Goal: Task Accomplishment & Management: Manage account settings

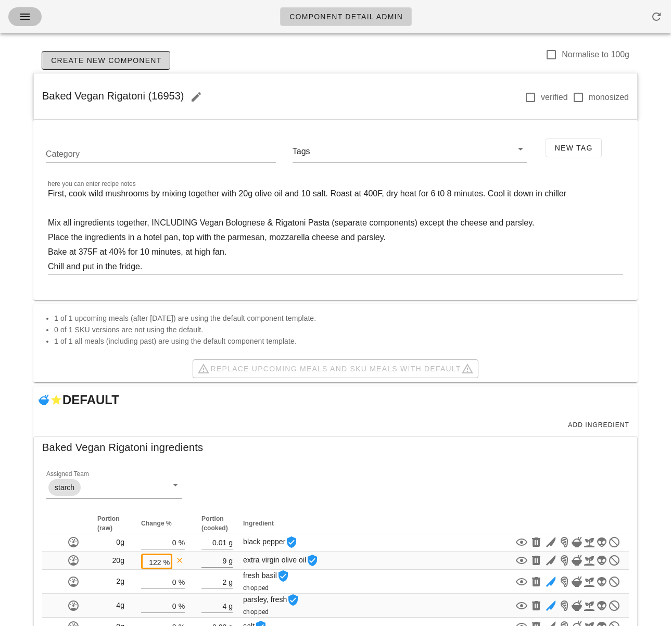
click at [30, 19] on icon "button" at bounding box center [25, 16] width 12 height 12
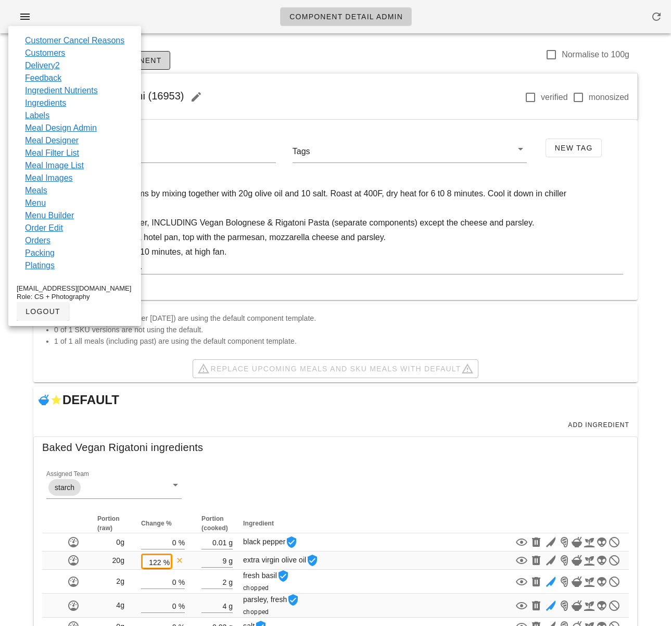
click at [263, 80] on div "Baked Vegan Rigatoni (16953) verified monosized" at bounding box center [335, 96] width 603 height 47
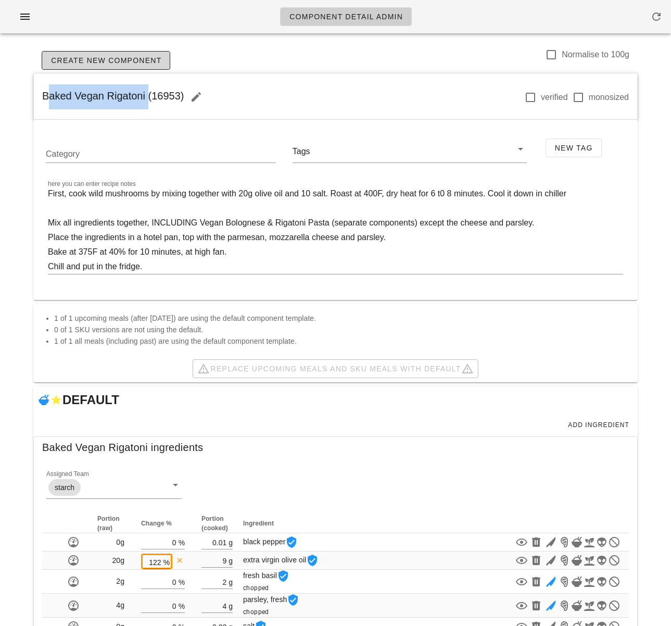
drag, startPoint x: 32, startPoint y: 98, endPoint x: 145, endPoint y: 98, distance: 113.0
click at [145, 98] on div "Create New Component Normalise to 100g Baked Vegan Rigatoni (16953) verified mo…" at bounding box center [335, 457] width 617 height 831
copy span "Baked Vegan Rigatoni"
click at [22, 17] on icon "button" at bounding box center [25, 16] width 12 height 12
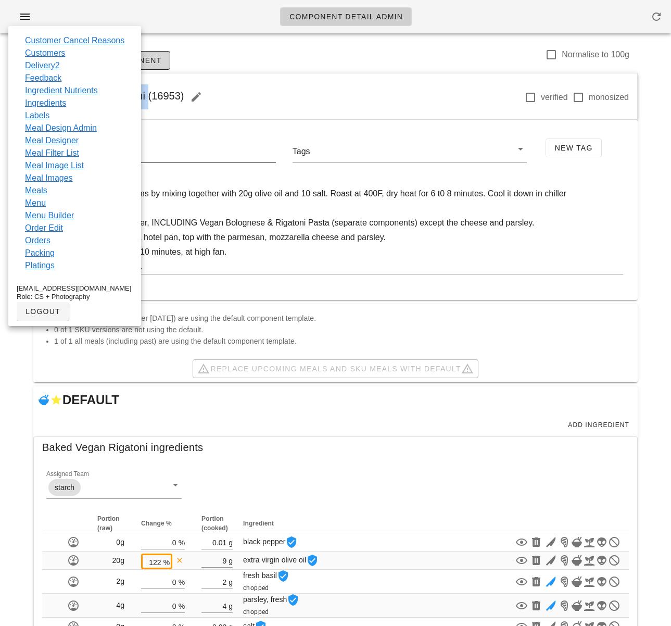
click at [83, 129] on link "Meal Design Admin" at bounding box center [61, 128] width 72 height 12
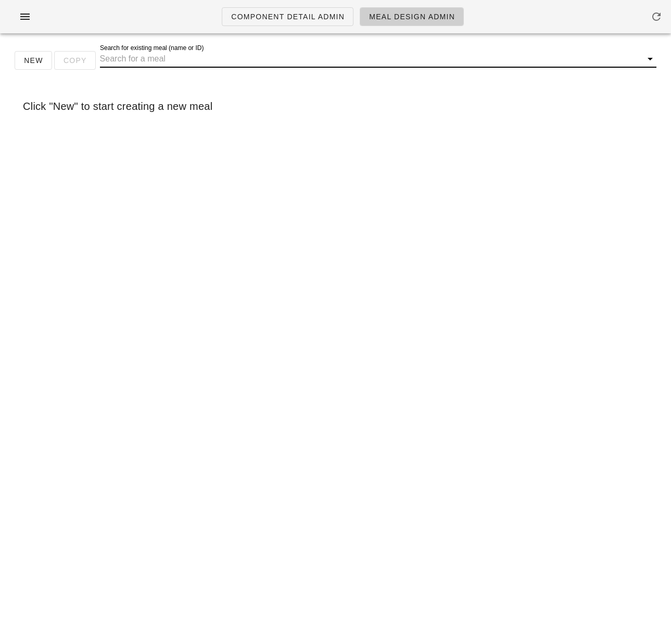
click at [225, 56] on input "Search for existing meal (name or ID)" at bounding box center [370, 58] width 540 height 17
paste input "Baked Vegan Rigatoni"
type input "Baked Vegan Rigatoni"
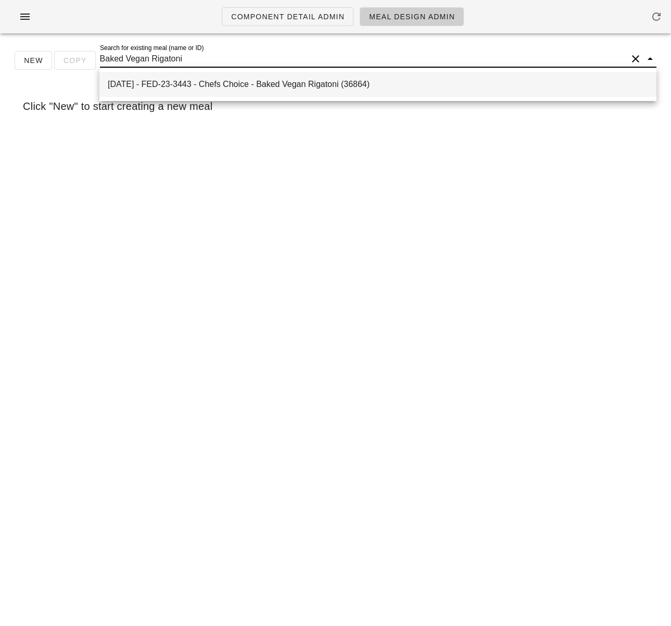
click at [242, 87] on div "2025-09-07 - FED-23-3443 - Chefs Choice - Baked Vegan Rigatoni (36864)" at bounding box center [378, 84] width 540 height 10
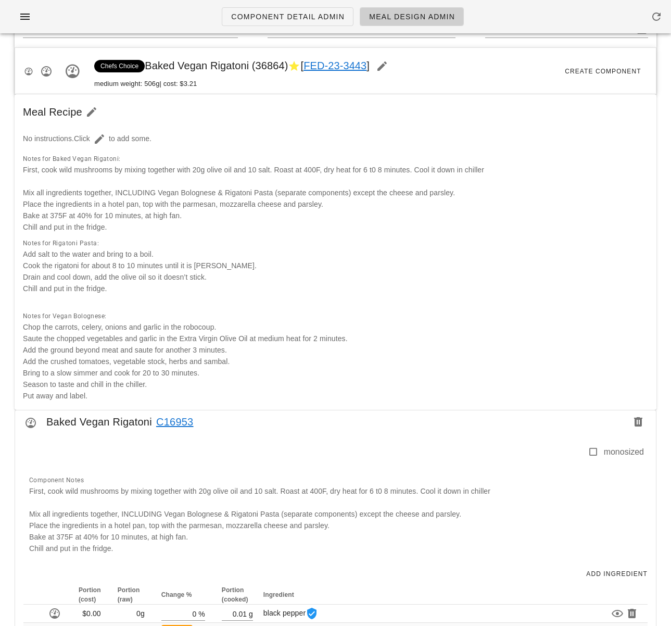
scroll to position [274, 0]
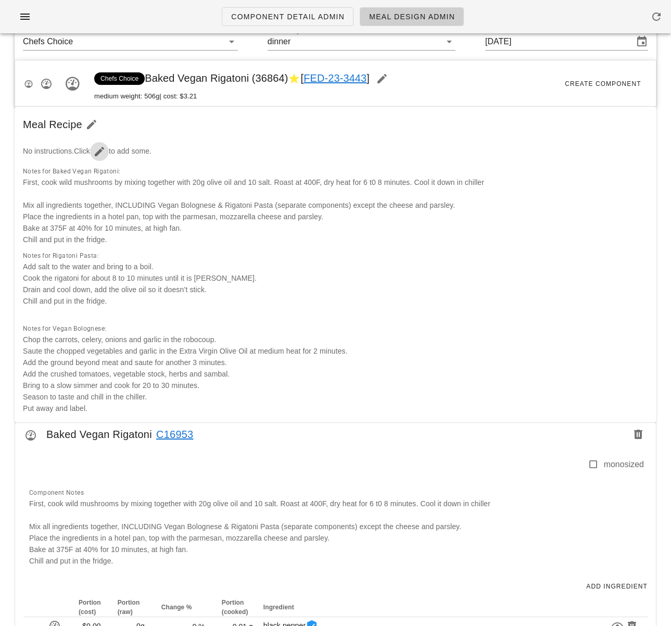
click at [100, 153] on icon "button" at bounding box center [99, 151] width 12 height 12
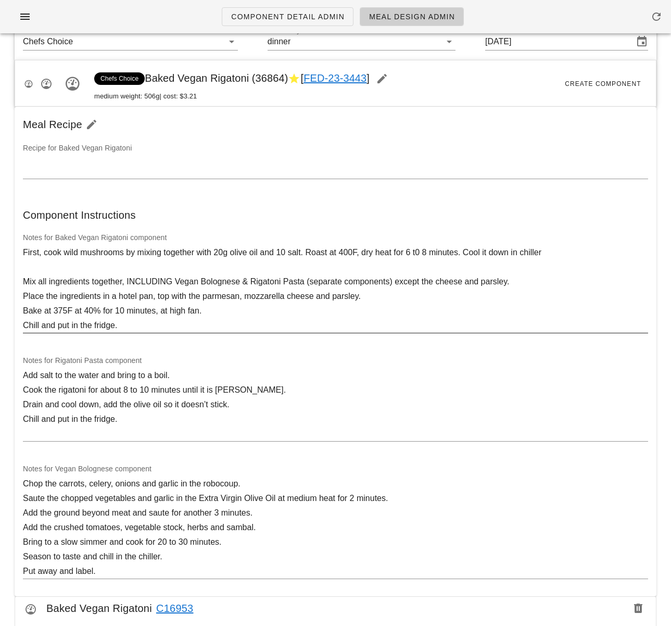
scroll to position [293, 0]
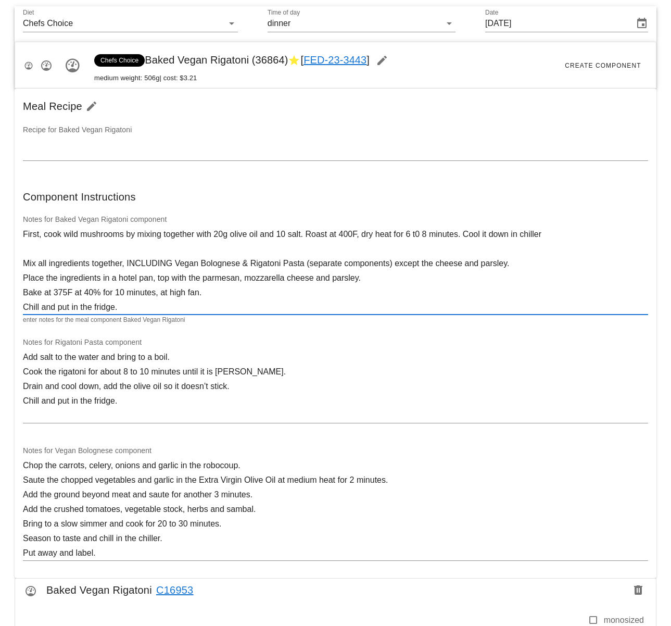
click at [286, 233] on textarea "First, cook wild mushrooms by mixing together with 20g olive oil and 10 salt. R…" at bounding box center [335, 270] width 625 height 87
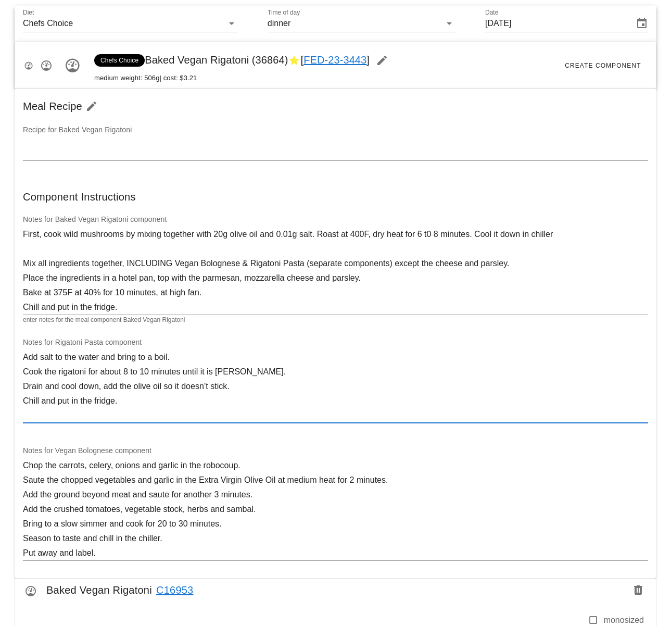
click at [378, 403] on textarea "Add salt to the water and bring to a boil. Cook the rigatoni for about 8 to 10 …" at bounding box center [335, 386] width 625 height 73
click at [436, 235] on textarea "First, cook wild mushrooms by mixing together with 20g olive oil and 0.01g salt…" at bounding box center [335, 270] width 625 height 87
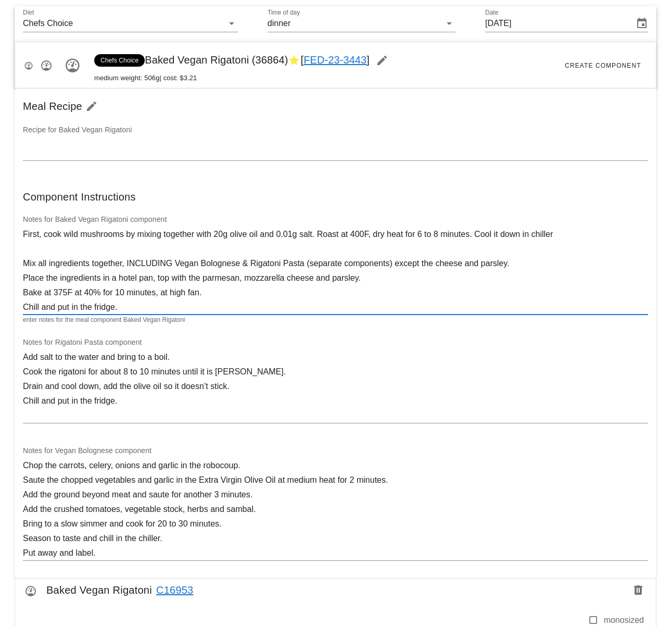
click at [424, 286] on textarea "First, cook wild mushrooms by mixing together with 20g olive oil and 0.01g salt…" at bounding box center [335, 270] width 625 height 87
click at [568, 233] on textarea "First, cook wild mushrooms by mixing together with 20g olive oil and 0.01g salt…" at bounding box center [335, 270] width 625 height 87
click at [395, 261] on textarea "First, cook wild mushrooms by mixing together with 20g olive oil and 0.01g salt…" at bounding box center [335, 270] width 625 height 87
click at [220, 304] on textarea "First, cook wild mushrooms by mixing together with 20g olive oil and 0.01g salt…" at bounding box center [335, 270] width 625 height 87
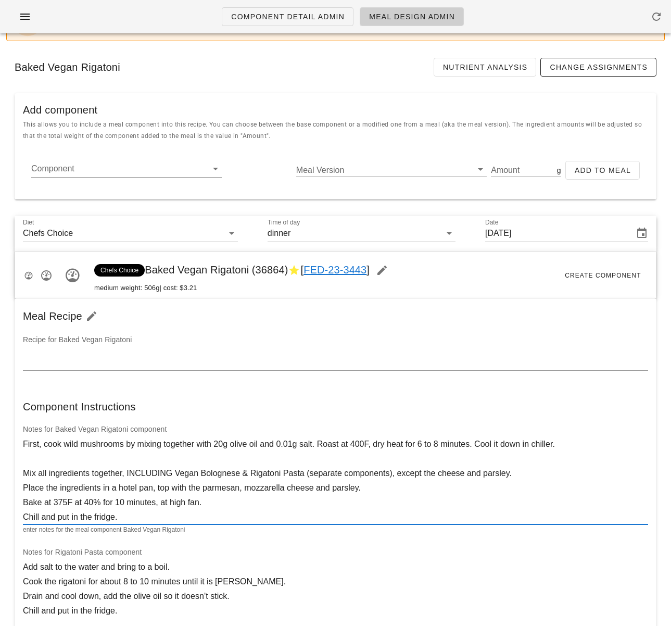
scroll to position [0, 0]
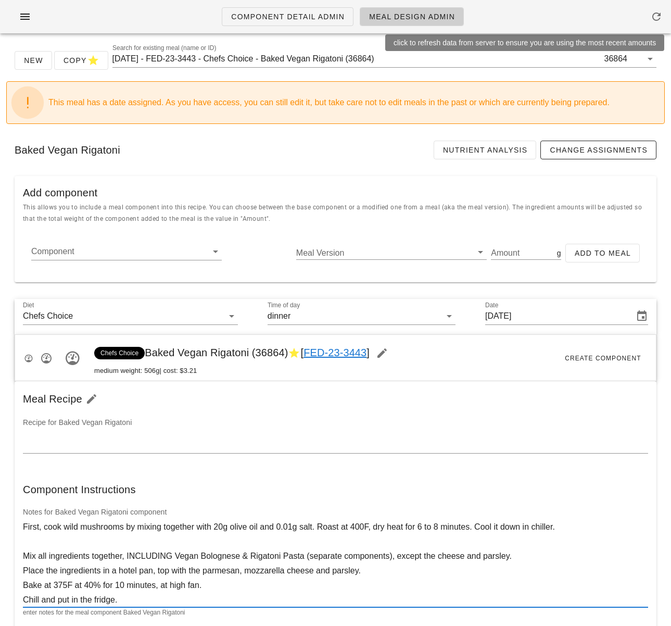
type textarea "First, cook wild mushrooms by mixing together with 20g olive oil and 0.01g salt…"
click at [653, 14] on icon "button" at bounding box center [656, 16] width 12 height 12
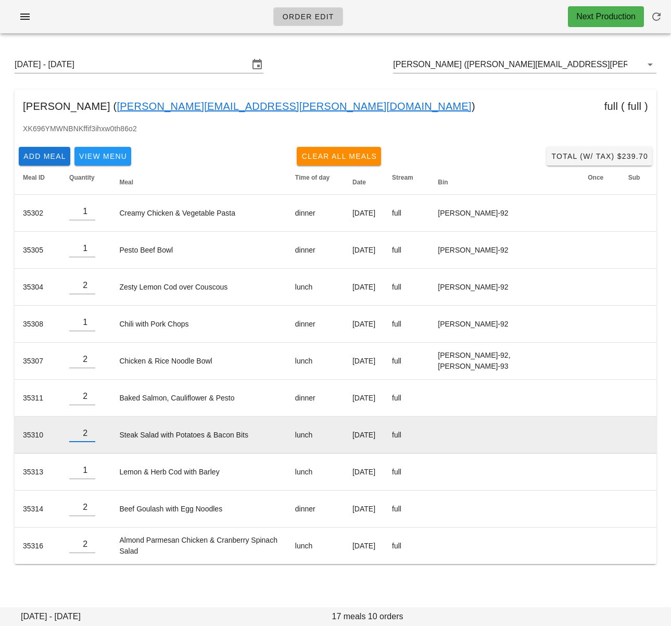
type input "2"
click at [92, 435] on input "2" at bounding box center [82, 433] width 26 height 17
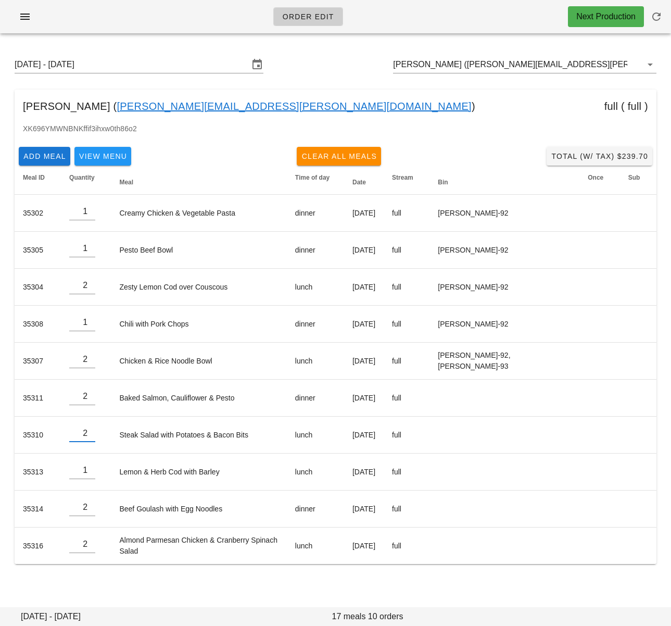
click at [136, 580] on div "[DATE] - [DATE] [PERSON_NAME] ([PERSON_NAME][EMAIL_ADDRESS][PERSON_NAME][DOMAIN…" at bounding box center [335, 318] width 671 height 553
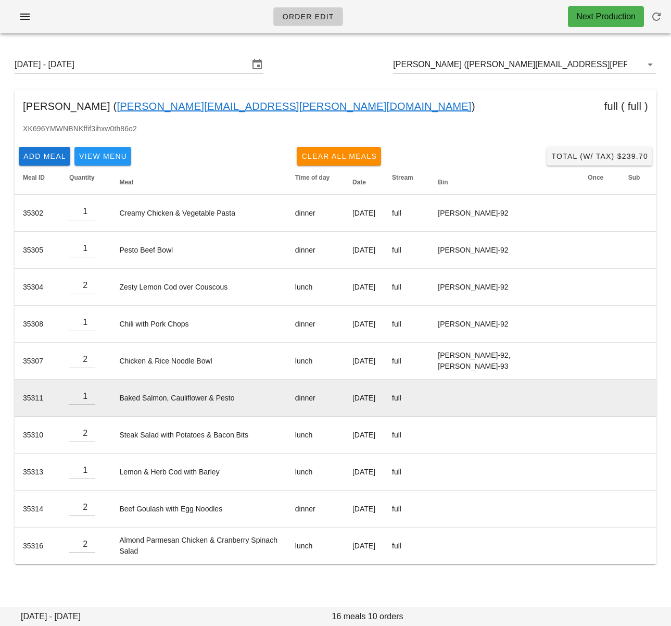
type input "1"
click at [94, 400] on input "1" at bounding box center [82, 396] width 26 height 17
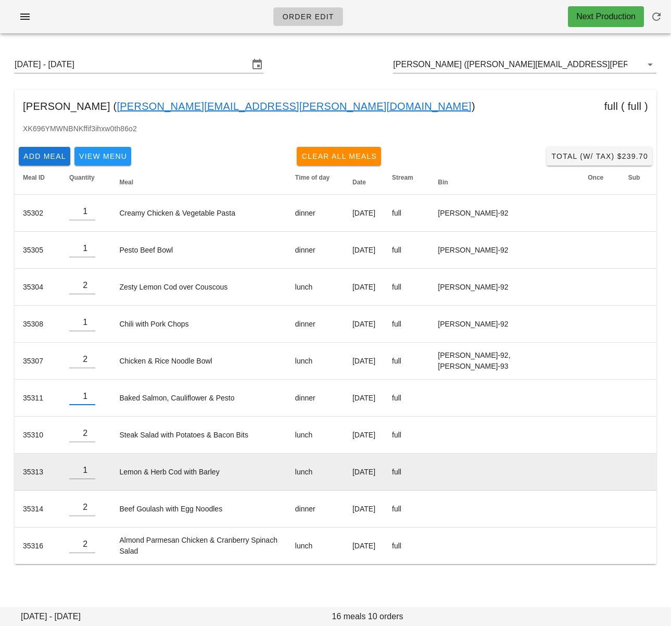
click at [109, 590] on div "[DATE] - [DATE] [PERSON_NAME] ([PERSON_NAME][EMAIL_ADDRESS][PERSON_NAME][DOMAIN…" at bounding box center [335, 318] width 671 height 553
type input "2"
click at [95, 468] on input "2" at bounding box center [82, 470] width 26 height 17
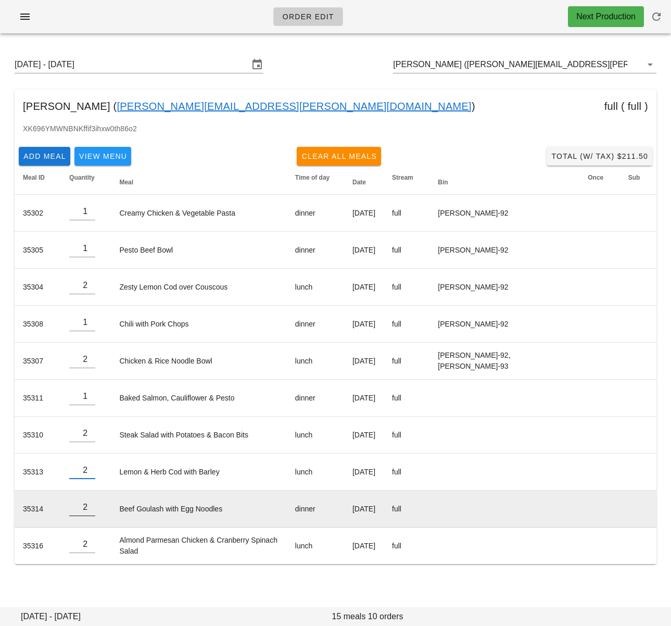
type input "3"
click at [93, 508] on input "3" at bounding box center [82, 507] width 26 height 17
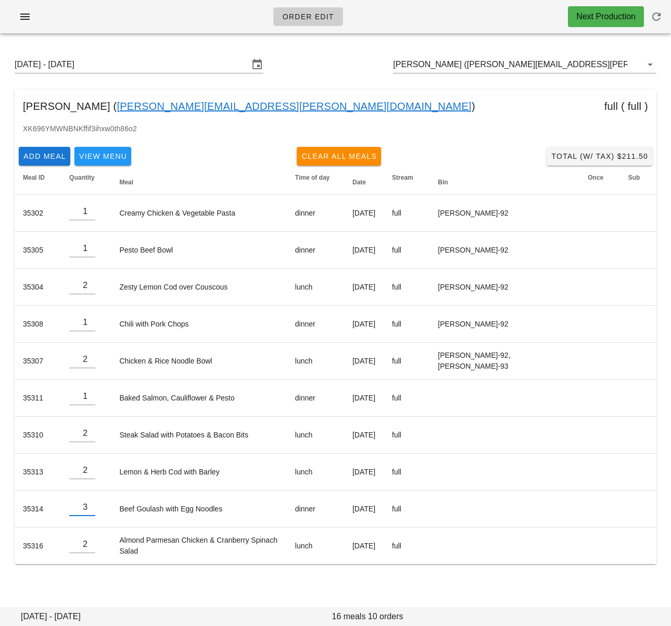
click at [88, 578] on div "Sunday August 31 - Saturday September 6 Jaipaul Dhaliwal (jaipaul.dhaliwal@gmai…" at bounding box center [335, 310] width 671 height 537
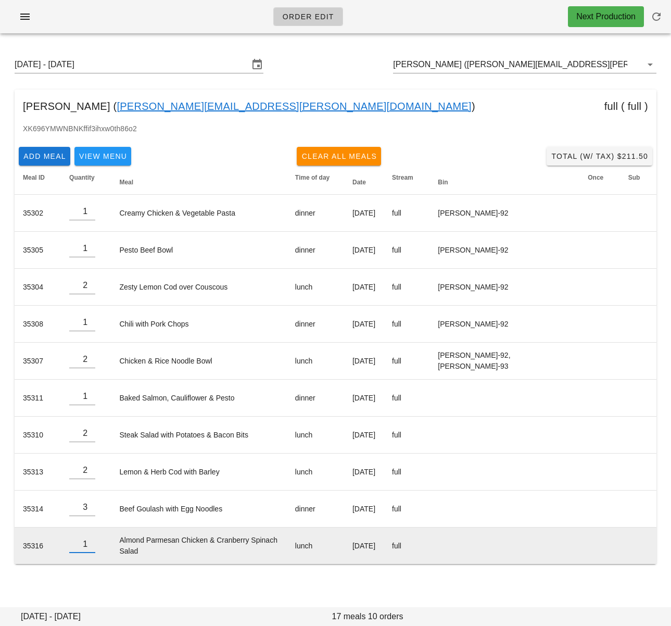
click at [94, 547] on input "1" at bounding box center [82, 544] width 26 height 17
type input "0"
click at [94, 547] on input "0" at bounding box center [82, 544] width 26 height 17
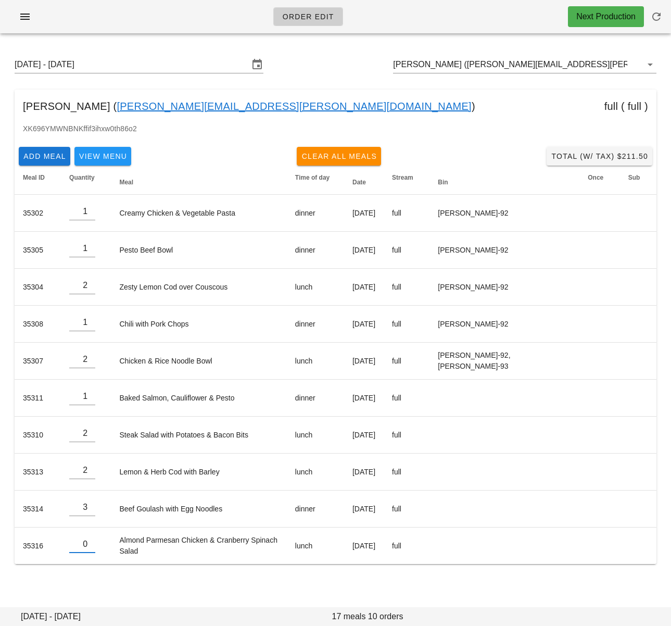
click at [94, 574] on div "Sunday August 31 - Saturday September 6 Jaipaul Dhaliwal (jaipaul.dhaliwal@gmai…" at bounding box center [335, 310] width 671 height 537
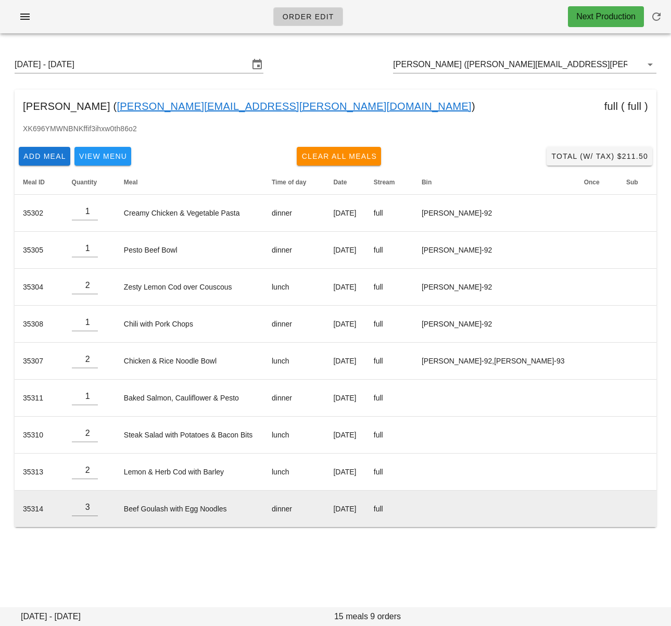
drag, startPoint x: 232, startPoint y: 562, endPoint x: 248, endPoint y: 517, distance: 47.6
click at [232, 561] on div "Order Edit Next Production Sunday August 31 - Saturday September 6 Jaipaul Dhal…" at bounding box center [335, 313] width 671 height 626
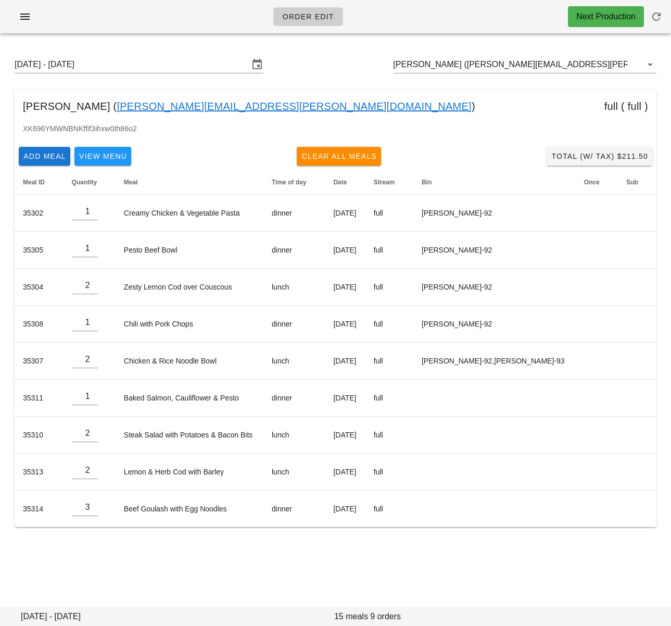
click at [313, 558] on div "Sunday August 31 - Saturday September 6 Jaipaul Dhaliwal (jaipaul.dhaliwal@gmai…" at bounding box center [335, 300] width 671 height 516
click at [484, 67] on input "Jaipaul Dhaliwal (jaipaul.dhaliwal@gmail.com)" at bounding box center [510, 64] width 234 height 17
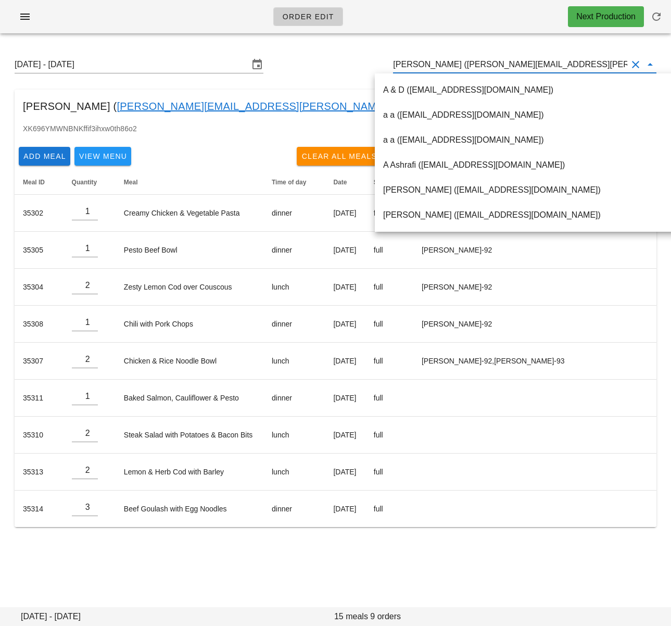
click at [469, 66] on input "[PERSON_NAME] ([PERSON_NAME][EMAIL_ADDRESS][PERSON_NAME][DOMAIN_NAME])" at bounding box center [510, 64] width 234 height 17
drag, startPoint x: 463, startPoint y: 66, endPoint x: 556, endPoint y: 66, distance: 93.2
click at [556, 66] on input "Jaipaul Dhaliwal (jaipaul.dhaliwal@gmail.com)" at bounding box center [510, 64] width 234 height 17
drag, startPoint x: 568, startPoint y: 66, endPoint x: 535, endPoint y: 65, distance: 32.8
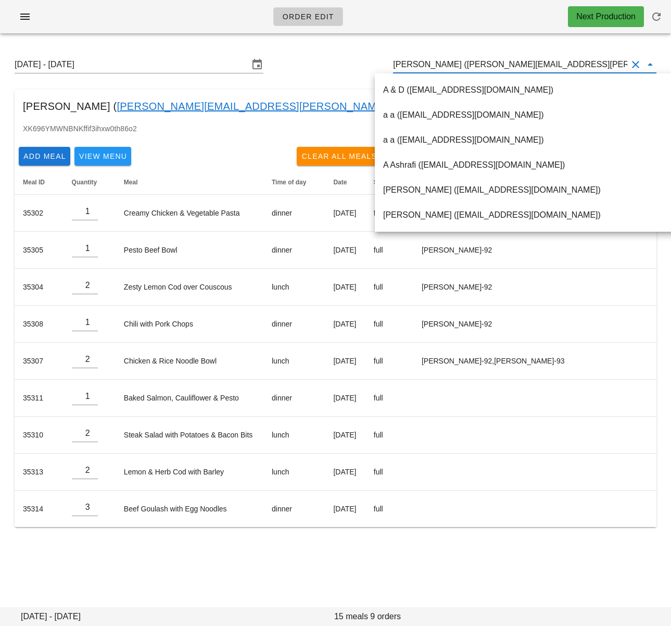
click at [505, 65] on input "Jaipaul Dhaliwal (jaipaul.dhaliwal@gmail.com)" at bounding box center [510, 64] width 234 height 17
click at [577, 61] on input "Jaipaul Dhaliwal (jaipaul.dhaliwal@gmail.com)" at bounding box center [510, 64] width 234 height 17
drag, startPoint x: 567, startPoint y: 65, endPoint x: 463, endPoint y: 67, distance: 103.6
click at [463, 67] on input "Jaipaul Dhaliwal (jaipaul.dhaliwal@gmail.com)" at bounding box center [510, 64] width 234 height 17
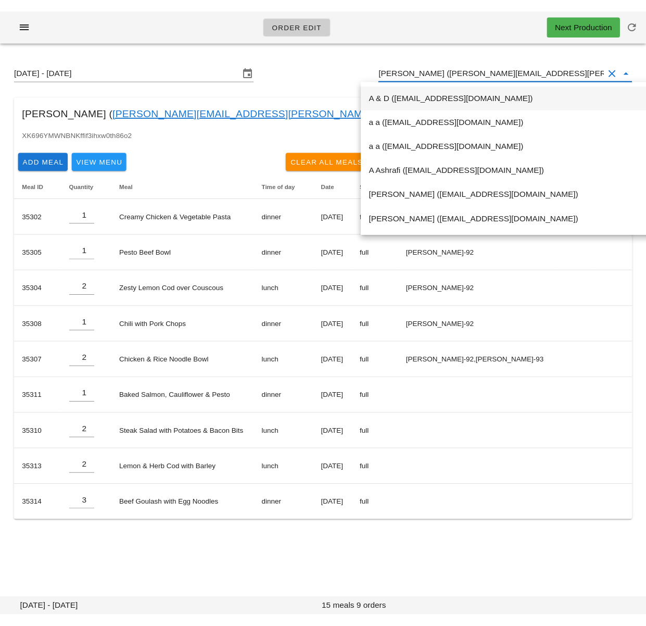
scroll to position [0, 0]
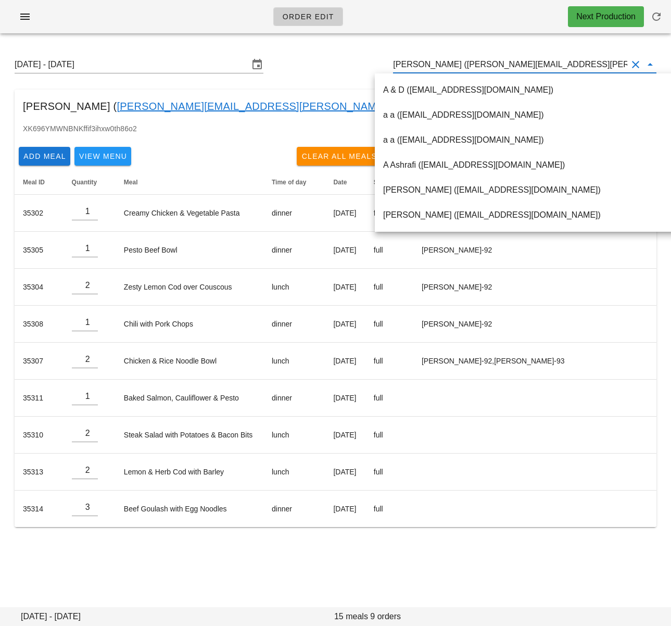
click at [396, 62] on div "Sunday August 31 - Saturday September 6 Jaipaul Dhaliwal (jaipaul.dhaliwal@gmai…" at bounding box center [335, 64] width 658 height 33
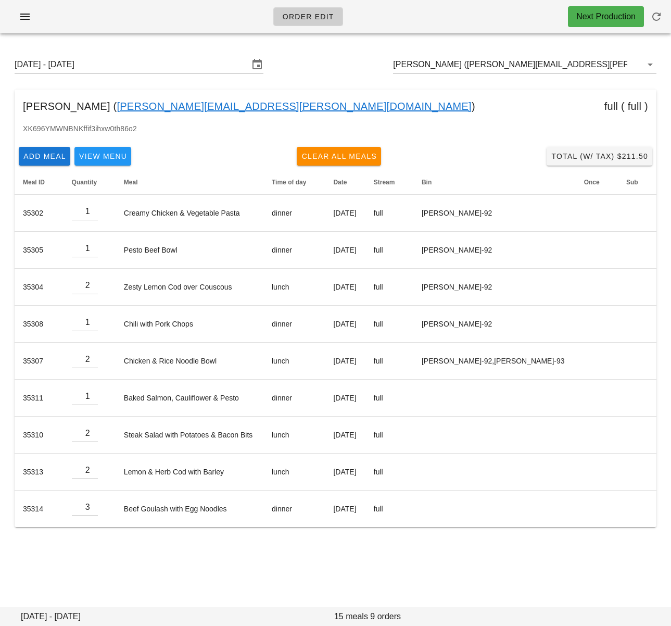
click at [359, 61] on div "Sunday August 31 - Saturday September 6 Jaipaul Dhaliwal (jaipaul.dhaliwal@gmai…" at bounding box center [335, 64] width 658 height 33
drag, startPoint x: 615, startPoint y: 158, endPoint x: 598, endPoint y: 2, distance: 156.5
click at [615, 158] on span "Total (w/ Tax) $211.50" at bounding box center [599, 156] width 97 height 8
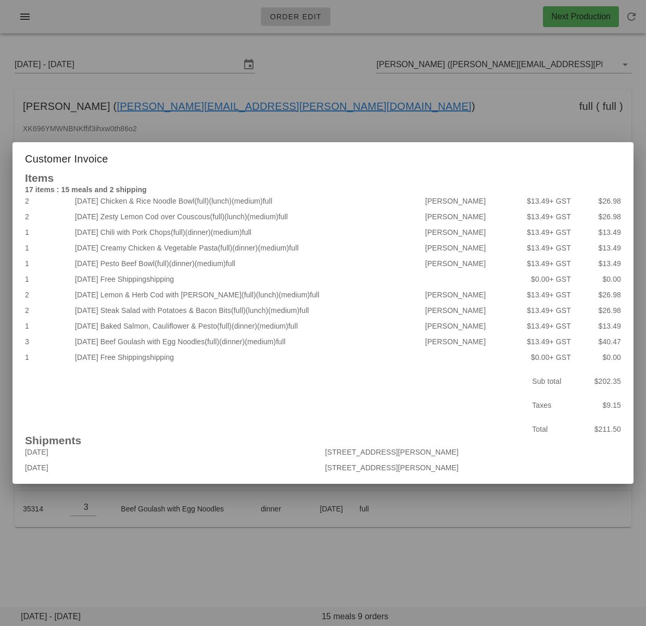
drag, startPoint x: 425, startPoint y: 571, endPoint x: 386, endPoint y: 575, distance: 39.2
click at [424, 571] on div at bounding box center [323, 313] width 646 height 626
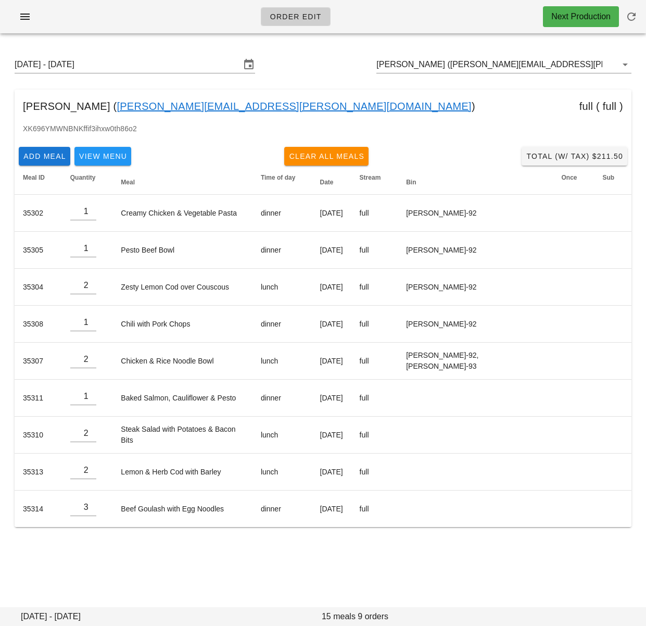
click at [386, 575] on div "Order Edit Next Production Sunday August 31 - Saturday September 6 Jaipaul Dhal…" at bounding box center [323, 313] width 646 height 626
drag, startPoint x: 284, startPoint y: 54, endPoint x: 164, endPoint y: 4, distance: 130.4
click at [284, 54] on div "Sunday August 31 - Saturday September 6 Jaipaul Dhaliwal (jaipaul.dhaliwal@gmai…" at bounding box center [323, 64] width 634 height 33
click at [416, 64] on input "Jaipaul Dhaliwal (jaipaul.dhaliwal@gmail.com)" at bounding box center [489, 64] width 226 height 17
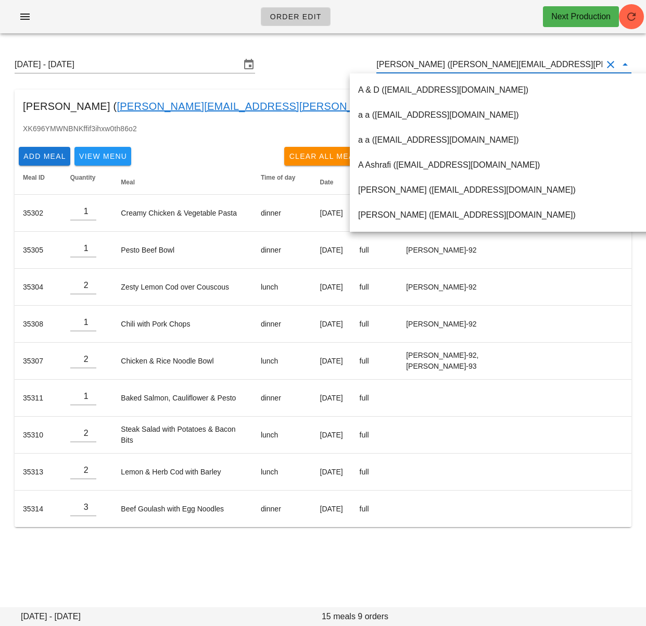
click at [416, 64] on input "Jaipaul Dhaliwal (jaipaul.dhaliwal@gmail.com)" at bounding box center [489, 64] width 226 height 17
paste input "ani_devries@hotmail.com"
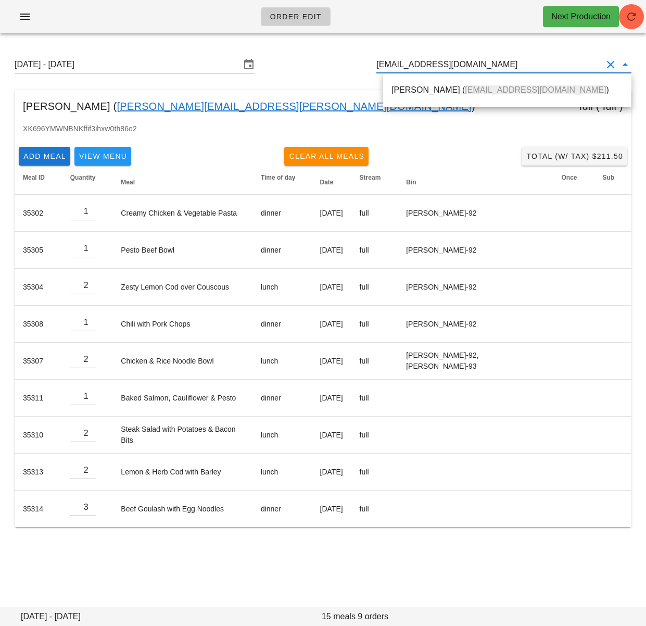
click at [426, 94] on div "Ann de Vries ( ani_devries@hotmail.com )" at bounding box center [507, 90] width 232 height 10
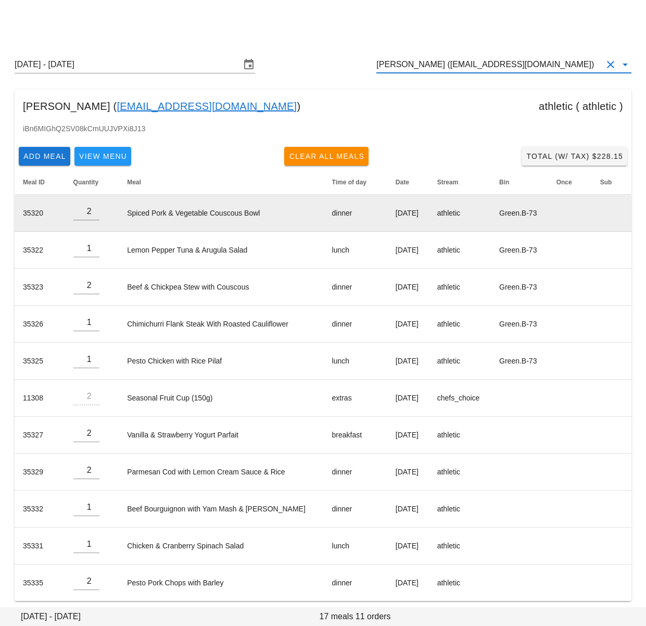
scroll to position [6, 0]
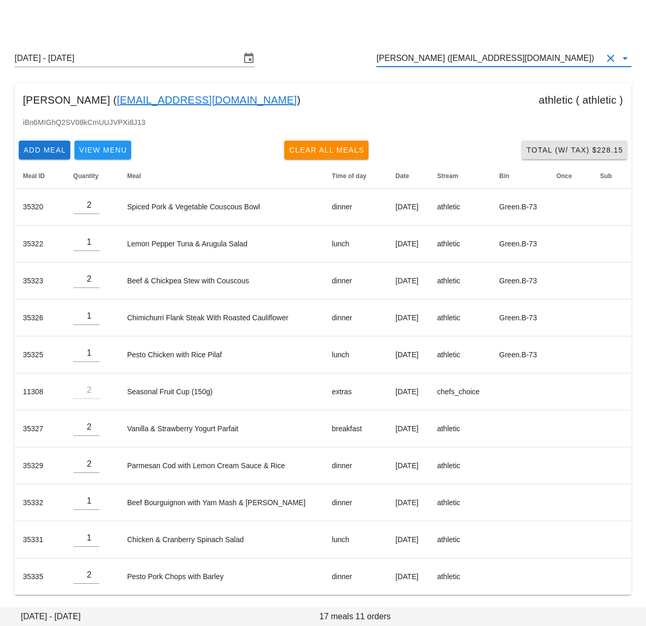
type input "Ann de Vries (ani_devries@hotmail.com)"
click at [558, 142] on button "Total (w/ Tax) $228.15" at bounding box center [575, 150] width 106 height 19
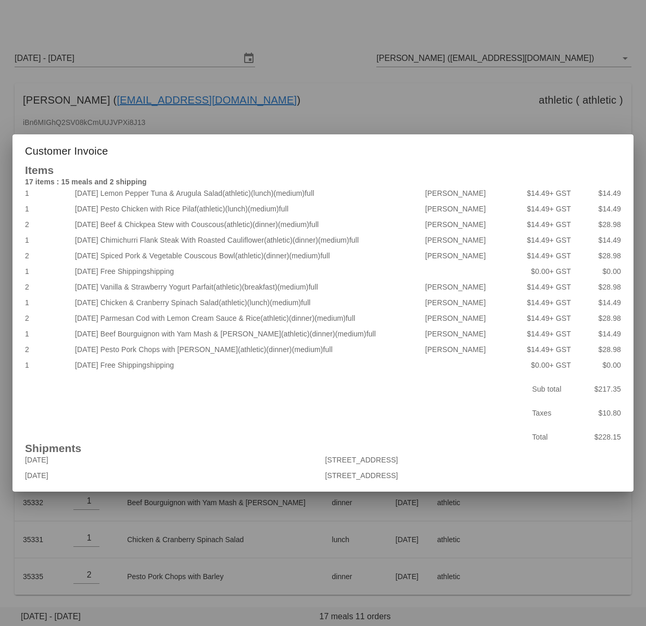
click at [286, 118] on div at bounding box center [323, 313] width 646 height 626
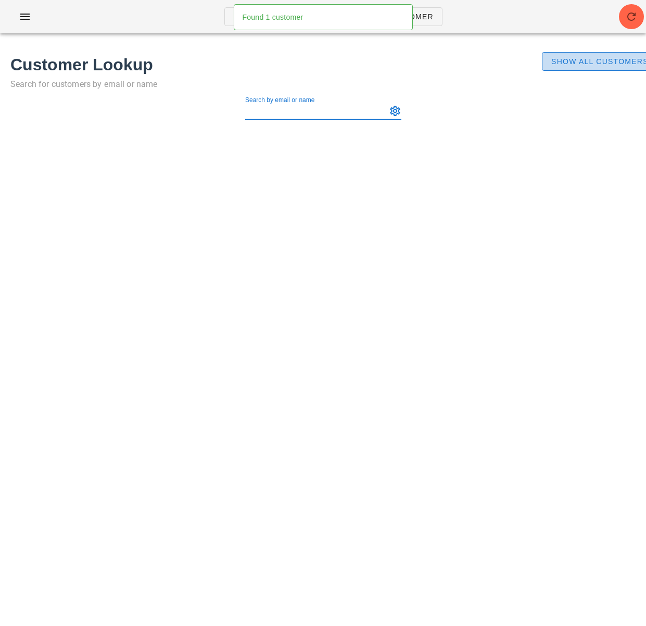
click at [556, 62] on span "Show All Customers" at bounding box center [600, 61] width 98 height 8
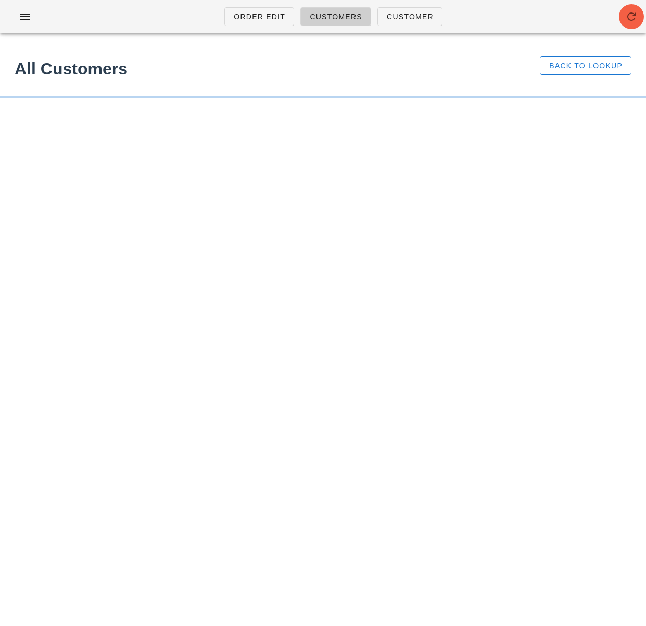
click at [628, 20] on icon "button" at bounding box center [631, 16] width 12 height 12
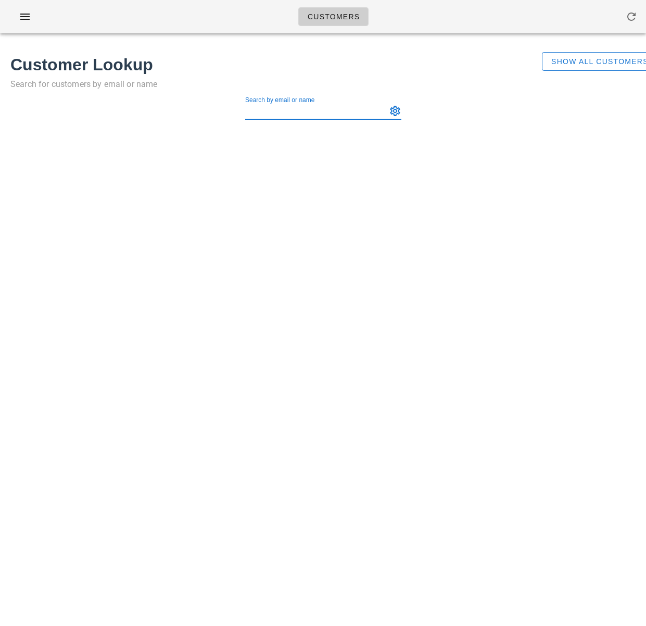
click at [307, 108] on input "Search by email or name" at bounding box center [315, 111] width 140 height 17
click at [281, 152] on div "Customers Found 1 customer Customer Lookup Search for customers by email or nam…" at bounding box center [323, 313] width 646 height 626
click at [286, 116] on input "Search by email or name" at bounding box center [315, 111] width 140 height 17
click at [570, 64] on span "Show All Customers" at bounding box center [600, 61] width 98 height 8
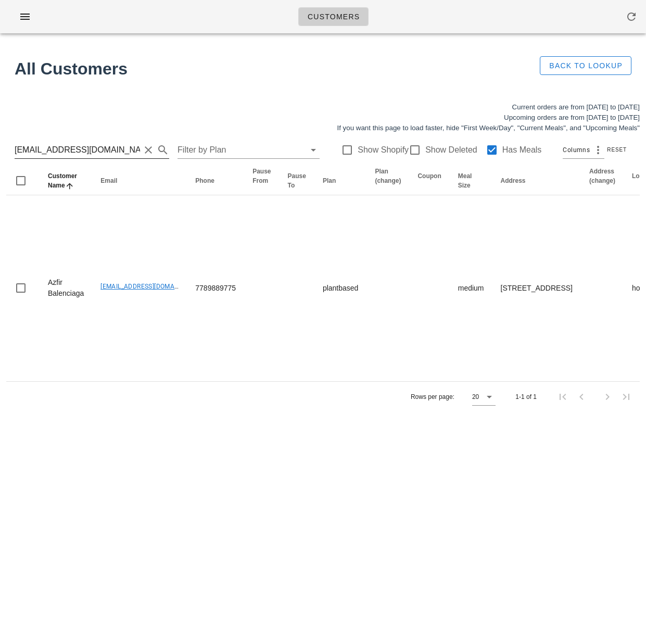
click at [108, 153] on input "[EMAIL_ADDRESS][DOMAIN_NAME]" at bounding box center [77, 150] width 125 height 17
click at [184, 470] on div "Customers Found 1 customer All Customers Back to Lookup Current orders are from…" at bounding box center [323, 313] width 646 height 626
drag, startPoint x: 79, startPoint y: 151, endPoint x: -20, endPoint y: 144, distance: 98.7
click at [0, 144] on html "Customers Found 1 customer All Customers Back to Lookup Current orders are from…" at bounding box center [323, 313] width 646 height 626
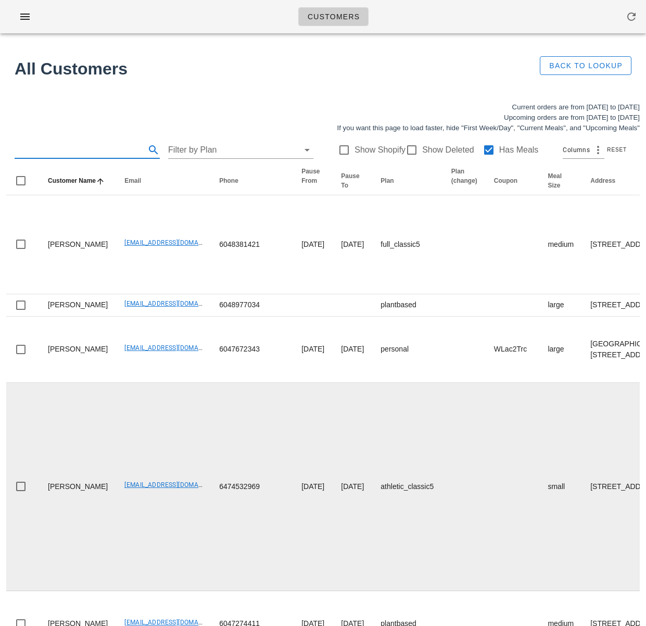
click at [84, 551] on td "[PERSON_NAME]" at bounding box center [78, 487] width 77 height 208
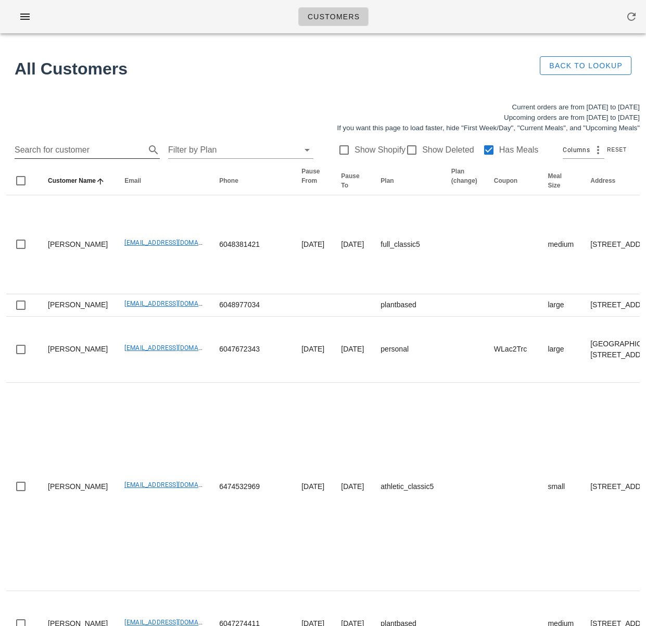
click at [59, 146] on input "Search for customer" at bounding box center [79, 150] width 129 height 17
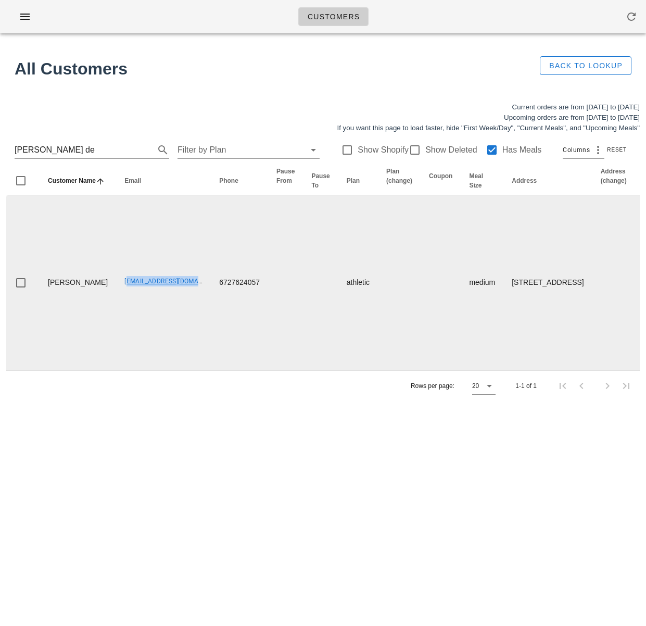
drag, startPoint x: 92, startPoint y: 306, endPoint x: 174, endPoint y: 305, distance: 82.3
click at [174, 305] on td "[EMAIL_ADDRESS][DOMAIN_NAME]" at bounding box center [163, 282] width 95 height 175
copy link "[EMAIL_ADDRESS][DOMAIN_NAME]"
click at [130, 349] on td "[EMAIL_ADDRESS][DOMAIN_NAME]" at bounding box center [163, 282] width 95 height 175
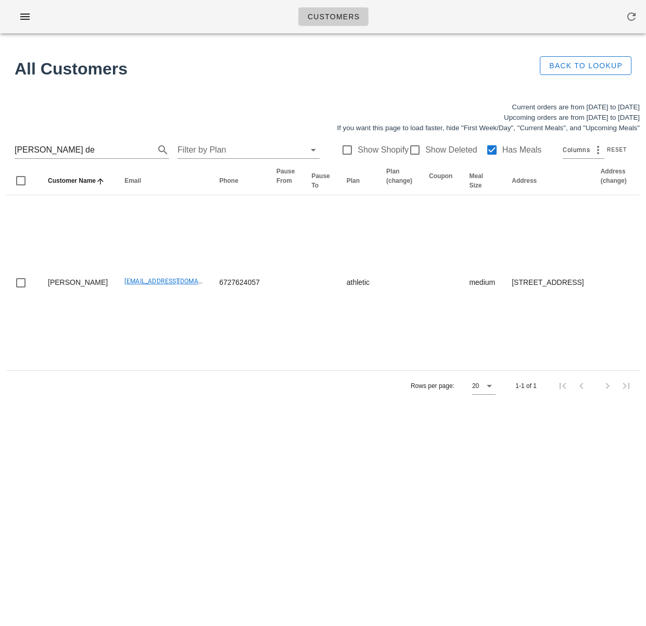
click at [175, 480] on div "Customers Found 1 customer All Customers Back to Lookup Current orders are from…" at bounding box center [323, 313] width 646 height 626
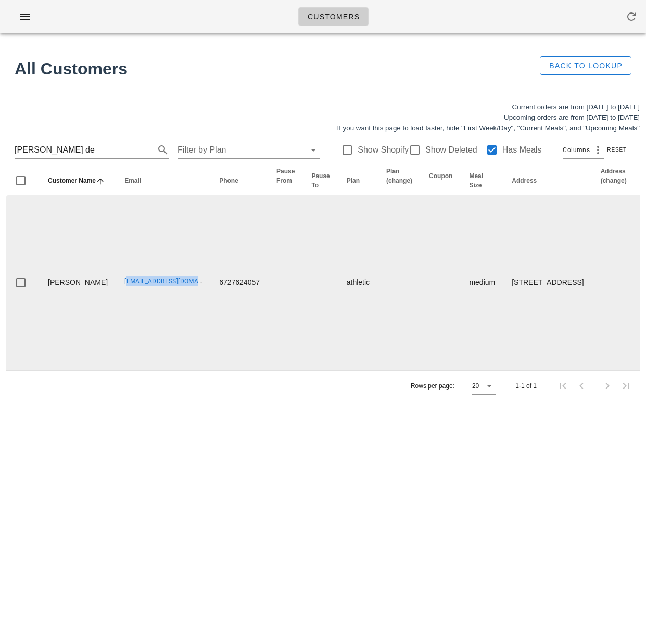
drag, startPoint x: 90, startPoint y: 307, endPoint x: 172, endPoint y: 307, distance: 81.7
click at [172, 307] on td "[EMAIL_ADDRESS][DOMAIN_NAME]" at bounding box center [163, 282] width 95 height 175
copy link "[EMAIL_ADDRESS][DOMAIN_NAME]"
click at [211, 311] on td "6727624057" at bounding box center [239, 282] width 57 height 175
drag, startPoint x: 186, startPoint y: 310, endPoint x: 225, endPoint y: 307, distance: 39.2
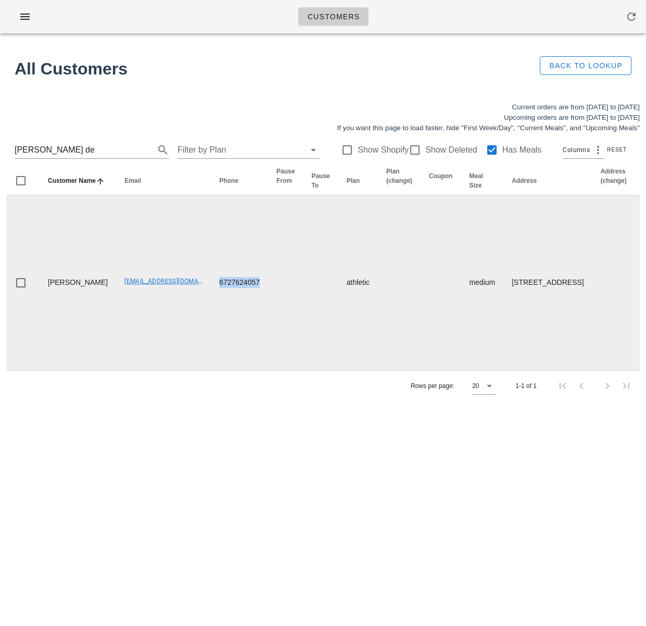
click at [225, 307] on td "6727624057" at bounding box center [239, 282] width 57 height 175
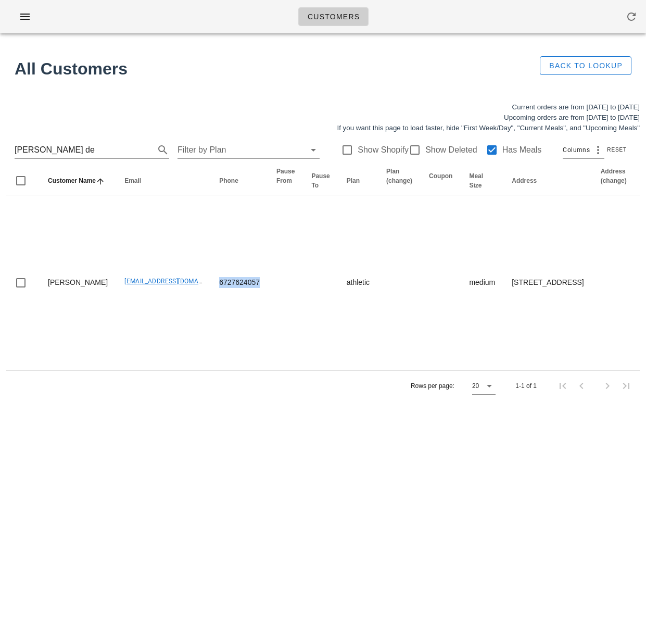
copy td "6727624057"
drag, startPoint x: 45, startPoint y: 149, endPoint x: -22, endPoint y: 143, distance: 67.4
click at [0, 143] on html "Customers Found 1 customer All Customers Back to Lookup Current orders are from…" at bounding box center [323, 313] width 646 height 626
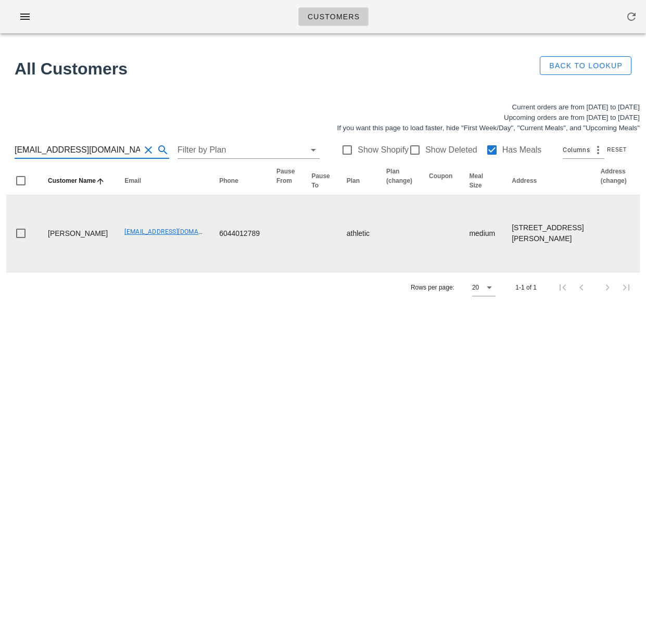
type input "[EMAIL_ADDRESS][DOMAIN_NAME]"
drag, startPoint x: 182, startPoint y: 276, endPoint x: 250, endPoint y: 275, distance: 68.2
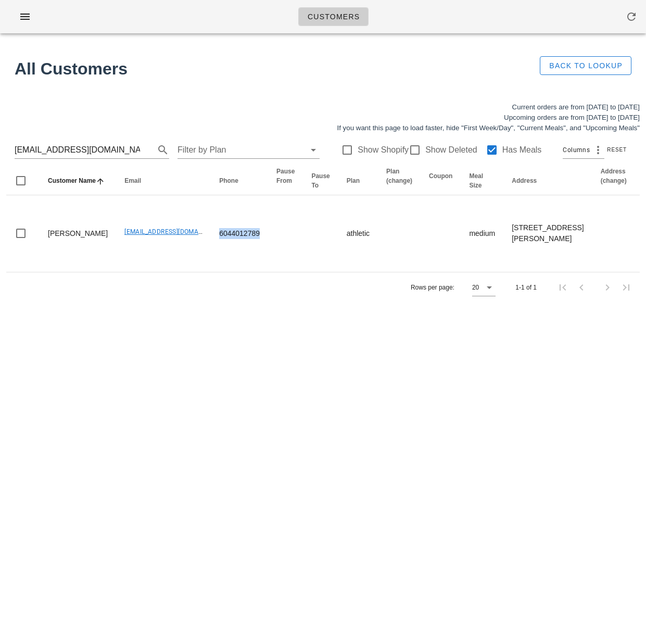
copy td "6044012789"
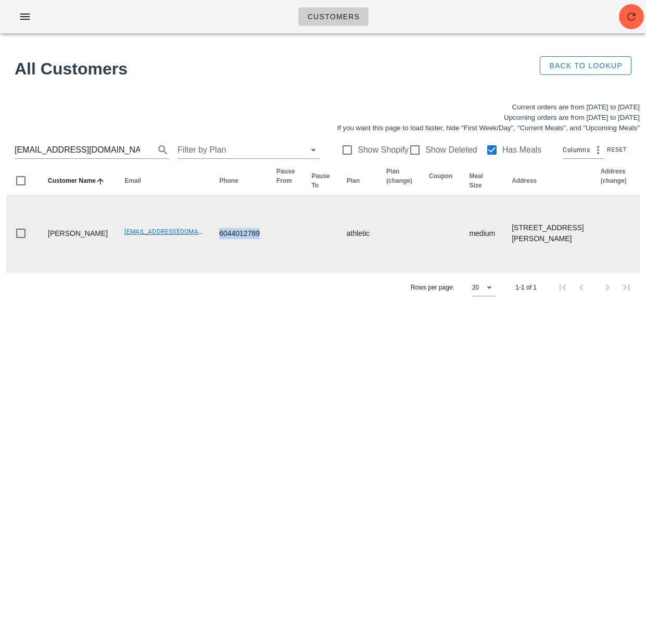
scroll to position [0, 665]
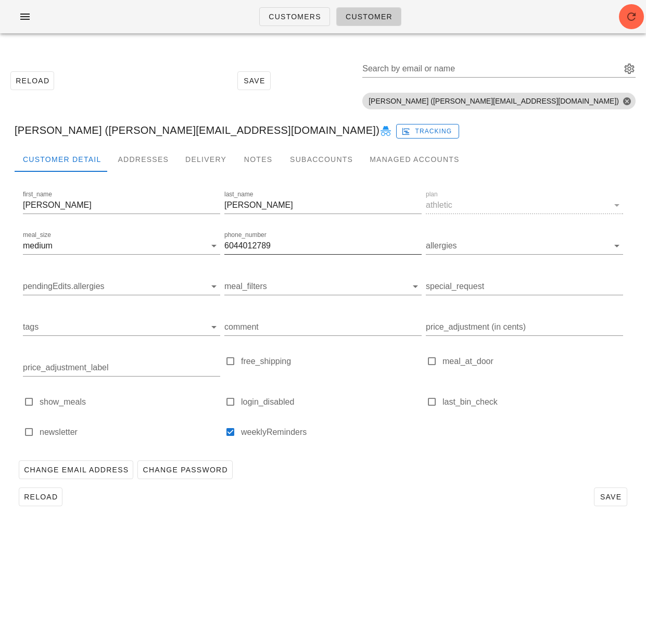
click at [243, 247] on input "6044012789" at bounding box center [322, 245] width 197 height 17
paste input "401 275"
click at [240, 246] on input "[PHONE_NUMBER]" at bounding box center [322, 245] width 197 height 17
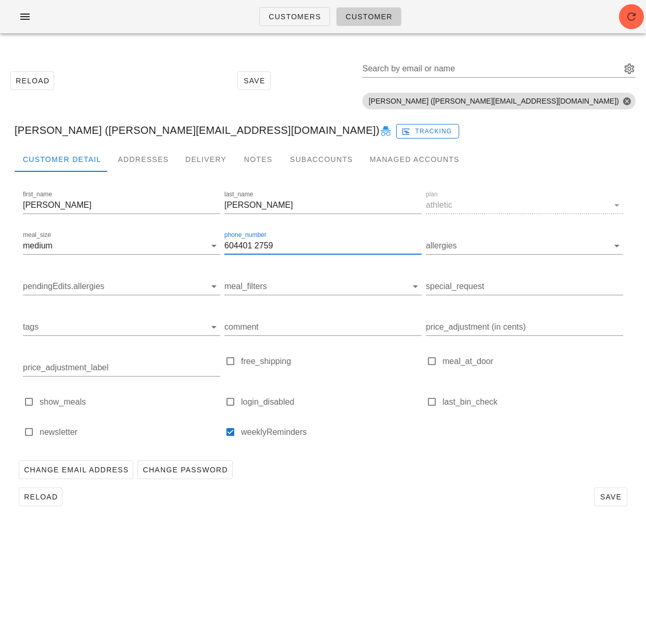
click at [255, 245] on input "604401 2759" at bounding box center [322, 245] width 197 height 17
type input "6044012759"
click at [333, 464] on div "Change Email Address Change Password" at bounding box center [323, 469] width 617 height 27
click at [623, 496] on button "Save" at bounding box center [610, 496] width 33 height 19
click at [366, 539] on div "Customers Customer Reload Save Search by email or name Include deleted accounts…" at bounding box center [323, 313] width 646 height 626
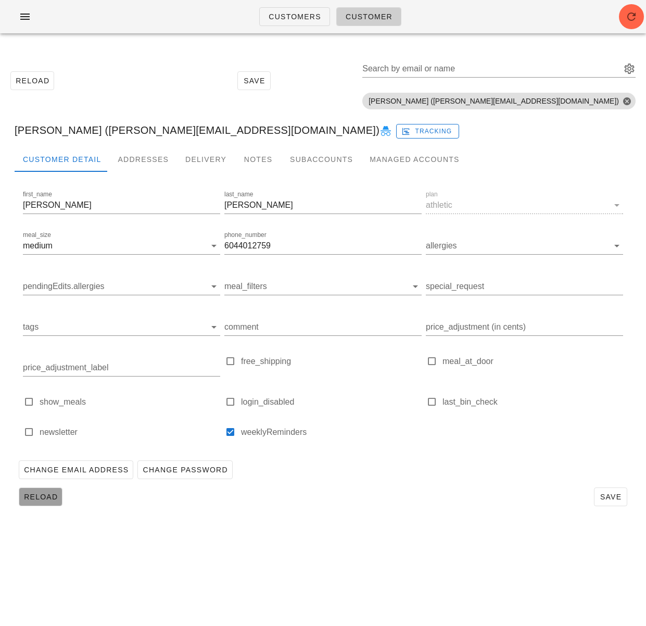
click at [47, 501] on span "Reload" at bounding box center [40, 496] width 34 height 8
click at [257, 247] on input "6044012759" at bounding box center [322, 245] width 197 height 17
click at [531, 70] on div "Search by email or name" at bounding box center [490, 68] width 257 height 17
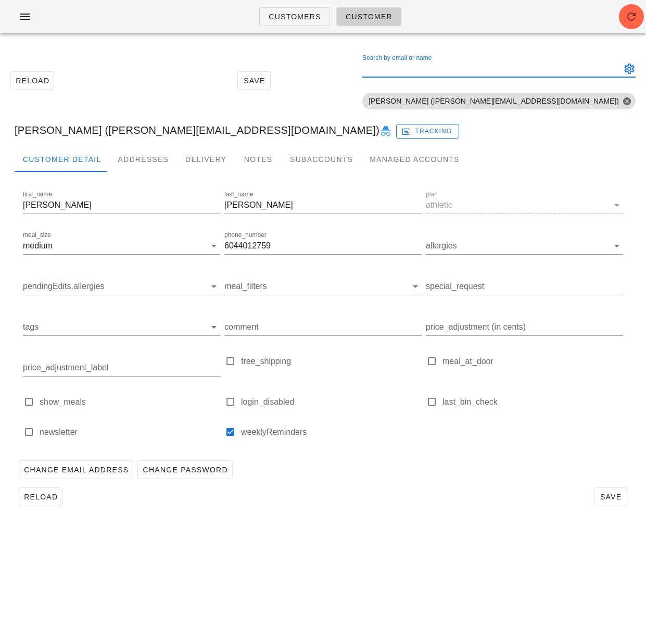
paste input "[PERSON_NAME][EMAIL_ADDRESS][DOMAIN_NAME]"
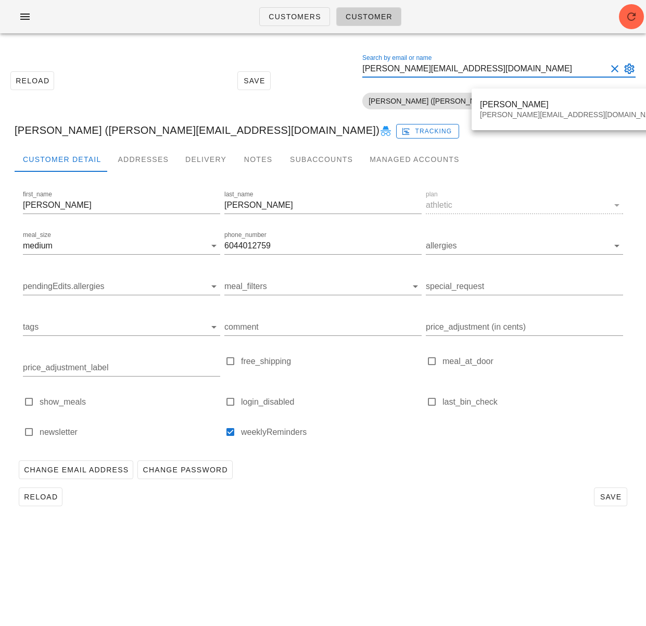
type input "[PERSON_NAME][EMAIL_ADDRESS][DOMAIN_NAME]"
click at [526, 94] on div "[PERSON_NAME] [PERSON_NAME][EMAIL_ADDRESS][DOMAIN_NAME]" at bounding box center [571, 109] width 183 height 32
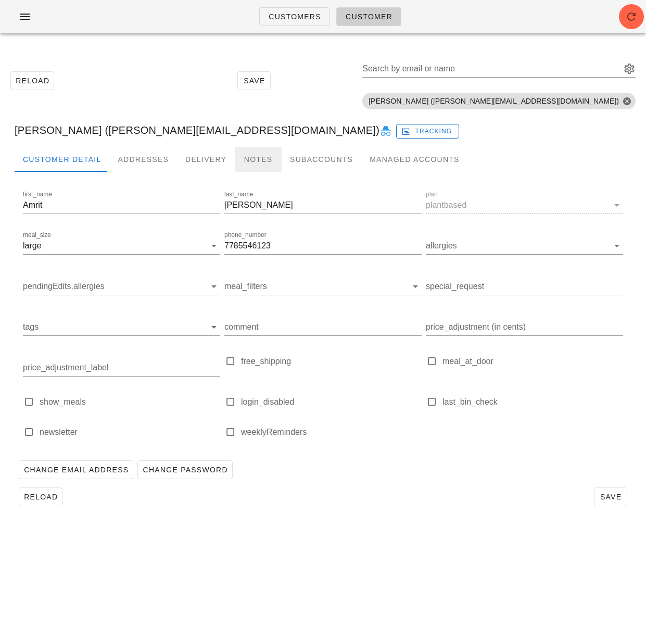
click at [248, 160] on div "Notes" at bounding box center [258, 159] width 47 height 25
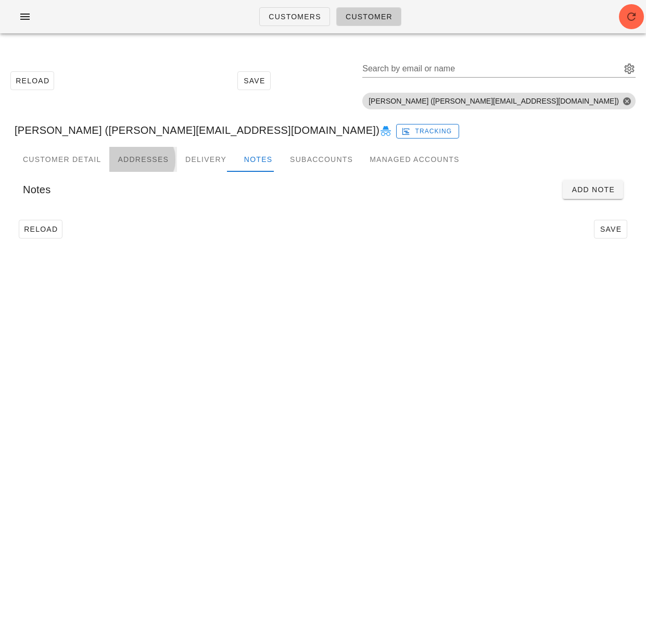
click at [146, 162] on div "Addresses" at bounding box center [143, 159] width 68 height 25
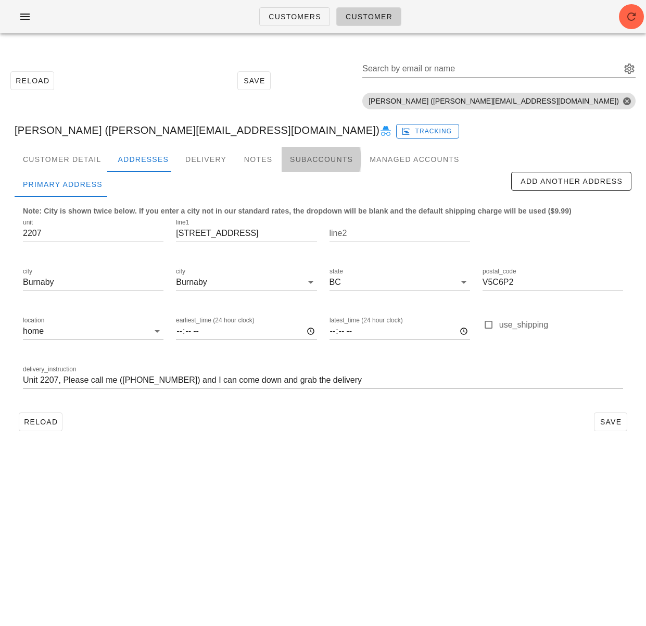
click at [320, 160] on div "Subaccounts" at bounding box center [322, 159] width 80 height 25
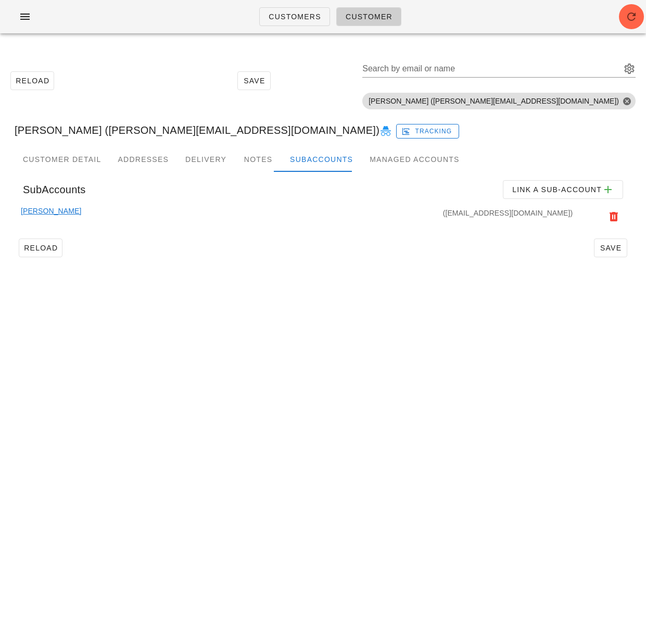
click at [54, 210] on link "Alex Campeotto" at bounding box center [51, 216] width 60 height 23
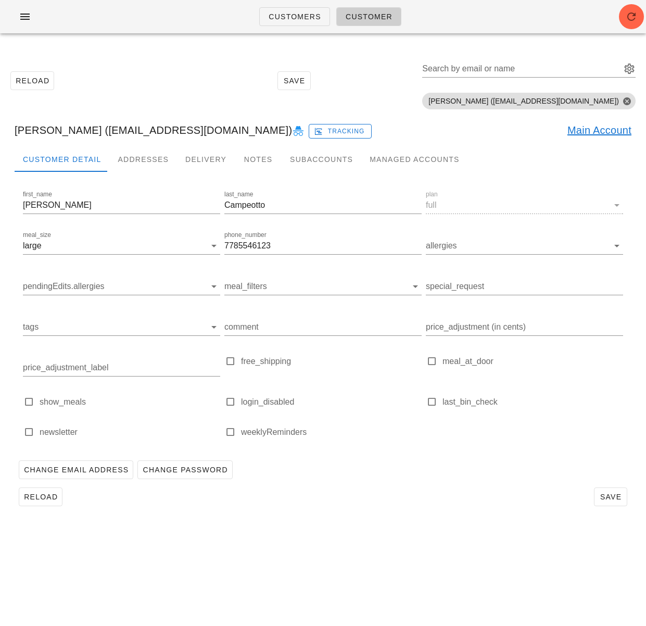
drag, startPoint x: 102, startPoint y: 132, endPoint x: 255, endPoint y: 133, distance: 153.6
click at [255, 133] on div "Alex Campeotto (alexandercampeotto@gmail.com) Tracking Main Account" at bounding box center [323, 129] width 634 height 33
copy div "alexandercampeotto@gmail.com"
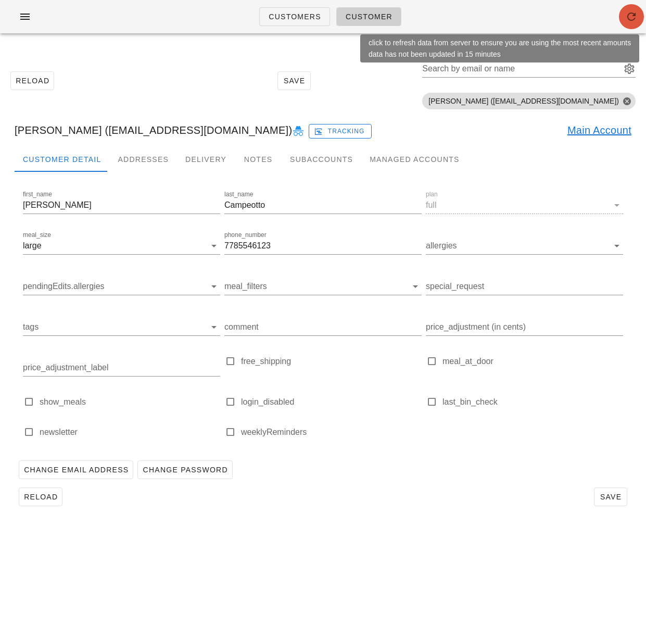
click at [631, 20] on icon "button" at bounding box center [631, 16] width 12 height 12
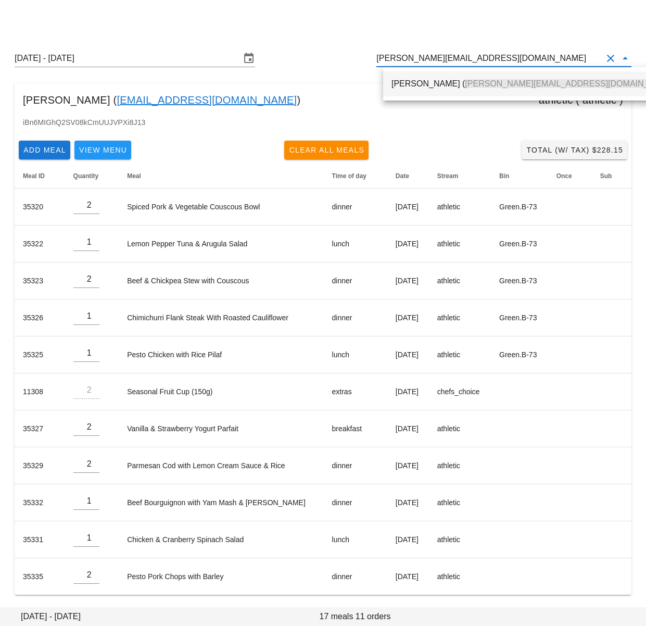
scroll to position [6, 0]
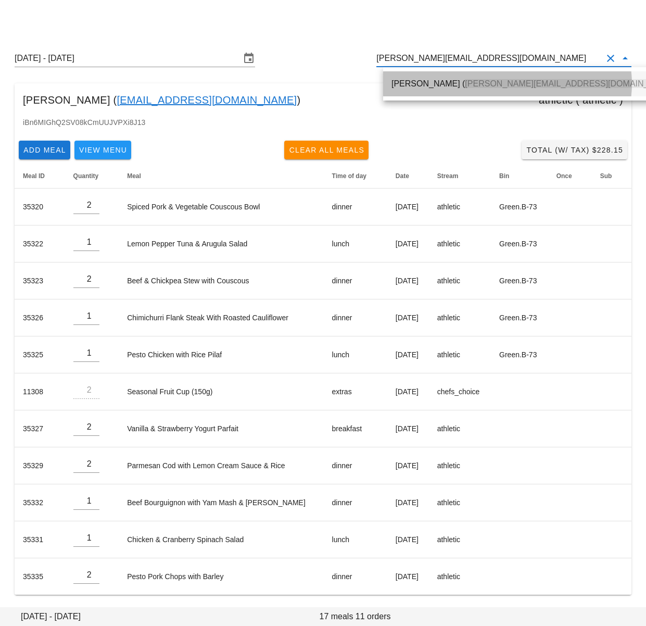
click at [404, 83] on div "[PERSON_NAME] ( [PERSON_NAME][EMAIL_ADDRESS][DOMAIN_NAME] )" at bounding box center [534, 84] width 286 height 10
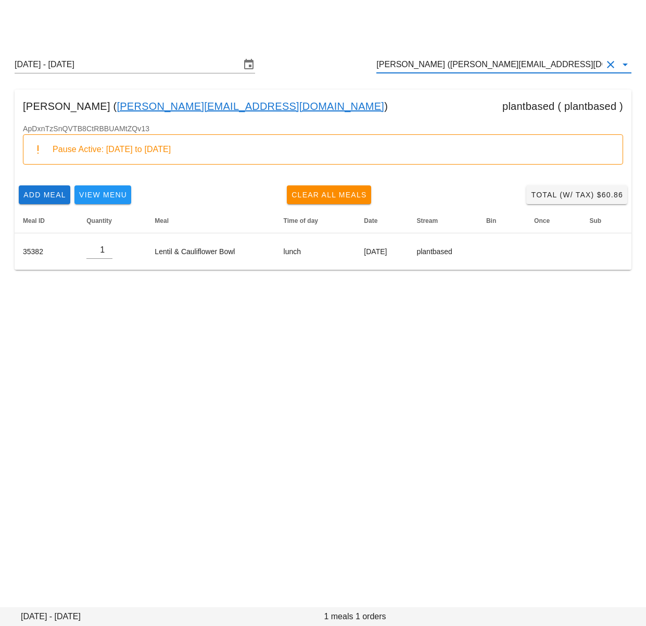
click at [140, 402] on div "Order Edit Next Production [DATE] - [DATE] [PERSON_NAME] ([PERSON_NAME][EMAIL_A…" at bounding box center [323, 313] width 646 height 626
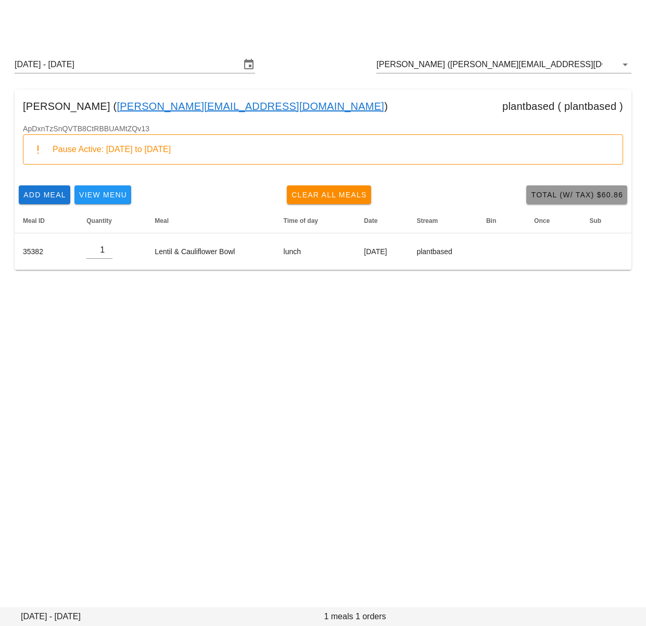
click at [550, 196] on span "Total (w/ Tax) $60.86" at bounding box center [576, 195] width 93 height 8
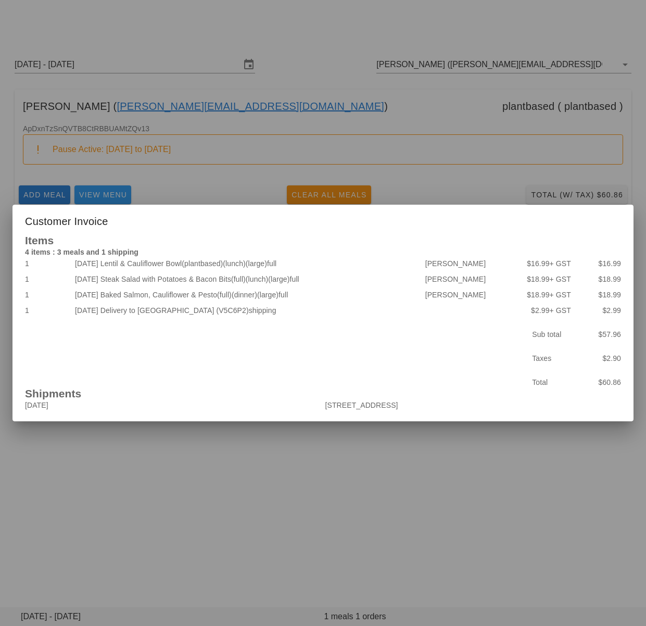
click at [421, 454] on div at bounding box center [323, 313] width 646 height 626
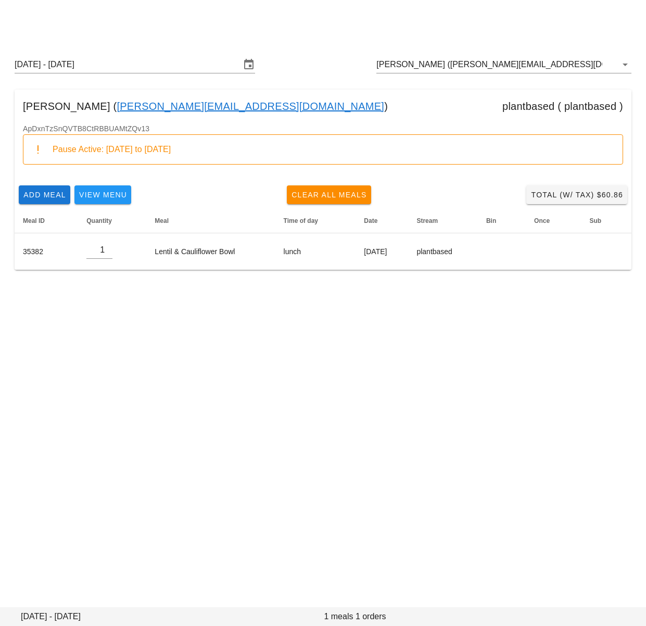
click at [463, 53] on div "[DATE] - [DATE] [PERSON_NAME] ([PERSON_NAME][EMAIL_ADDRESS][DOMAIN_NAME])" at bounding box center [323, 64] width 634 height 33
click at [449, 59] on input "[PERSON_NAME] ([PERSON_NAME][EMAIL_ADDRESS][DOMAIN_NAME])" at bounding box center [489, 64] width 226 height 17
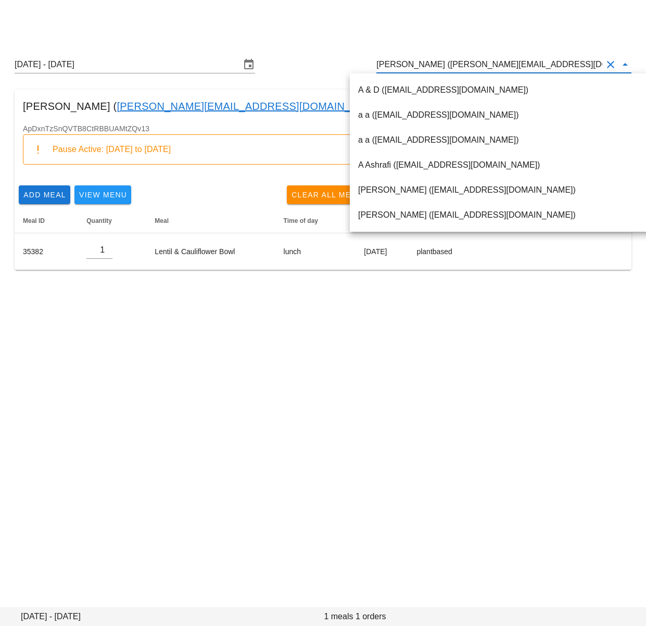
click at [434, 66] on input "[PERSON_NAME] ([PERSON_NAME][EMAIL_ADDRESS][DOMAIN_NAME])" at bounding box center [489, 64] width 226 height 17
drag, startPoint x: 429, startPoint y: 66, endPoint x: 522, endPoint y: 67, distance: 92.7
click at [522, 67] on input "[PERSON_NAME] ([PERSON_NAME][EMAIL_ADDRESS][DOMAIN_NAME])" at bounding box center [489, 64] width 226 height 17
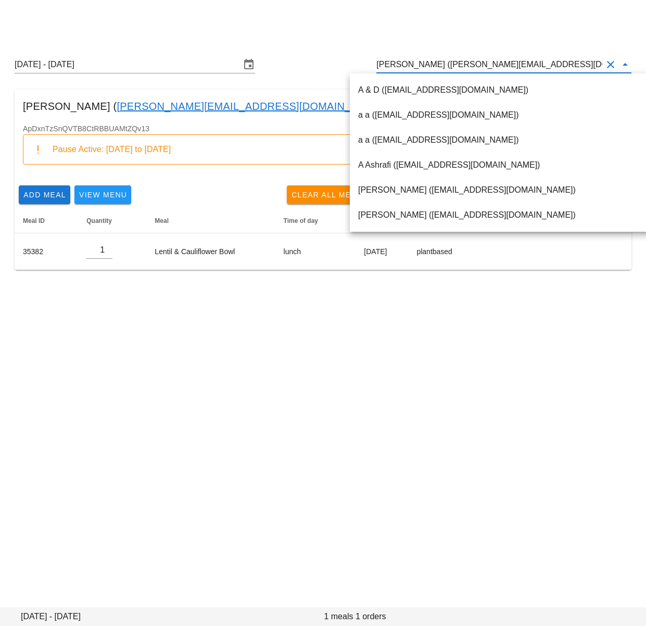
drag, startPoint x: 396, startPoint y: 24, endPoint x: 401, endPoint y: 33, distance: 9.8
click at [396, 24] on div at bounding box center [323, 20] width 634 height 29
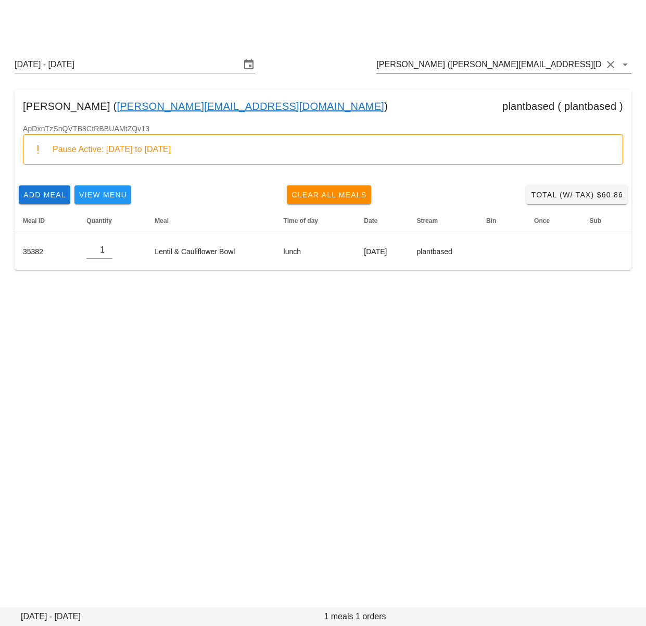
click at [401, 64] on input "[PERSON_NAME] ([PERSON_NAME][EMAIL_ADDRESS][DOMAIN_NAME])" at bounding box center [489, 64] width 226 height 17
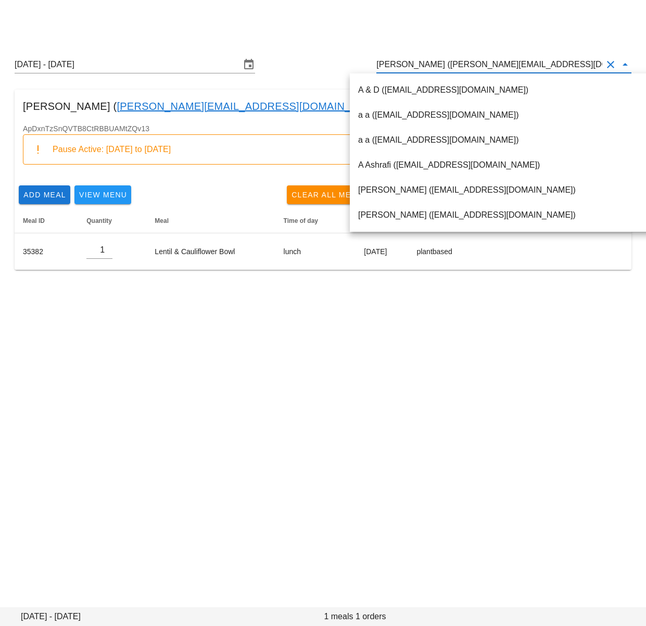
click at [401, 64] on input "[PERSON_NAME] ([PERSON_NAME][EMAIL_ADDRESS][DOMAIN_NAME])" at bounding box center [489, 64] width 226 height 17
paste input "[EMAIL_ADDRESS][DOMAIN_NAME]"
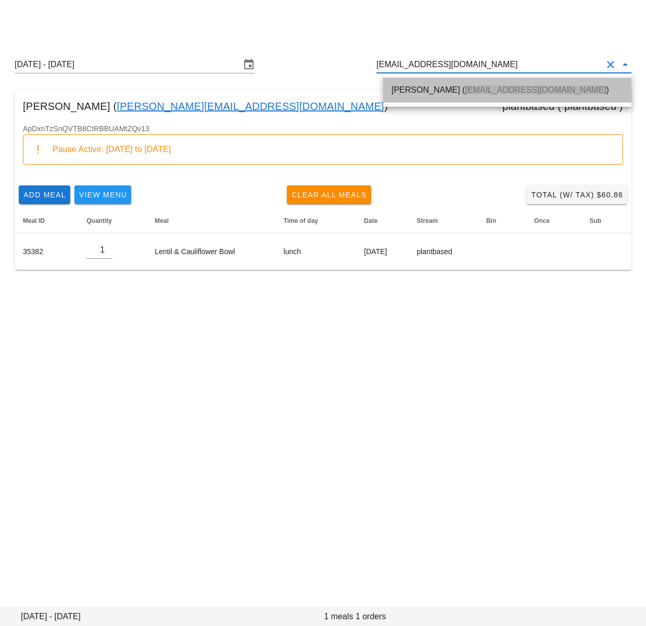
click at [396, 81] on div "[PERSON_NAME] ( [EMAIL_ADDRESS][DOMAIN_NAME] )" at bounding box center [507, 90] width 232 height 22
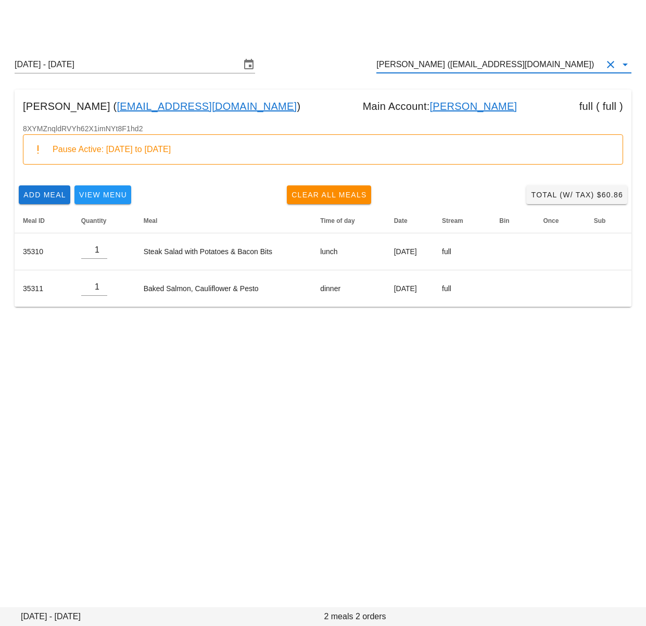
click at [469, 60] on input "[PERSON_NAME] ([EMAIL_ADDRESS][DOMAIN_NAME])" at bounding box center [489, 64] width 226 height 17
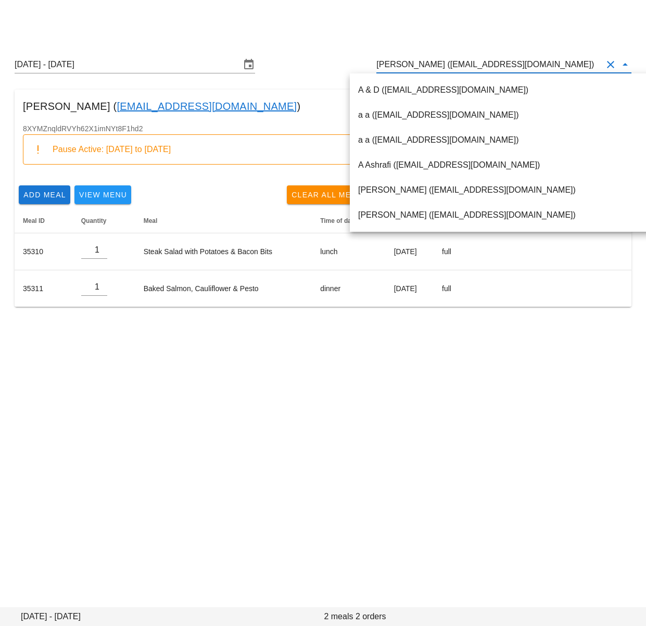
click at [333, 49] on div "[DATE] - [DATE] [PERSON_NAME] ([EMAIL_ADDRESS][DOMAIN_NAME])" at bounding box center [323, 64] width 634 height 33
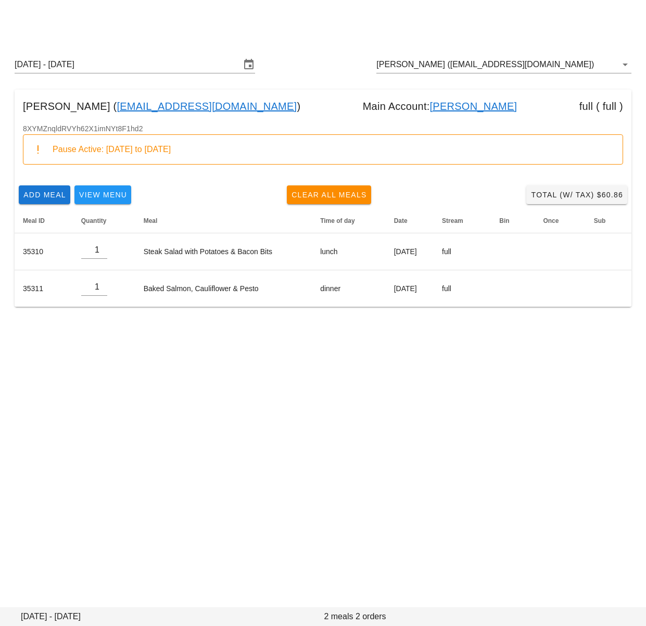
click at [460, 103] on link "[PERSON_NAME]" at bounding box center [473, 106] width 87 height 17
type input "[PERSON_NAME] ([PERSON_NAME][EMAIL_ADDRESS][DOMAIN_NAME])"
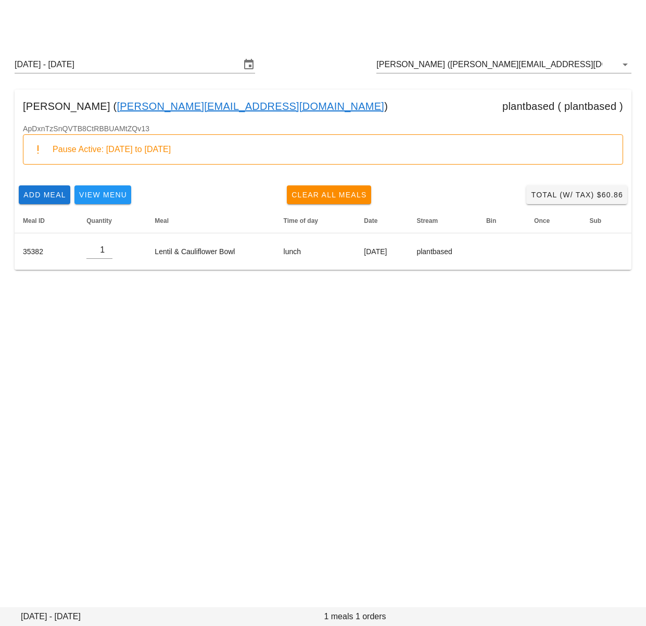
click at [296, 105] on div "[PERSON_NAME] ( [PERSON_NAME][EMAIL_ADDRESS][DOMAIN_NAME] ) plantbased ( plantb…" at bounding box center [323, 106] width 617 height 33
click at [231, 392] on div "Order Edit Next Production [DATE] - [DATE] [PERSON_NAME] ([PERSON_NAME][EMAIL_A…" at bounding box center [323, 313] width 646 height 626
click at [310, 193] on span "Clear All Meals" at bounding box center [329, 195] width 76 height 8
type input "0"
click at [445, 70] on input "[PERSON_NAME] ([PERSON_NAME][EMAIL_ADDRESS][DOMAIN_NAME])" at bounding box center [489, 64] width 226 height 17
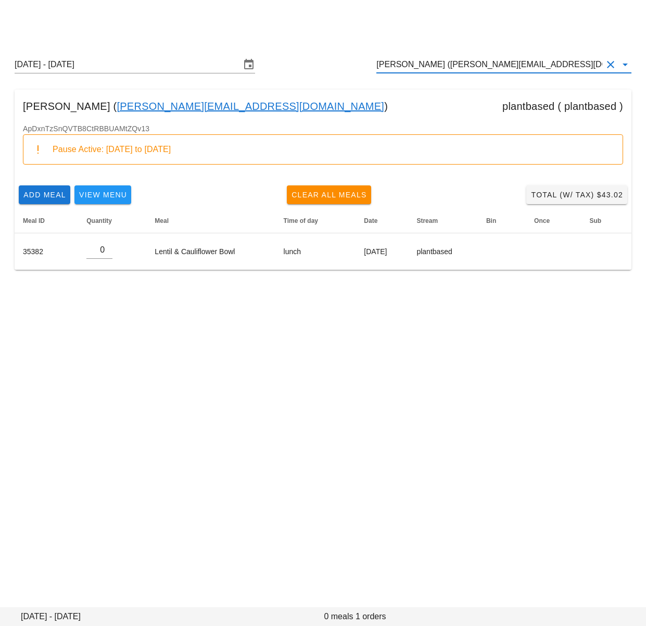
click at [445, 70] on input "[PERSON_NAME] ([PERSON_NAME][EMAIL_ADDRESS][DOMAIN_NAME])" at bounding box center [489, 64] width 226 height 17
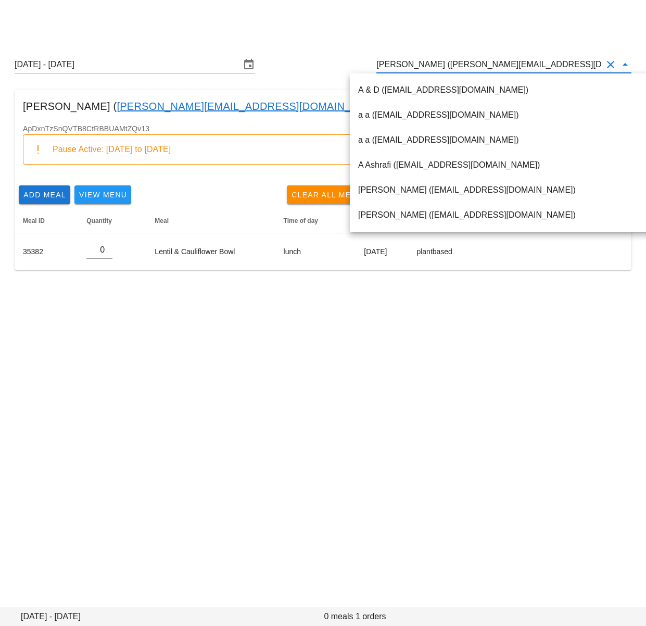
paste input "[EMAIL_ADDRESS][DOMAIN_NAME]"
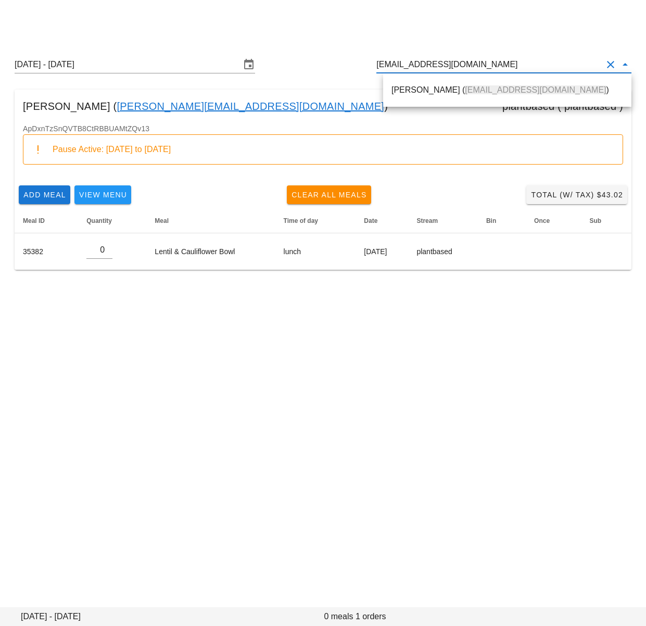
drag, startPoint x: 434, startPoint y: 84, endPoint x: 328, endPoint y: 65, distance: 107.4
click at [434, 84] on div "[PERSON_NAME] ( [EMAIL_ADDRESS][DOMAIN_NAME] )" at bounding box center [507, 90] width 232 height 22
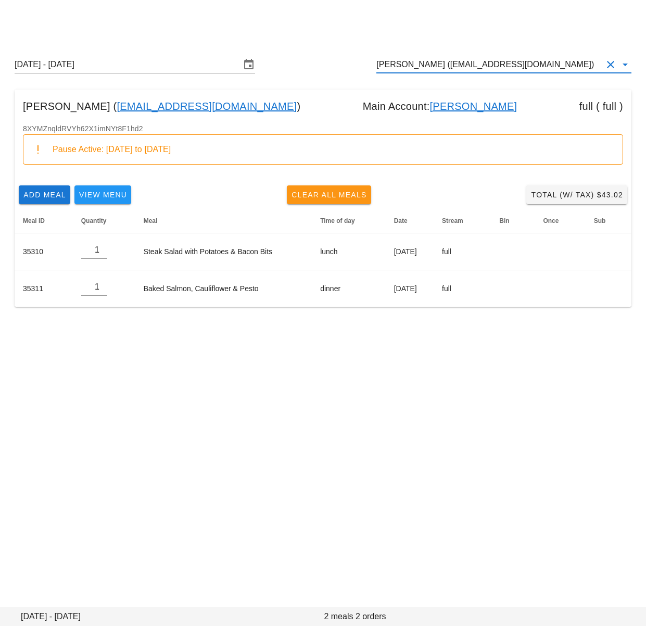
type input "[PERSON_NAME] ([EMAIL_ADDRESS][DOMAIN_NAME])"
click at [305, 199] on span "Clear All Meals" at bounding box center [329, 195] width 76 height 8
type input "0"
click at [446, 105] on link "[PERSON_NAME]" at bounding box center [473, 106] width 87 height 17
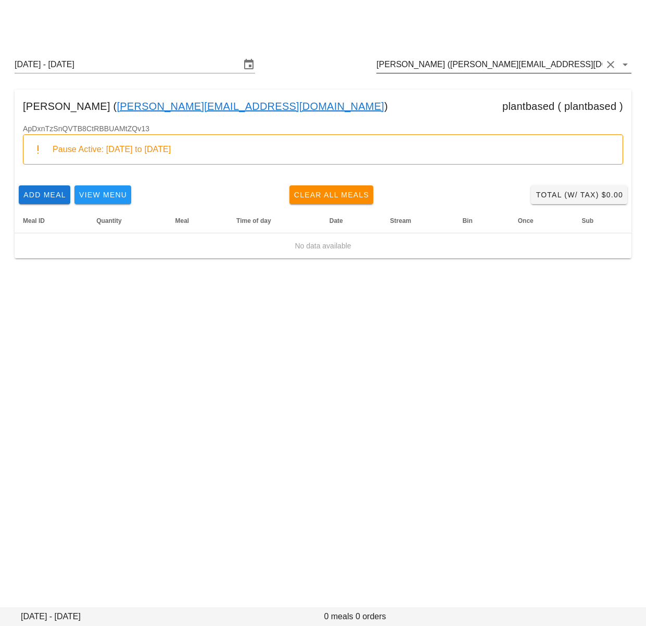
click at [513, 70] on input "[PERSON_NAME] ([PERSON_NAME][EMAIL_ADDRESS][DOMAIN_NAME])" at bounding box center [489, 64] width 226 height 17
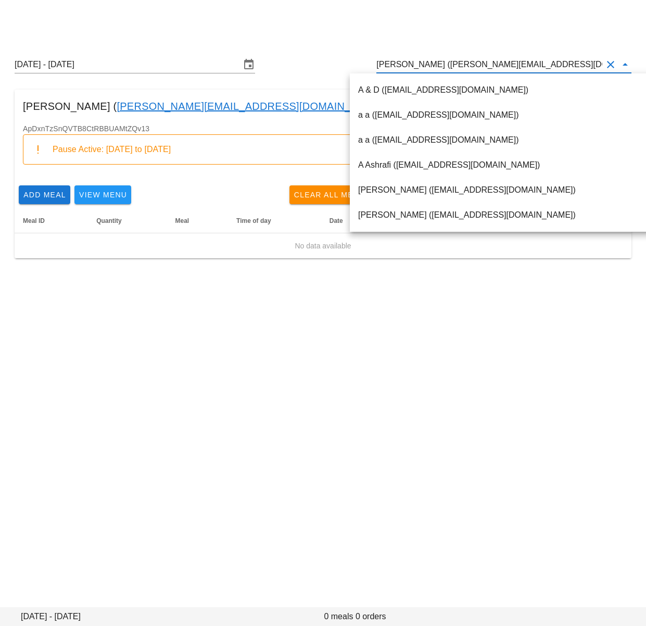
click at [487, 67] on input "[PERSON_NAME] ([PERSON_NAME][EMAIL_ADDRESS][DOMAIN_NAME])" at bounding box center [489, 64] width 226 height 17
drag, startPoint x: 429, startPoint y: 67, endPoint x: 522, endPoint y: 65, distance: 93.2
click at [522, 65] on input "[PERSON_NAME] ([PERSON_NAME][EMAIL_ADDRESS][DOMAIN_NAME])" at bounding box center [489, 64] width 226 height 17
click at [236, 407] on div "Order Edit Next Production [DATE] - [DATE] [PERSON_NAME] ([PERSON_NAME][EMAIL_A…" at bounding box center [323, 313] width 646 height 626
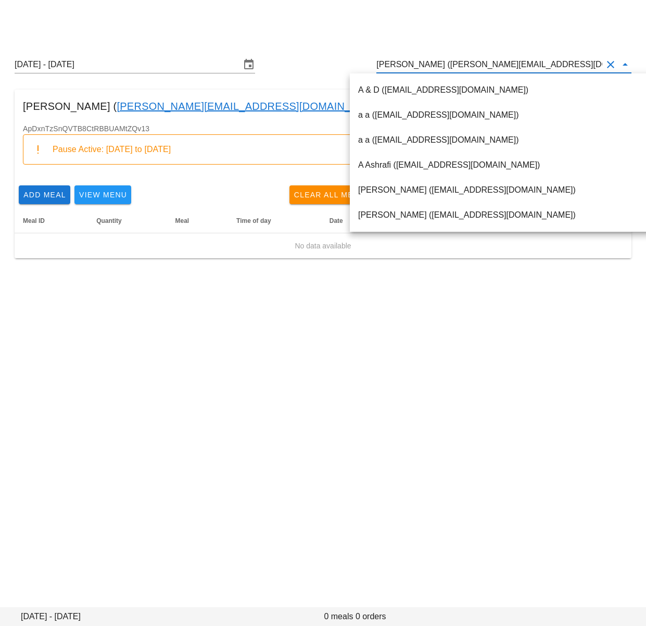
scroll to position [0, 0]
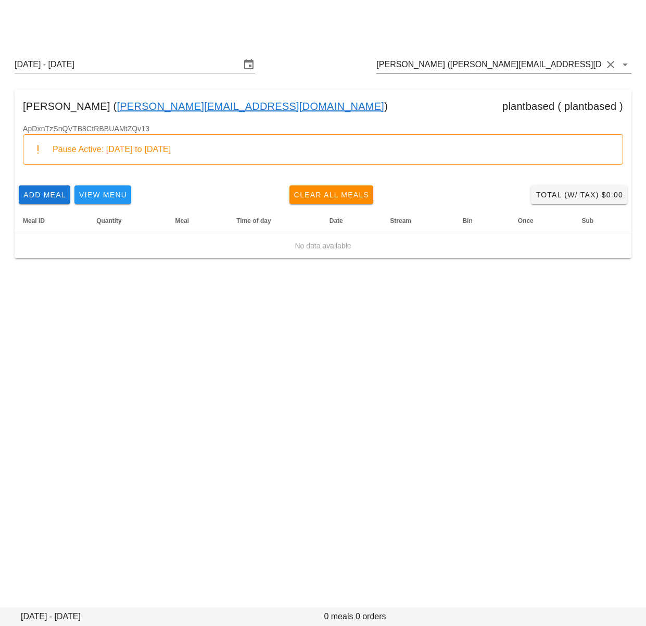
click at [424, 64] on input "[PERSON_NAME] ([PERSON_NAME][EMAIL_ADDRESS][DOMAIN_NAME])" at bounding box center [489, 64] width 226 height 17
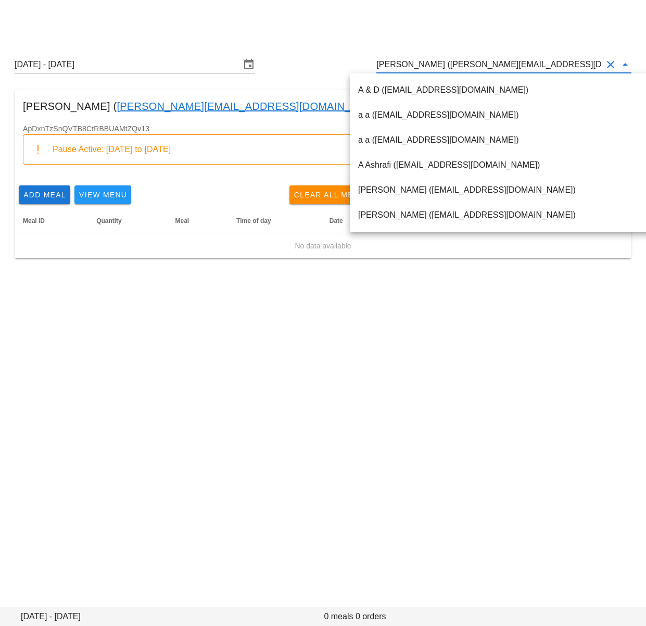
click at [424, 64] on input "[PERSON_NAME] ([PERSON_NAME][EMAIL_ADDRESS][DOMAIN_NAME])" at bounding box center [489, 64] width 226 height 17
paste input "[PERSON_NAME][EMAIL_ADDRESS][DOMAIN_NAME]"
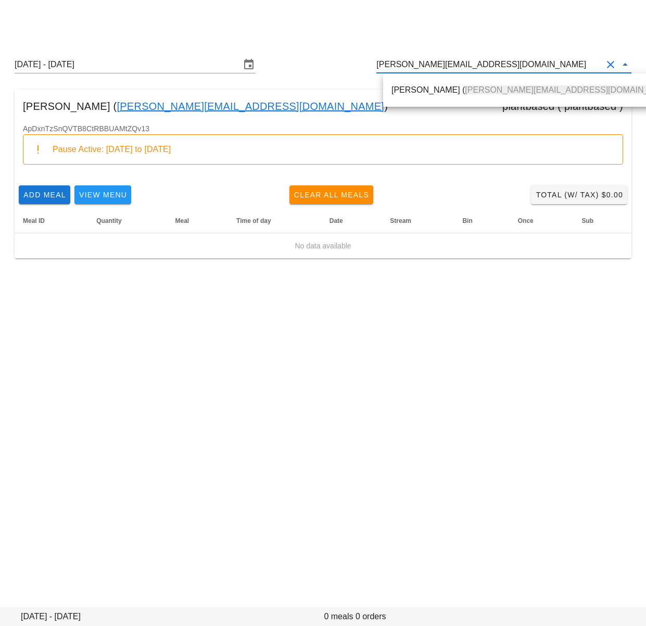
click at [417, 91] on div "[PERSON_NAME] ( [PERSON_NAME][EMAIL_ADDRESS][DOMAIN_NAME] )" at bounding box center [534, 90] width 286 height 10
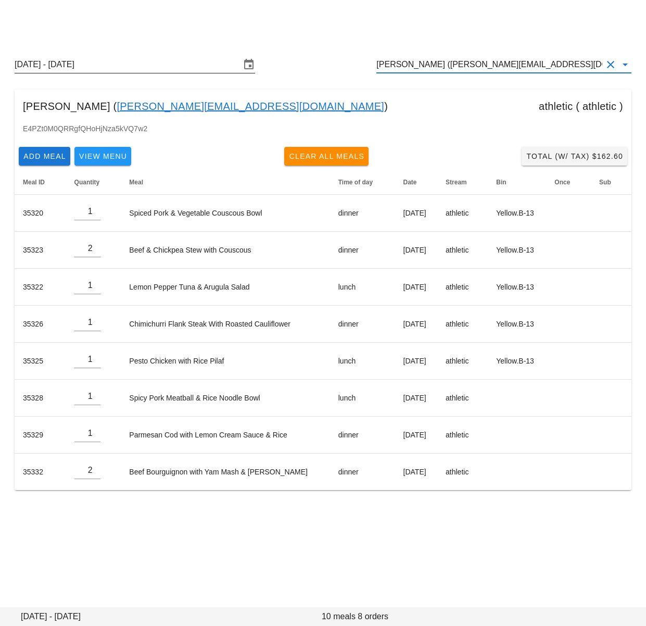
type input "[PERSON_NAME] ([PERSON_NAME][EMAIL_ADDRESS][DOMAIN_NAME])"
click at [184, 62] on input "Sunday August 31 - Saturday September 6" at bounding box center [128, 64] width 226 height 17
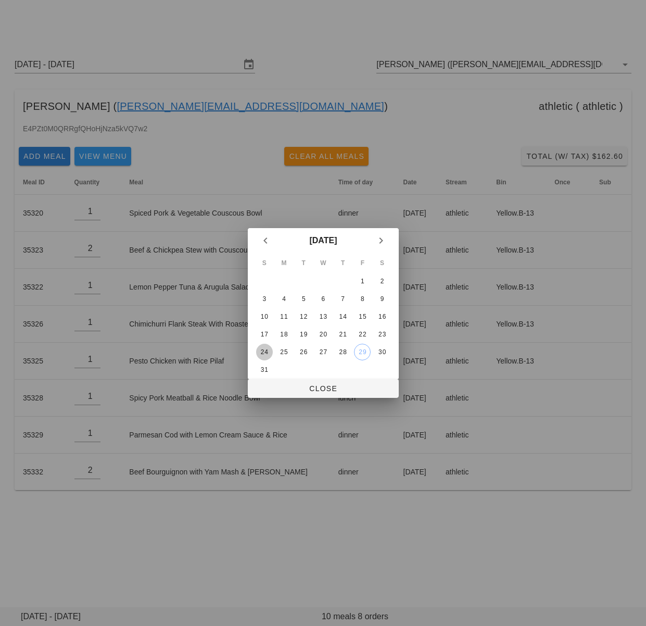
drag, startPoint x: 267, startPoint y: 350, endPoint x: 280, endPoint y: 376, distance: 29.1
click at [267, 350] on div "24" at bounding box center [264, 351] width 17 height 7
click at [284, 390] on span "Close" at bounding box center [323, 388] width 134 height 8
type input "Sunday August 24 - Saturday August 30"
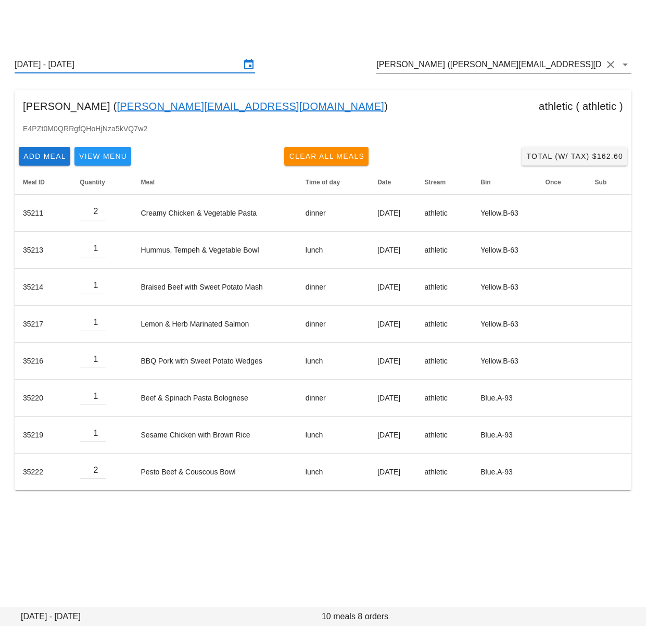
click at [438, 62] on input "Lesley McKnight (lesley@splitsecondbasketball.com)" at bounding box center [489, 64] width 226 height 17
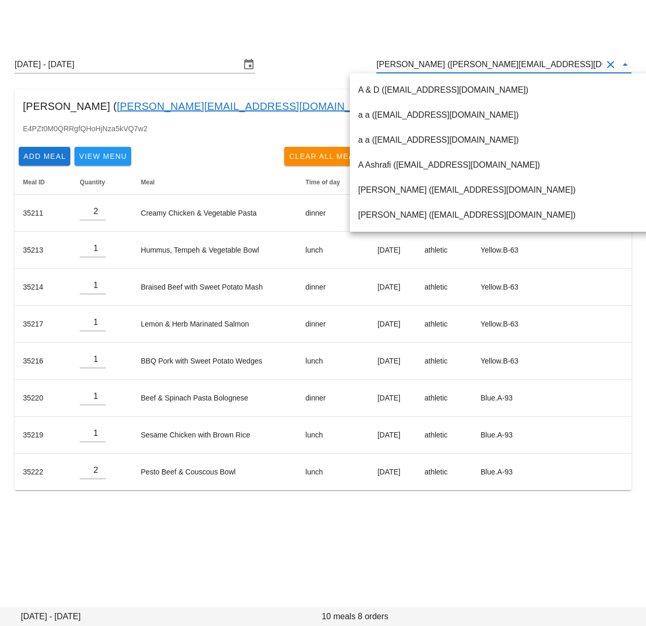
paste input "simi.pm94@gmail.com"
type input "simi.pm94@gmail.com"
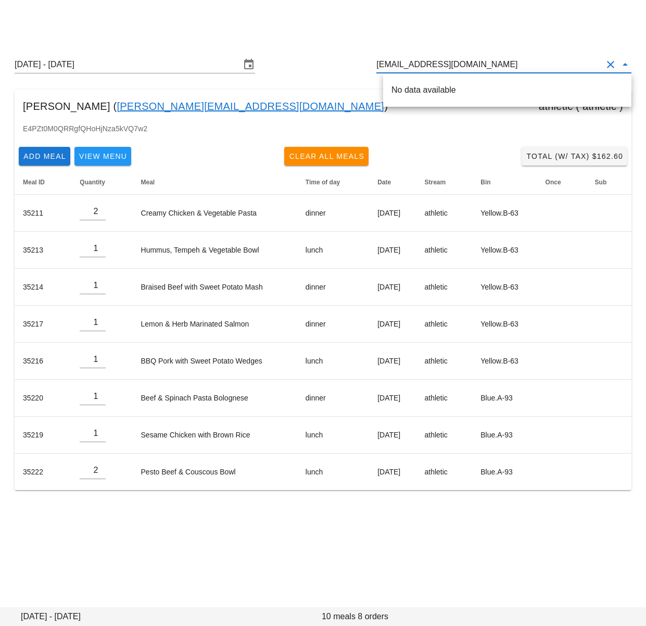
click at [426, 90] on div "No data available" at bounding box center [507, 90] width 232 height 10
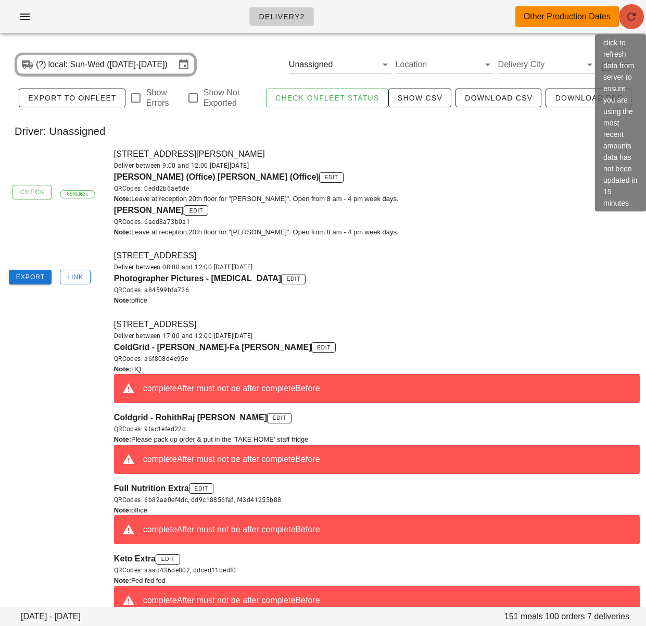
click at [627, 17] on icon "button" at bounding box center [631, 16] width 12 height 12
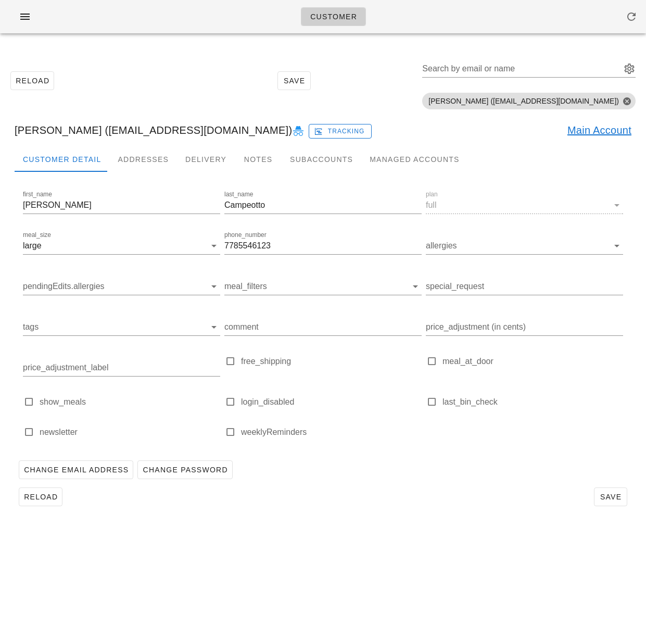
drag, startPoint x: 102, startPoint y: 131, endPoint x: 256, endPoint y: 129, distance: 154.6
click at [256, 129] on div "[PERSON_NAME] ([EMAIL_ADDRESS][DOMAIN_NAME]) Tracking Main Account" at bounding box center [323, 129] width 634 height 33
copy div "[EMAIL_ADDRESS][DOMAIN_NAME]"
click at [32, 19] on span "button" at bounding box center [25, 16] width 17 height 12
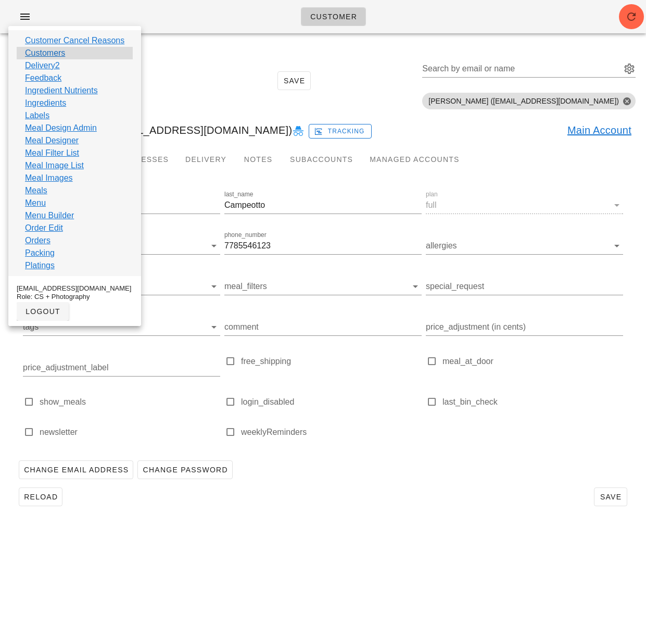
click at [66, 56] on div "Customers" at bounding box center [75, 53] width 116 height 12
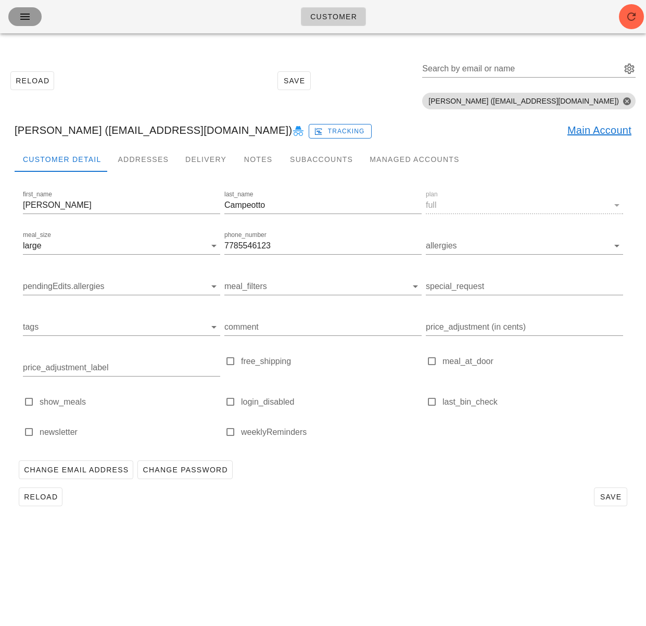
click at [30, 22] on icon "button" at bounding box center [25, 16] width 12 height 12
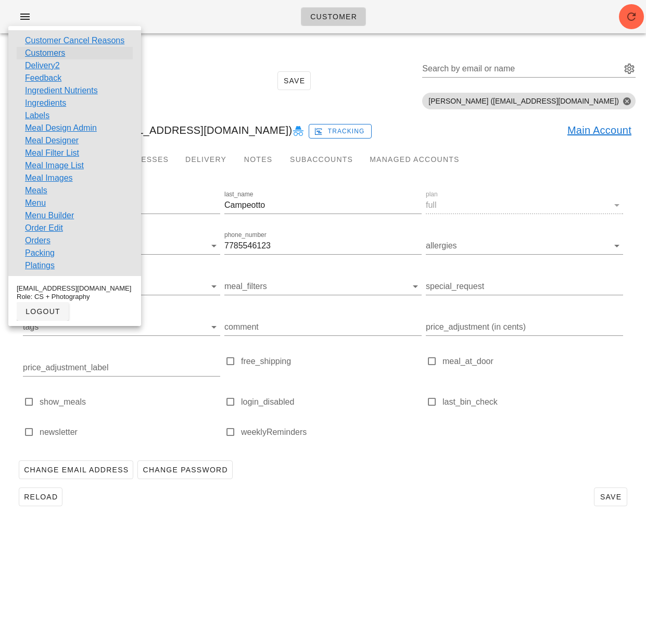
click at [51, 58] on link "Customers" at bounding box center [45, 53] width 40 height 12
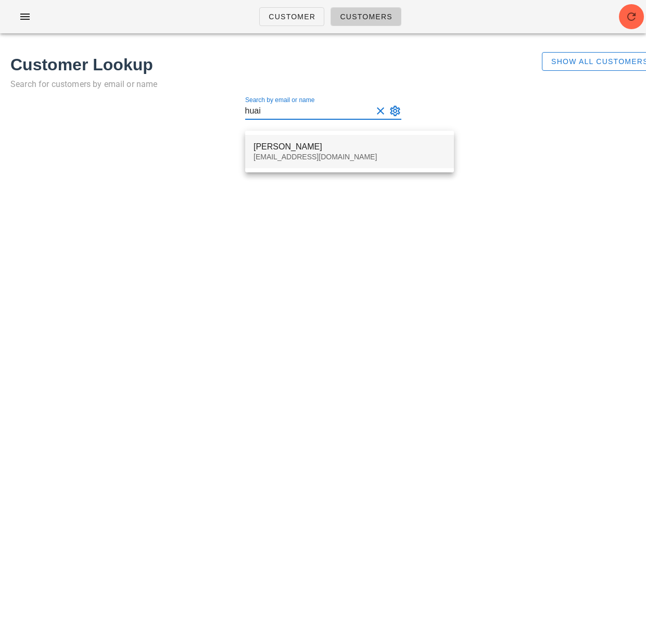
type input "huai"
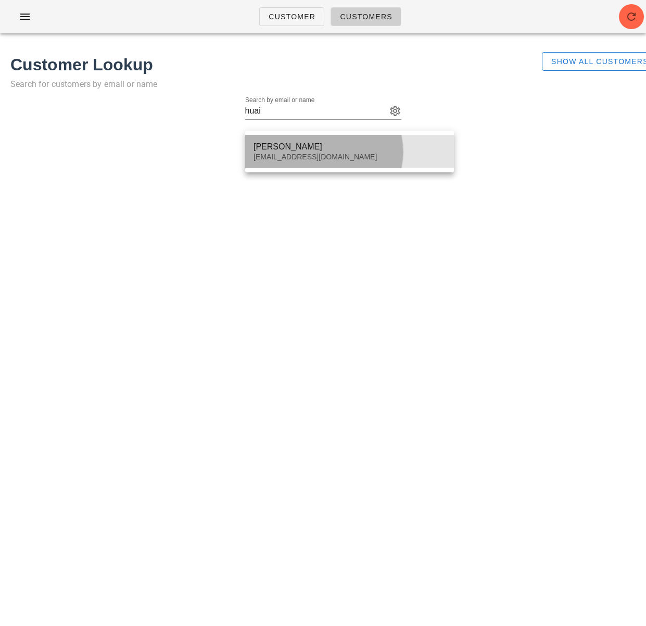
click at [287, 147] on div "[PERSON_NAME]" at bounding box center [350, 147] width 192 height 10
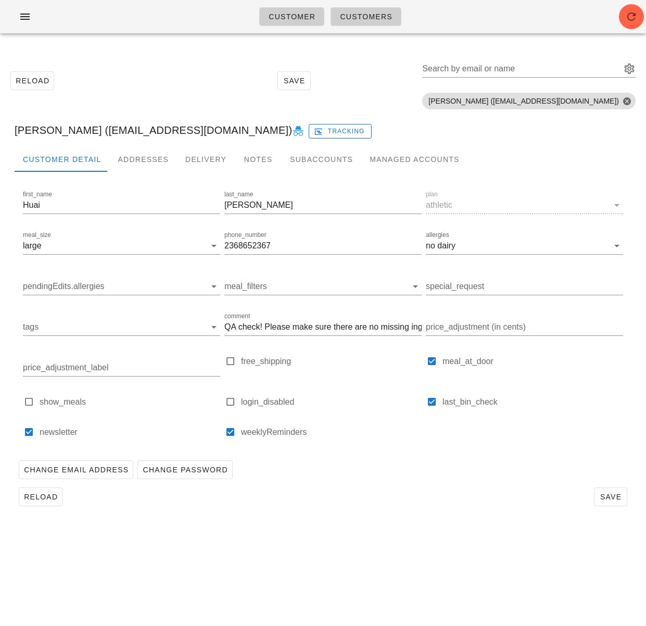
click at [71, 134] on div "[PERSON_NAME] ([EMAIL_ADDRESS][DOMAIN_NAME]) Tracking" at bounding box center [323, 129] width 634 height 33
drag, startPoint x: 61, startPoint y: 133, endPoint x: 176, endPoint y: 133, distance: 114.5
click at [176, 133] on div "[PERSON_NAME] ([EMAIL_ADDRESS][DOMAIN_NAME]) Tracking" at bounding box center [323, 129] width 634 height 33
copy div "[EMAIL_ADDRESS][DOMAIN_NAME]"
drag, startPoint x: 178, startPoint y: 11, endPoint x: 166, endPoint y: 12, distance: 12.0
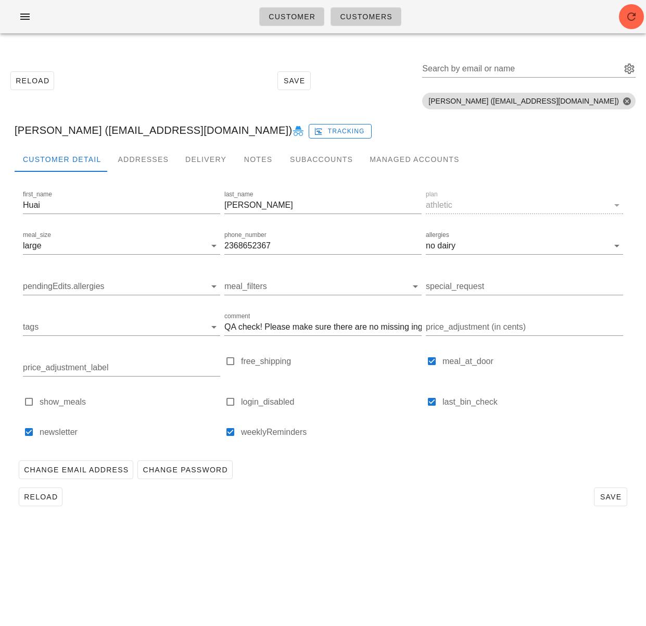
click at [178, 11] on div "Customer Customers" at bounding box center [323, 16] width 646 height 33
click at [31, 15] on icon "button" at bounding box center [25, 16] width 12 height 12
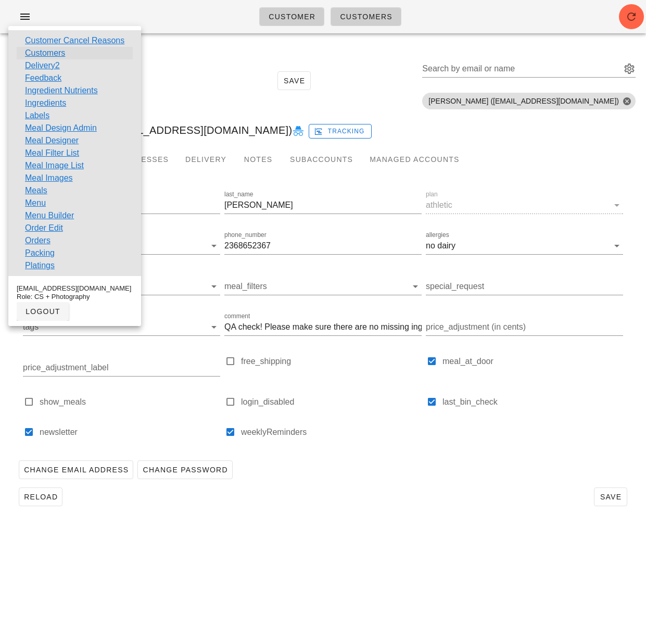
click at [49, 54] on link "Customers" at bounding box center [45, 53] width 40 height 12
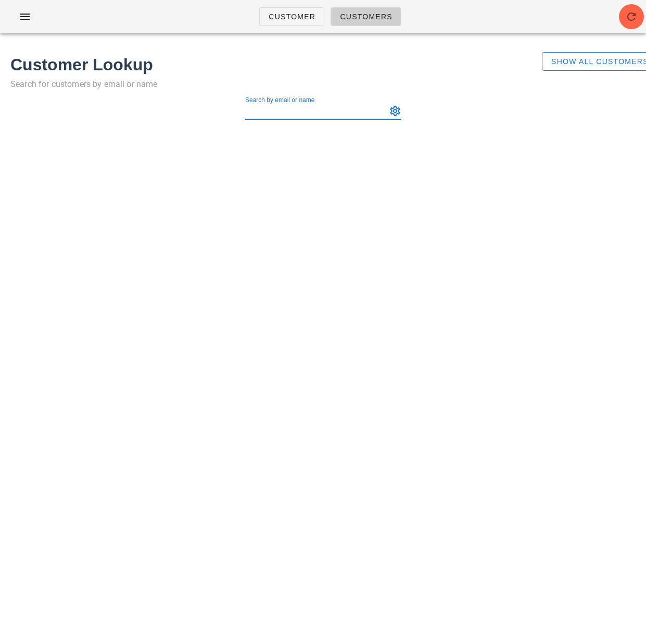
click at [270, 111] on input "Search by email or name" at bounding box center [315, 111] width 140 height 17
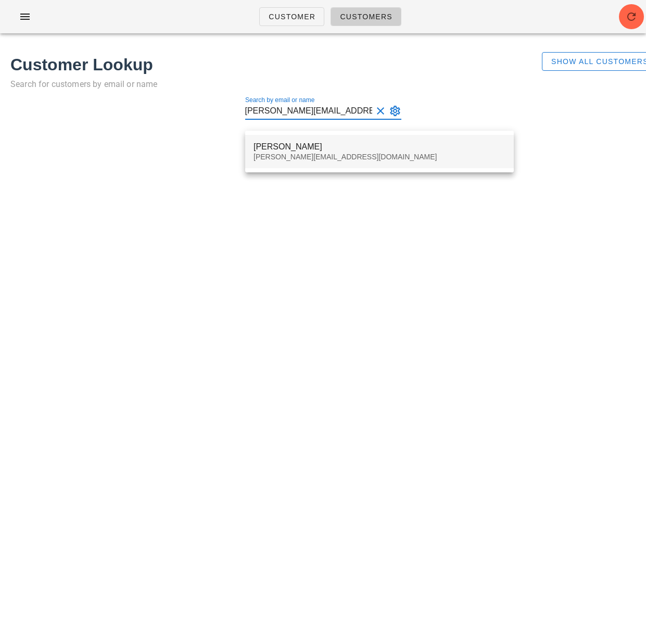
type input "lesley@splitsecondbasketball.com"
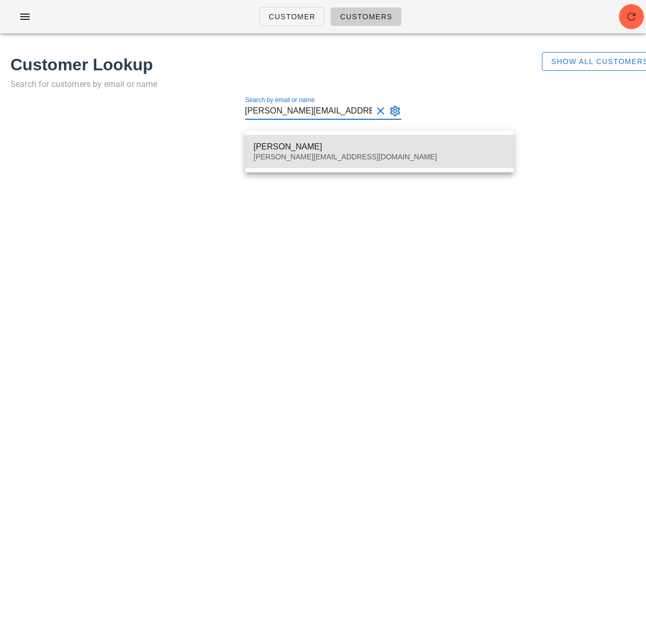
click at [360, 143] on div "Lesley McKnight" at bounding box center [380, 147] width 252 height 10
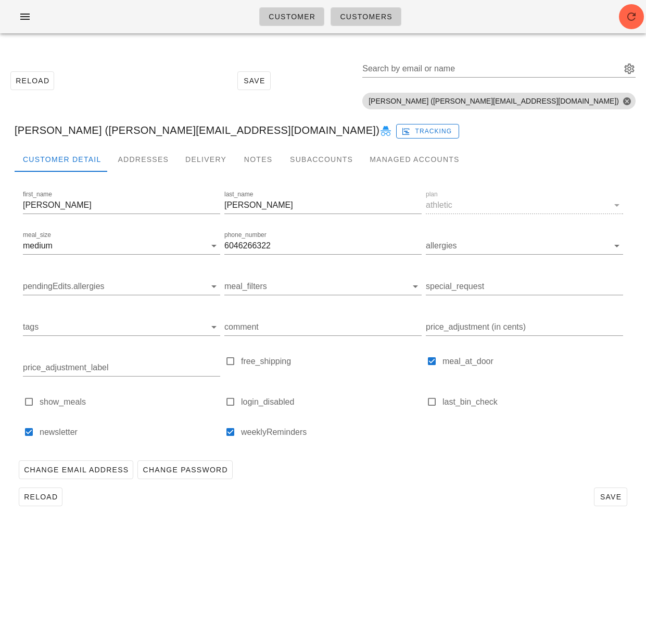
drag, startPoint x: 124, startPoint y: 132, endPoint x: 99, endPoint y: 129, distance: 24.7
click at [123, 132] on div "Lesley McKnight (lesley@splitsecondbasketball.com) Tracking" at bounding box center [323, 129] width 634 height 33
drag, startPoint x: 99, startPoint y: 129, endPoint x: 262, endPoint y: 130, distance: 162.9
click at [262, 130] on div "Lesley McKnight (lesley@splitsecondbasketball.com) Tracking" at bounding box center [323, 129] width 634 height 33
copy div "lesley@splitsecondbasketball.com"
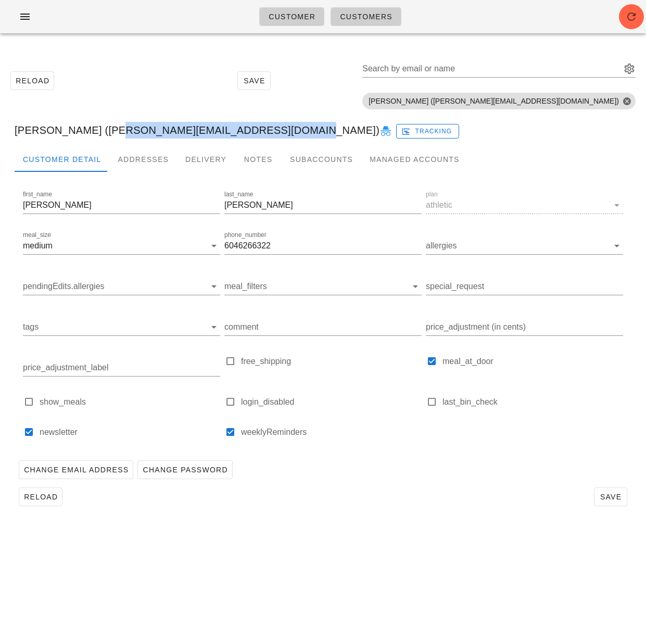
copy div "lesley@splitsecondbasketball.com"
click at [351, 16] on span "Customers" at bounding box center [365, 16] width 53 height 8
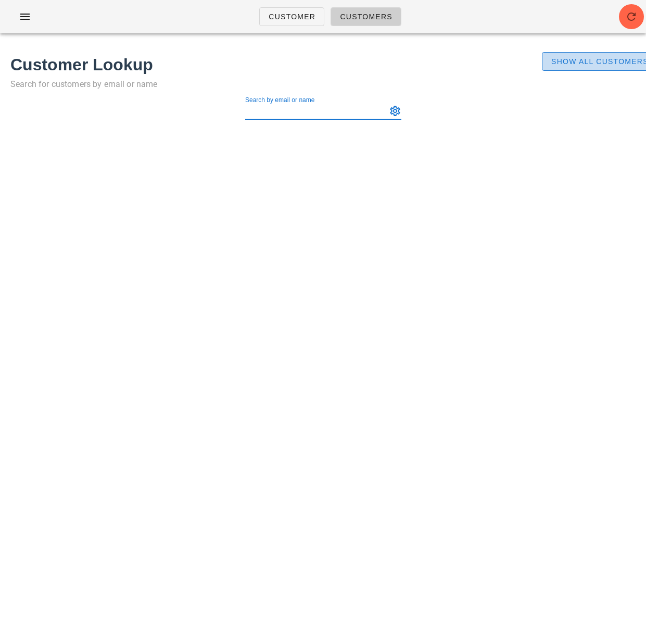
click at [571, 59] on span "Show All Customers" at bounding box center [600, 61] width 98 height 8
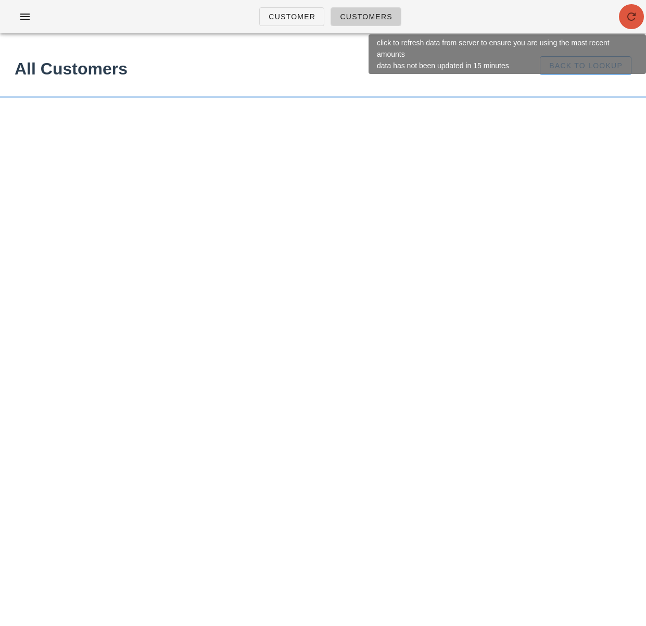
click at [637, 15] on icon "button" at bounding box center [631, 16] width 12 height 12
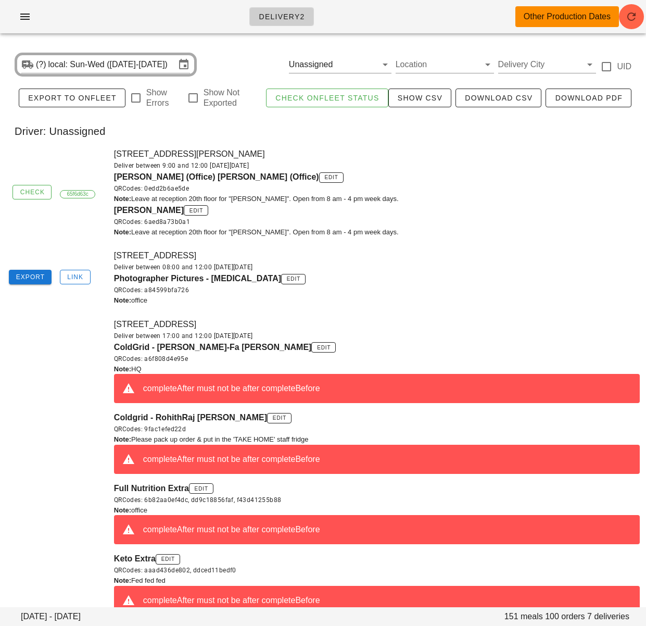
click at [166, 15] on div "Delivery2 Other Production Dates" at bounding box center [323, 16] width 646 height 33
click at [29, 17] on icon "button" at bounding box center [25, 16] width 12 height 12
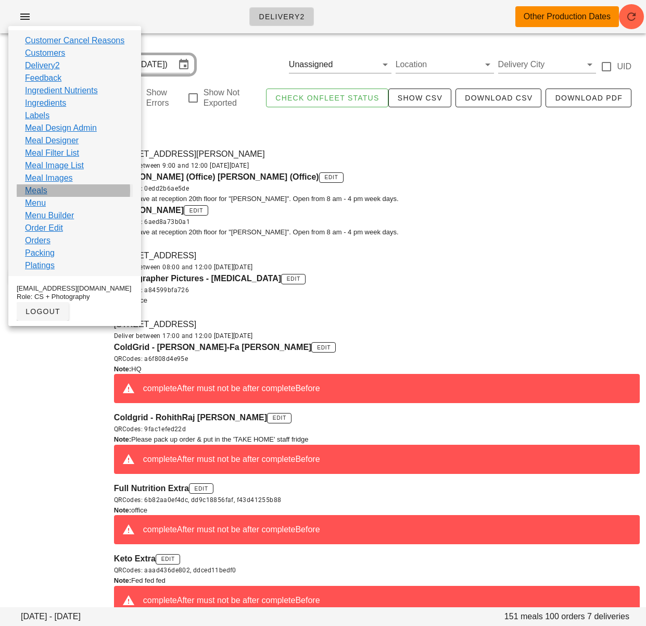
click at [41, 192] on link "Meals" at bounding box center [36, 190] width 22 height 12
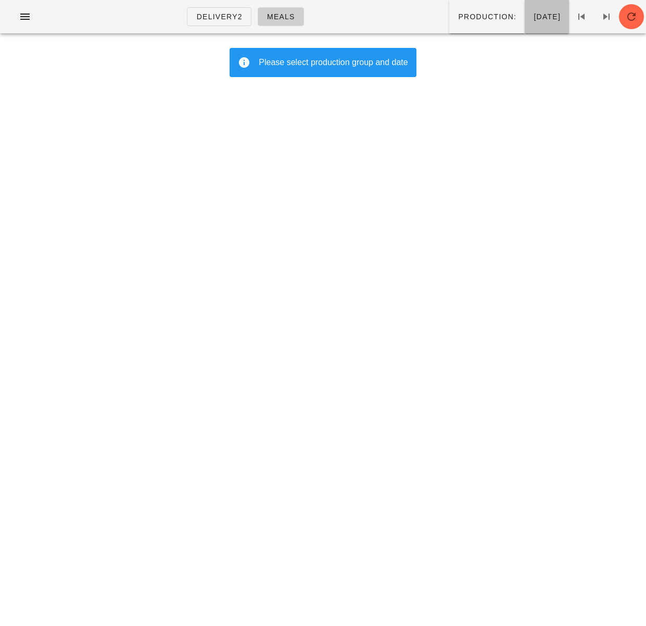
click at [533, 21] on span "[DATE]" at bounding box center [547, 16] width 28 height 8
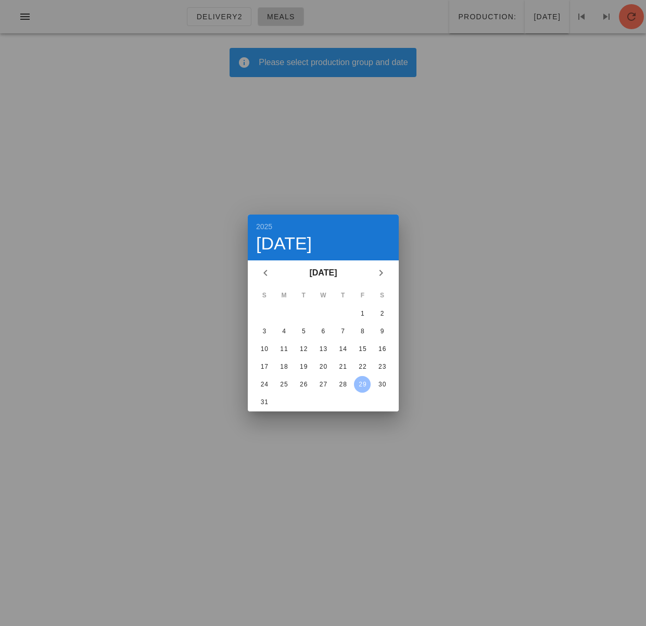
click at [361, 382] on div "29" at bounding box center [362, 384] width 17 height 7
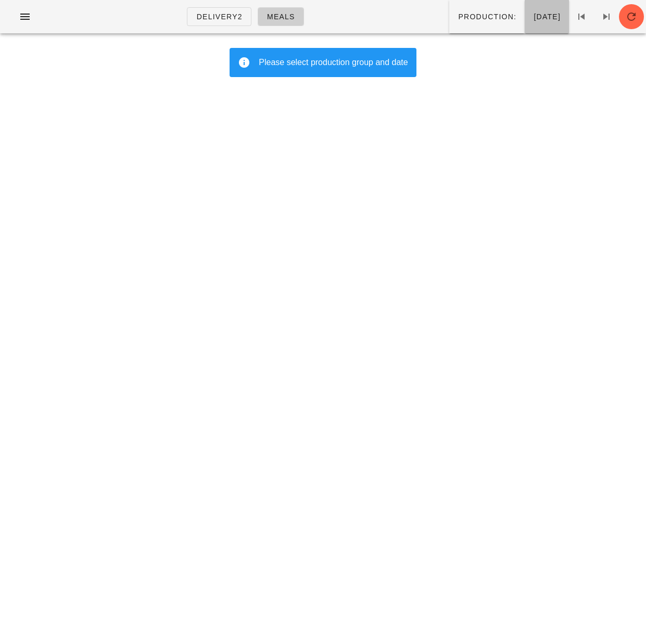
click at [525, 23] on button "[DATE]" at bounding box center [547, 16] width 44 height 33
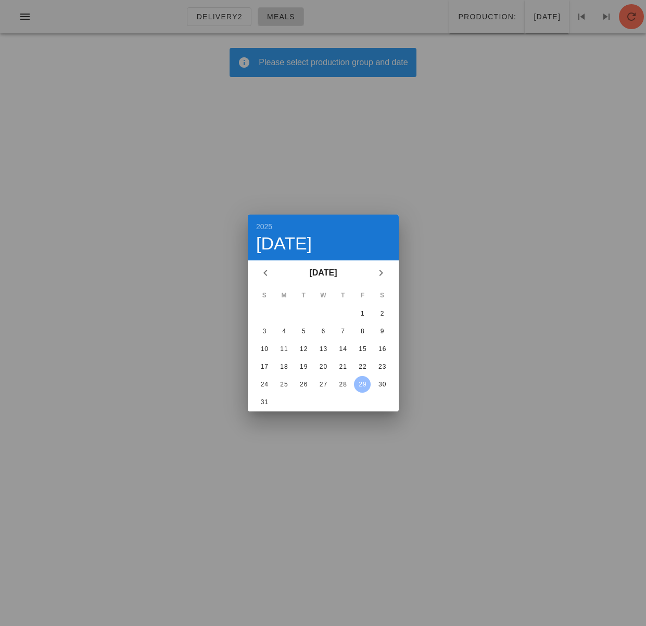
click at [359, 384] on div "29" at bounding box center [362, 384] width 17 height 7
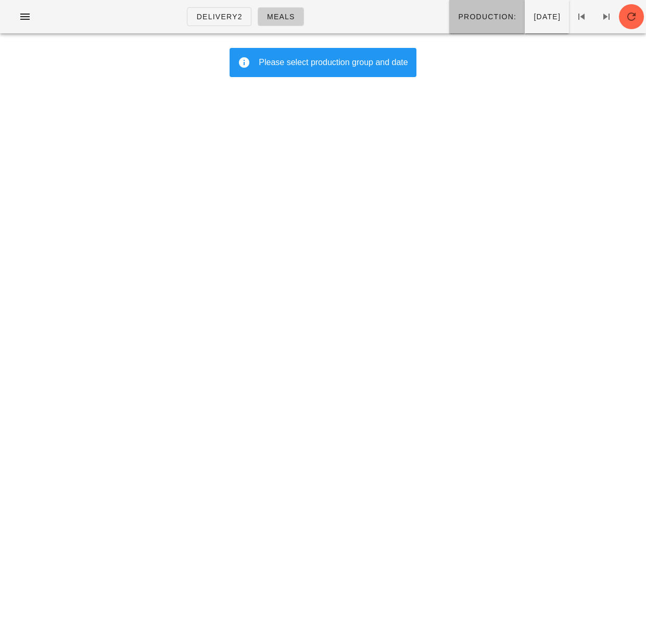
click at [458, 13] on span "Production:" at bounding box center [487, 16] width 59 height 8
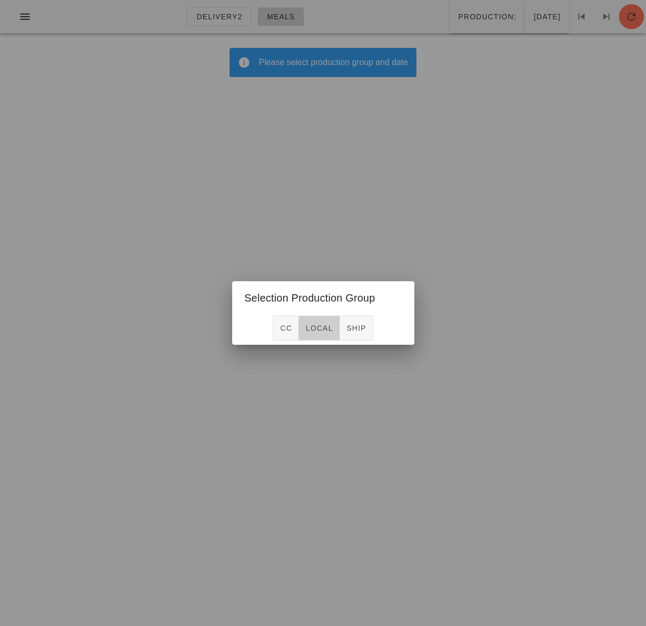
click at [321, 328] on span "local" at bounding box center [319, 328] width 28 height 8
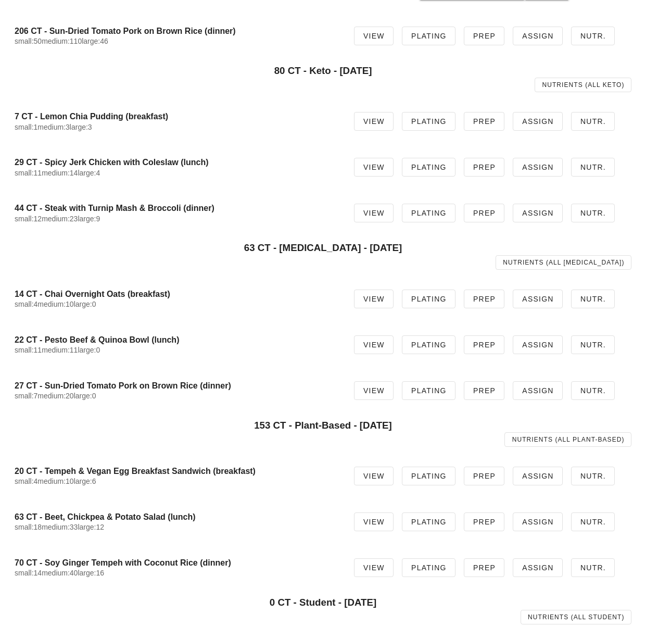
scroll to position [512, 0]
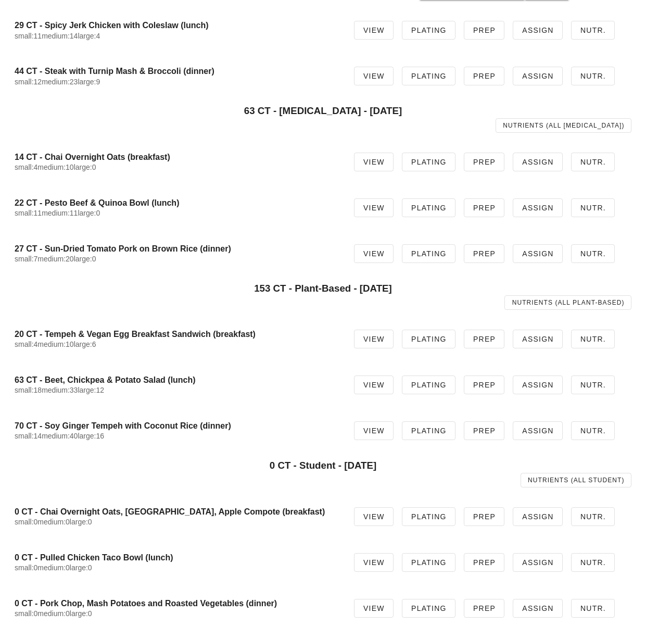
drag, startPoint x: 47, startPoint y: 425, endPoint x: 257, endPoint y: 428, distance: 209.8
click at [256, 429] on h4 "70 CT - Soy Ginger Tempeh with Coconut Rice (dinner)" at bounding box center [176, 426] width 323 height 10
copy h4 "Soy Ginger Tempeh with Coconut Rice (dinner)"
drag, startPoint x: 293, startPoint y: 293, endPoint x: 287, endPoint y: 289, distance: 7.5
click at [293, 293] on div "Nutrients (all Plant-Based)" at bounding box center [322, 302] width 629 height 27
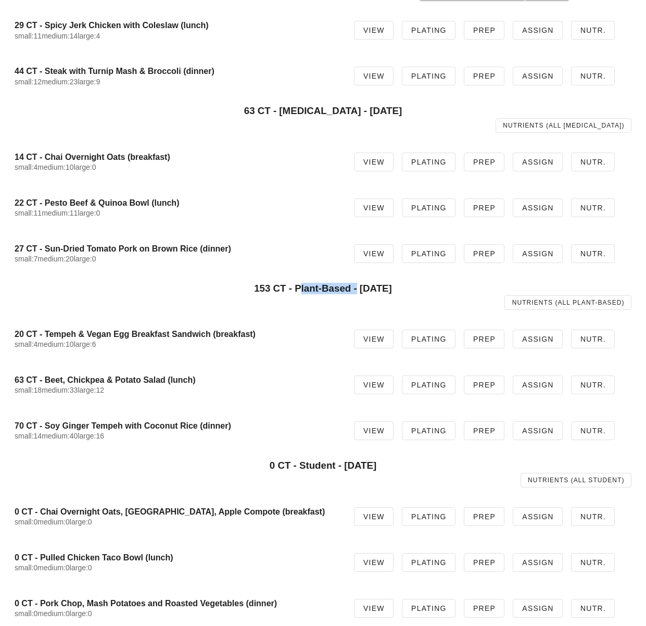
drag, startPoint x: 282, startPoint y: 286, endPoint x: 336, endPoint y: 286, distance: 54.1
click at [336, 286] on h3 "153 CT - Plant-Based - Friday Aug 29" at bounding box center [323, 288] width 617 height 11
copy h3 "Plant-Based"
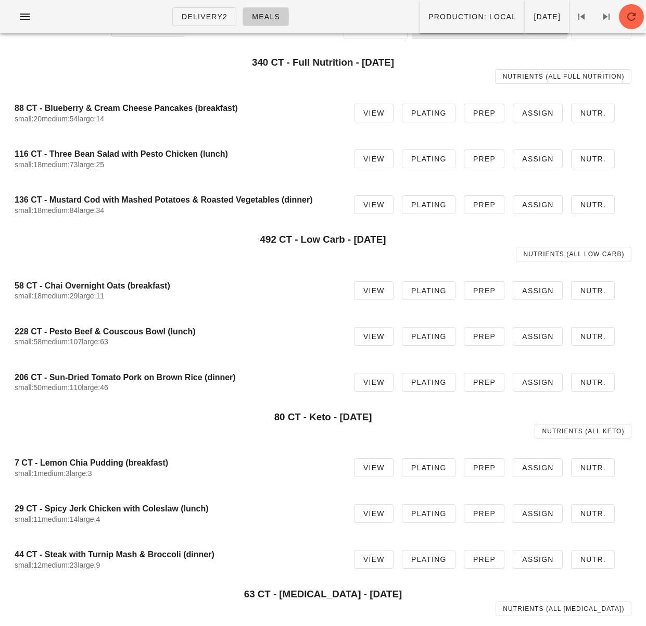
scroll to position [0, 0]
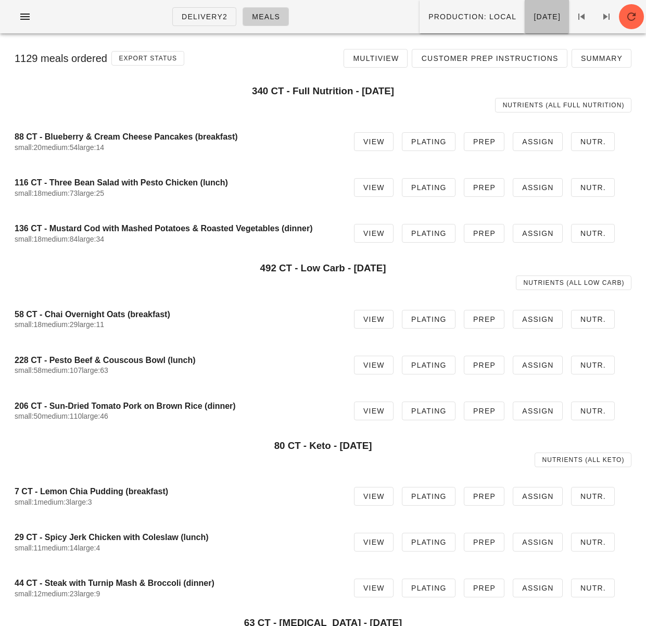
click at [525, 23] on button "Friday Aug 29" at bounding box center [547, 16] width 44 height 33
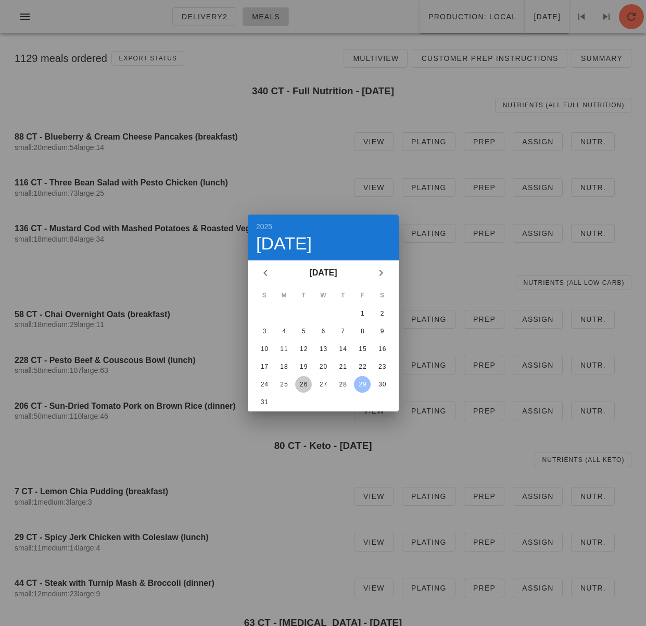
click at [302, 385] on div "26" at bounding box center [303, 384] width 17 height 7
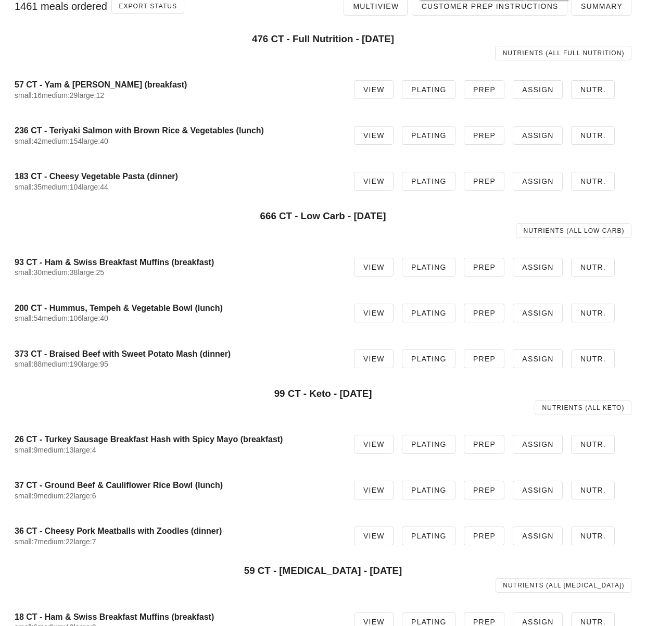
scroll to position [57, 0]
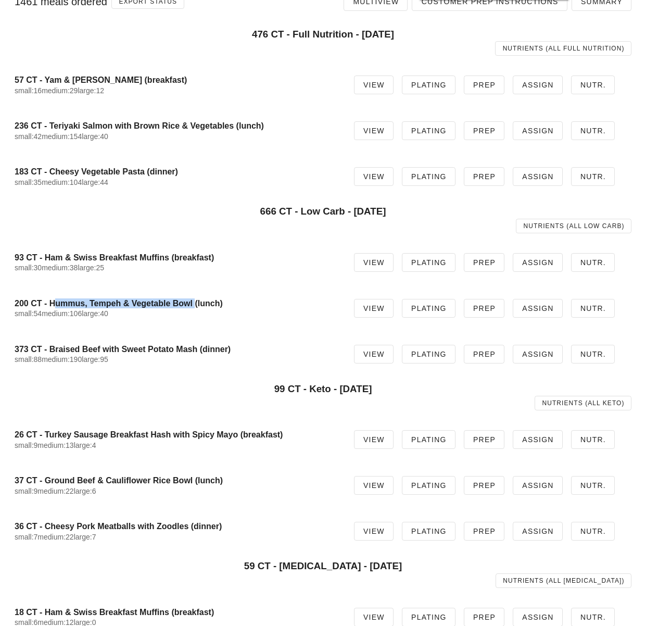
drag, startPoint x: 117, startPoint y: 302, endPoint x: 192, endPoint y: 302, distance: 74.4
click at [192, 302] on h4 "200 CT - Hummus, Tempeh & Vegetable Bowl (lunch)" at bounding box center [176, 303] width 323 height 10
copy h4 "Hummus, Tempeh & Vegetable Bowl"
click at [189, 260] on h4 "93 CT - Ham & Swiss Breakfast Muffins (breakfast)" at bounding box center [176, 257] width 323 height 10
click at [262, 226] on div "Nutrients (all Low Carb)" at bounding box center [322, 225] width 629 height 27
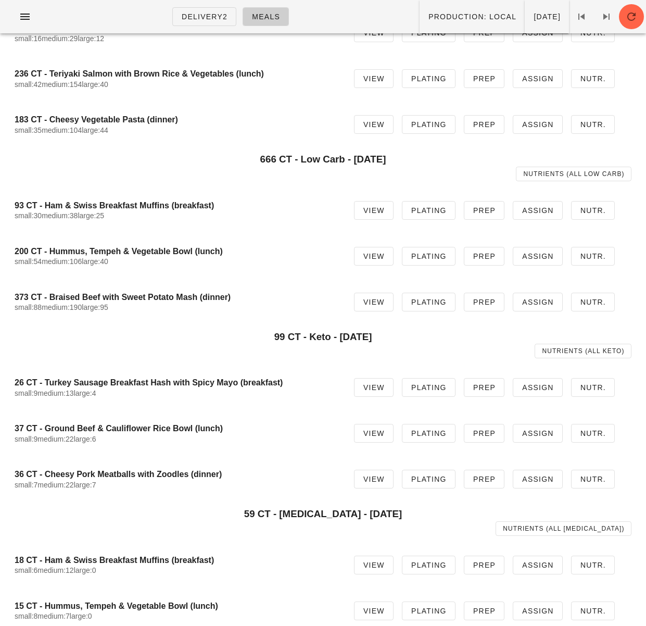
scroll to position [0, 0]
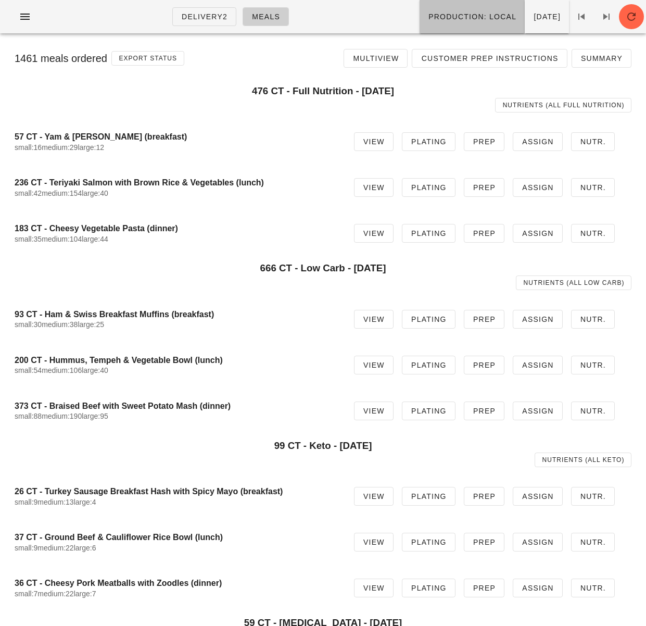
click at [451, 21] on span "Production: local" at bounding box center [472, 16] width 88 height 8
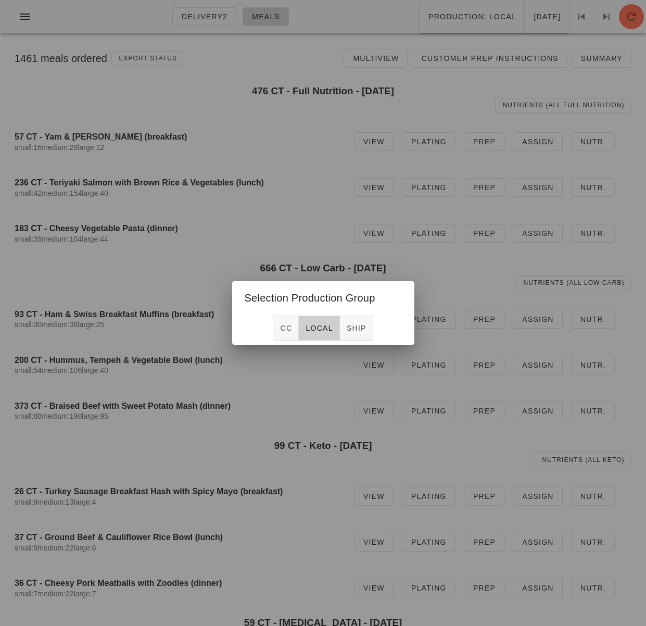
click at [317, 151] on div at bounding box center [323, 313] width 646 height 626
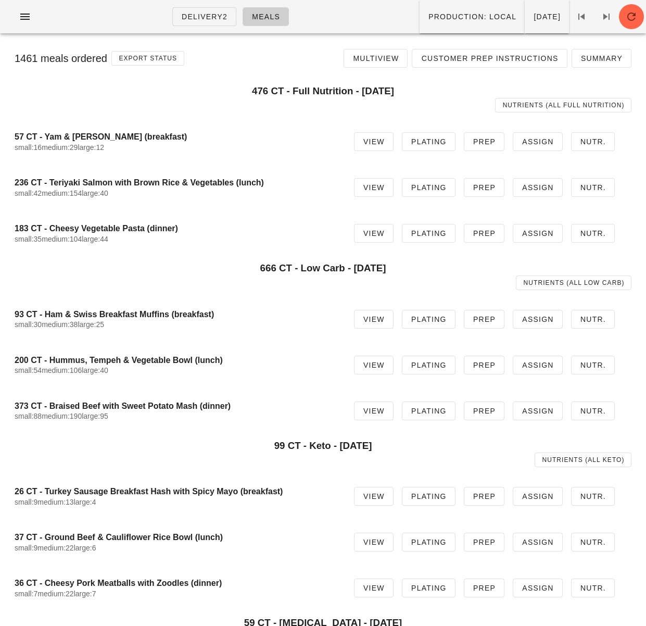
click at [524, 34] on div at bounding box center [323, 20] width 634 height 29
click at [526, 30] on button "Tuesday Aug 26" at bounding box center [547, 16] width 44 height 33
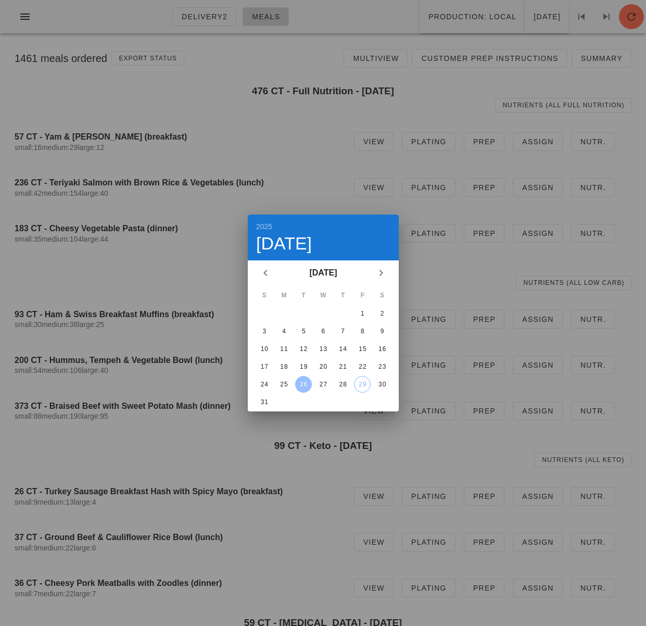
click at [194, 260] on div at bounding box center [323, 313] width 646 height 626
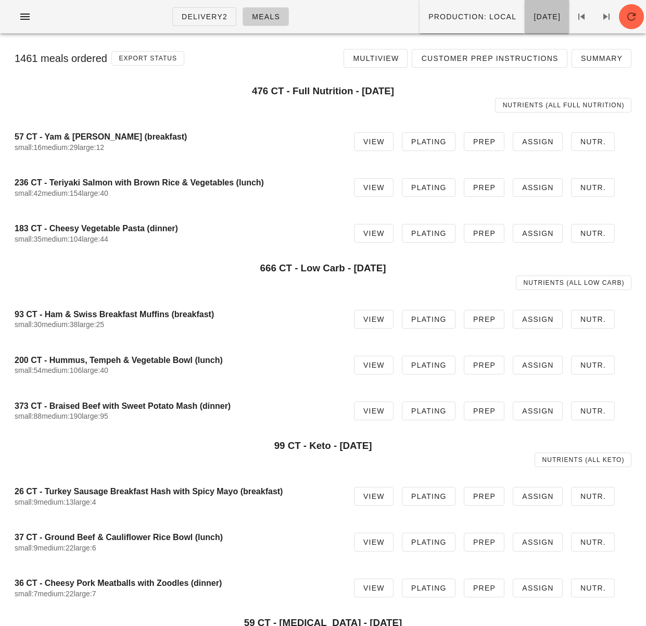
click at [535, 22] on button "Tuesday Aug 26" at bounding box center [547, 16] width 44 height 33
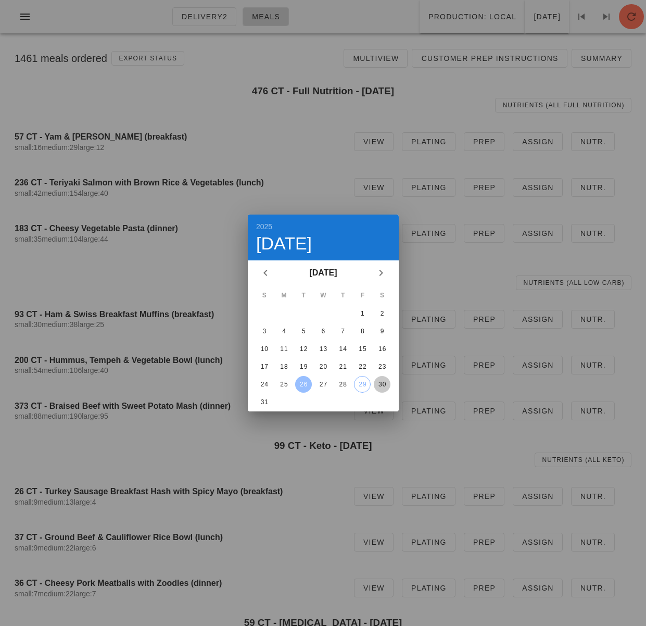
click at [382, 383] on div "30" at bounding box center [382, 384] width 17 height 7
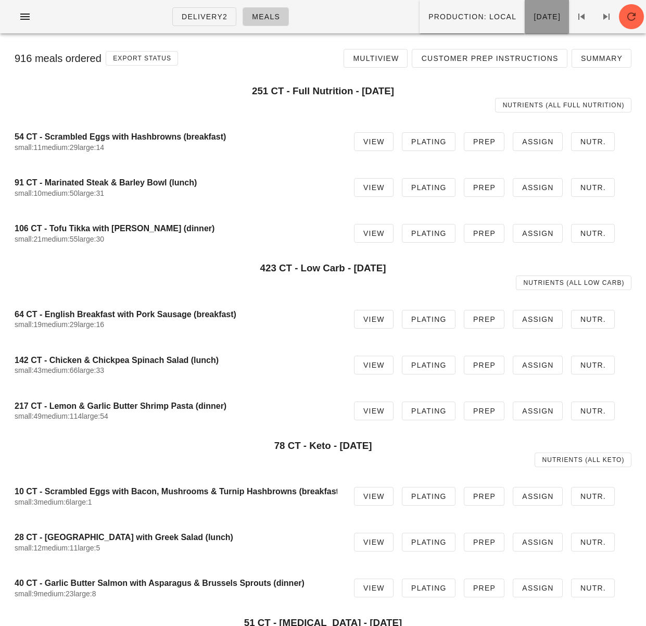
click at [533, 16] on span "Saturday Aug 30" at bounding box center [547, 16] width 28 height 8
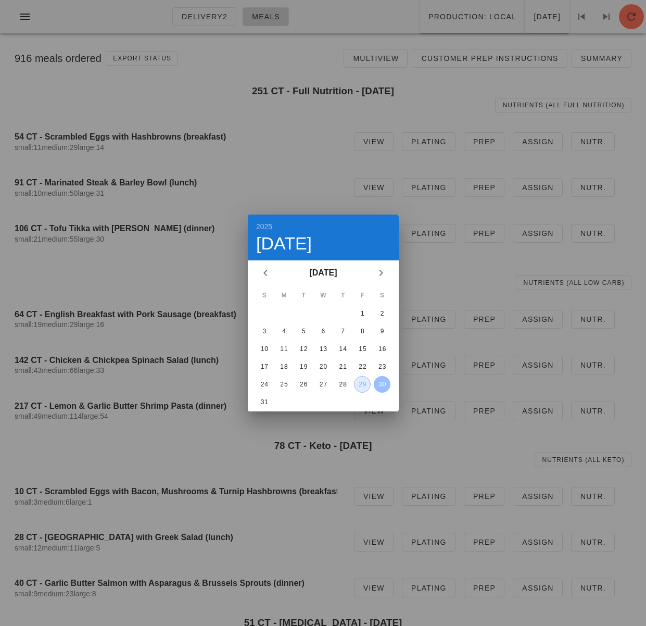
click at [360, 385] on div "29" at bounding box center [362, 384] width 16 height 7
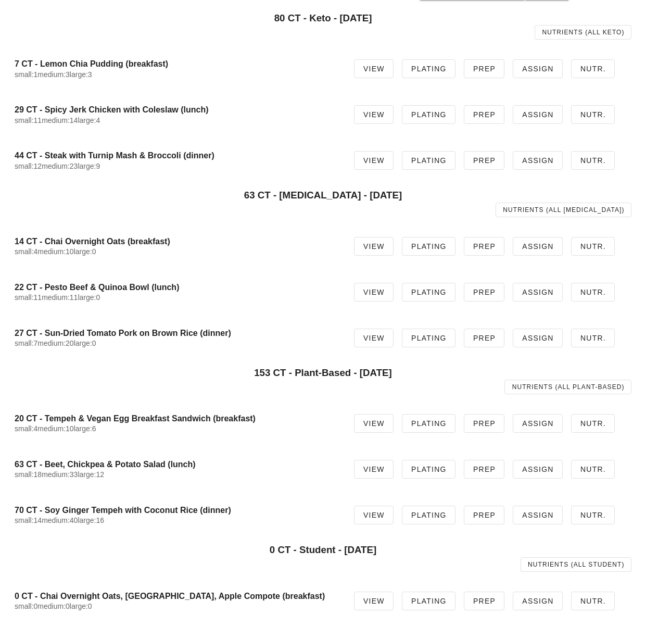
scroll to position [438, 0]
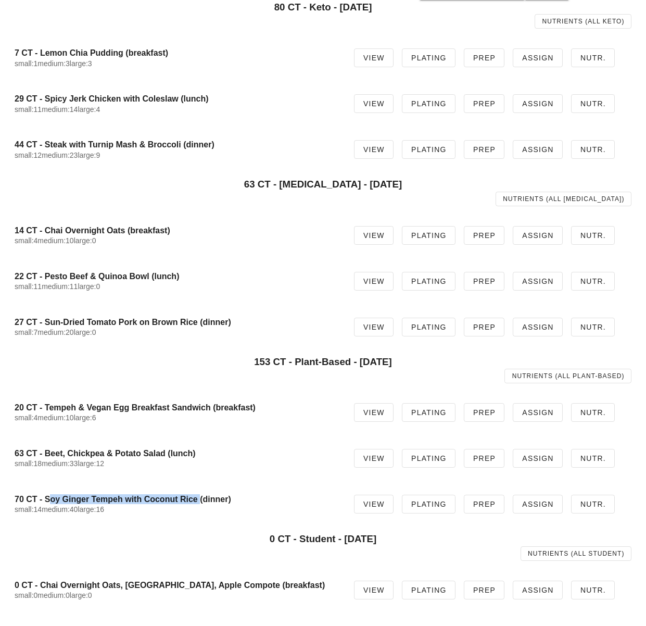
drag, startPoint x: 46, startPoint y: 500, endPoint x: 195, endPoint y: 497, distance: 148.4
click at [195, 497] on h4 "70 CT - Soy Ginger Tempeh with Coconut Rice (dinner)" at bounding box center [176, 499] width 323 height 10
copy h4 "Soy Ginger Tempeh with Coconut Rice"
drag, startPoint x: 282, startPoint y: 363, endPoint x: 331, endPoint y: 362, distance: 49.5
click at [331, 362] on div "153 CT - Plant-Based - Friday Aug 29 Nutrients (all Plant-Based)" at bounding box center [323, 370] width 617 height 40
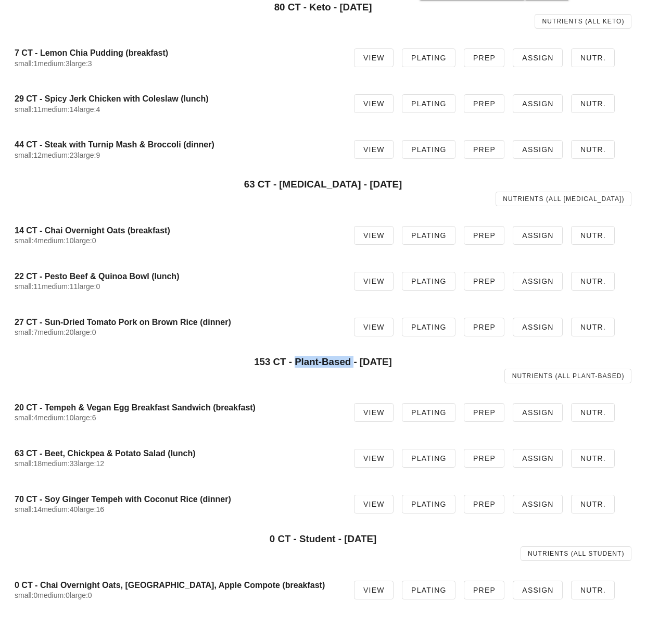
drag, startPoint x: 333, startPoint y: 362, endPoint x: 277, endPoint y: 362, distance: 55.7
click at [277, 362] on h3 "153 CT - Plant-Based - Friday Aug 29" at bounding box center [323, 361] width 617 height 11
copy h3 "Plant-Based"
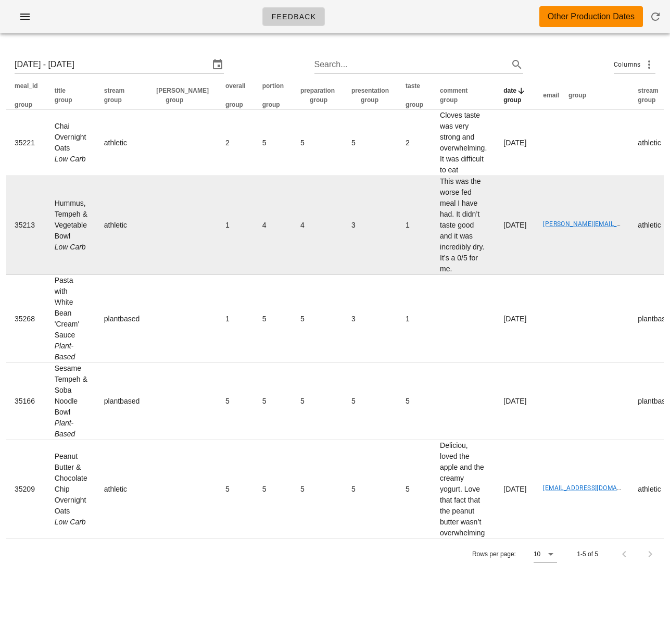
click at [83, 237] on td "Hummus, Tempeh & Vegetable Bowl Low Carb" at bounding box center [70, 225] width 49 height 99
drag, startPoint x: 76, startPoint y: 241, endPoint x: 48, endPoint y: 199, distance: 50.7
click at [48, 199] on td "Hummus, Tempeh & Vegetable Bowl Low Carb" at bounding box center [70, 225] width 49 height 99
copy td "Hummus, Tempeh & Vegetable Bowl"
drag, startPoint x: 520, startPoint y: 226, endPoint x: 602, endPoint y: 220, distance: 82.4
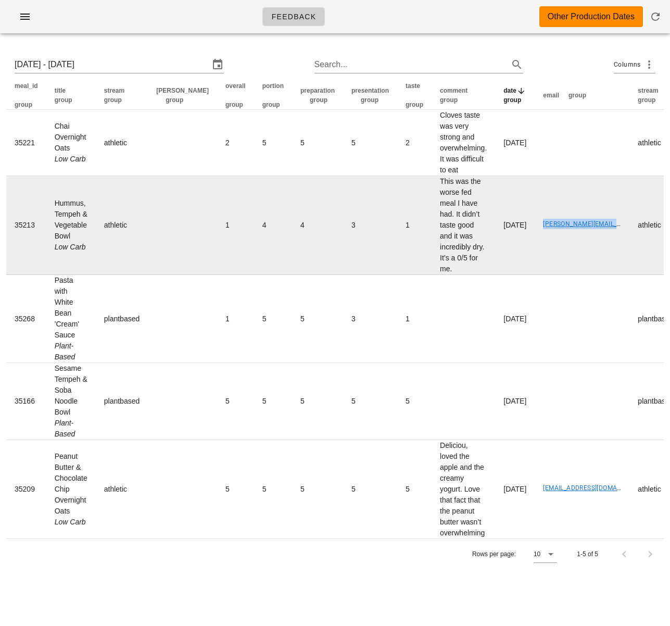
click at [606, 223] on td "[PERSON_NAME][EMAIL_ADDRESS][DOMAIN_NAME]" at bounding box center [582, 225] width 95 height 99
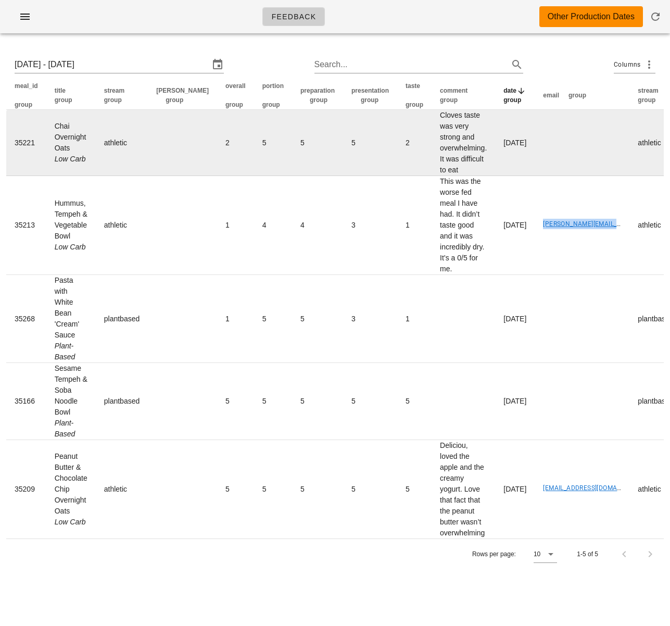
copy link "[PERSON_NAME][EMAIL_ADDRESS][DOMAIN_NAME]"
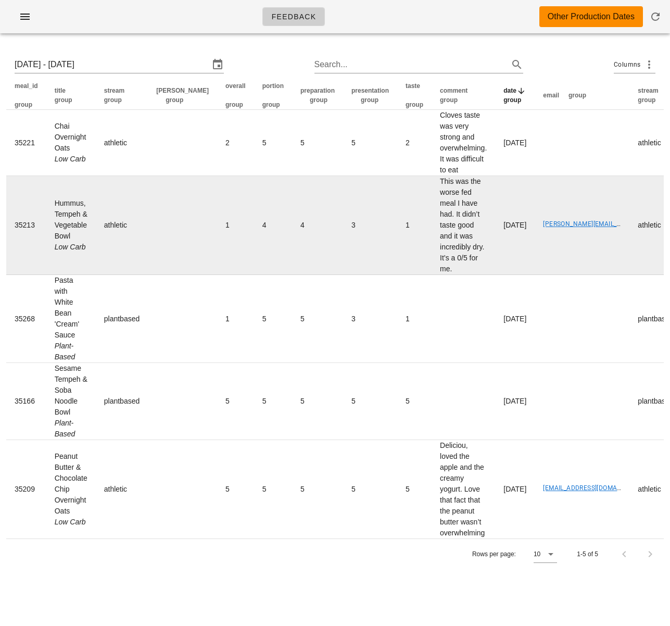
drag, startPoint x: 558, startPoint y: 258, endPoint x: 528, endPoint y: 227, distance: 42.7
click at [550, 250] on td "[PERSON_NAME][EMAIL_ADDRESS][DOMAIN_NAME]" at bounding box center [582, 225] width 95 height 99
drag, startPoint x: 427, startPoint y: 213, endPoint x: 439, endPoint y: 244, distance: 33.0
click at [448, 245] on td "This was the worse fed meal I have had. It didn’t taste good and it was incredi…" at bounding box center [464, 225] width 64 height 99
copy td "didn’t taste good and it was incredibly dry"
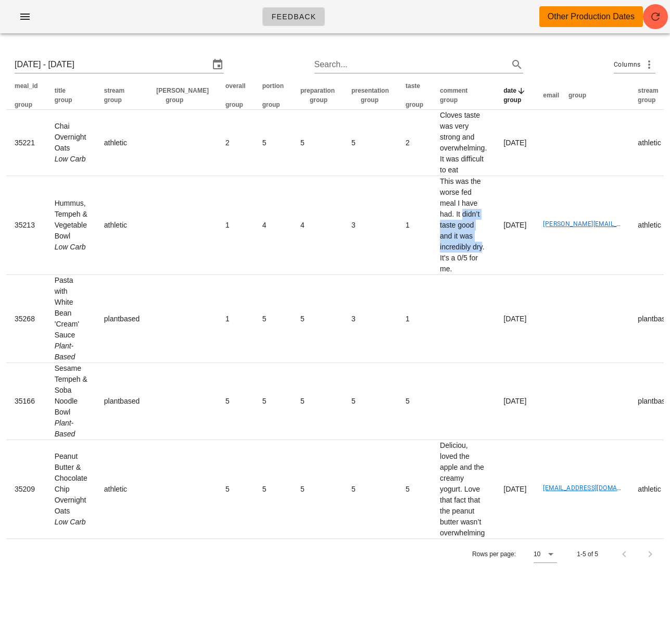
drag, startPoint x: 35, startPoint y: 85, endPoint x: 50, endPoint y: 1, distance: 85.6
click at [44, 46] on div "Mon 25 Aug 2025 - Sun 31 Aug 2025 Search... Columns meal_id group title group s…" at bounding box center [335, 309] width 670 height 534
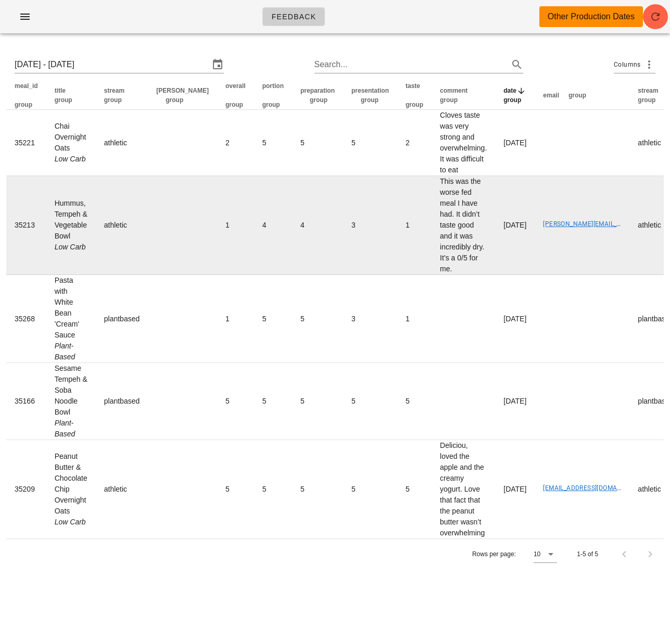
click at [432, 216] on td "This was the worse fed meal I have had. It didn’t taste good and it was incredi…" at bounding box center [464, 225] width 64 height 99
drag, startPoint x: 404, startPoint y: 179, endPoint x: 445, endPoint y: 272, distance: 101.6
click at [445, 272] on td "This was the worse fed meal I have had. It didn’t taste good and it was incredi…" at bounding box center [464, 225] width 64 height 99
copy td "This was the worse fed meal I have had. It didn’t taste good and it was incredi…"
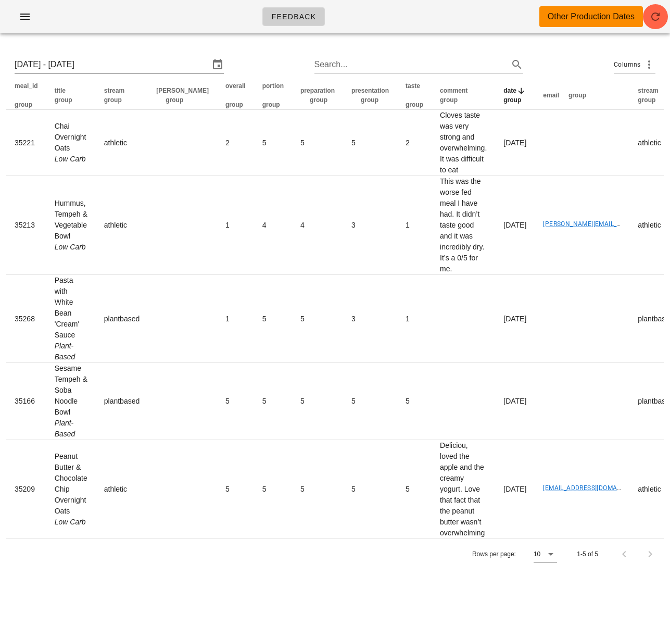
click at [129, 60] on input "Mon 25 Aug 2025 - Sun 31 Aug 2025" at bounding box center [112, 64] width 195 height 17
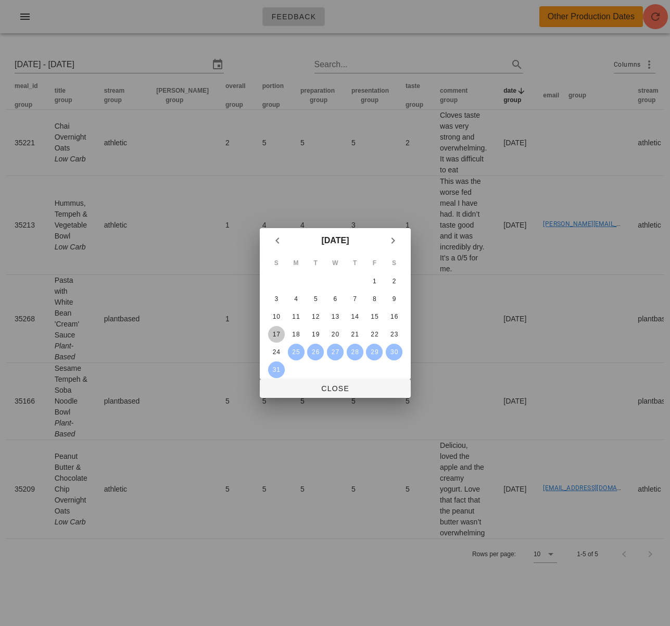
click at [274, 333] on div "17" at bounding box center [276, 334] width 17 height 7
click at [394, 333] on div "23" at bounding box center [394, 334] width 17 height 7
click at [267, 350] on td "24" at bounding box center [276, 352] width 19 height 17
drag, startPoint x: 270, startPoint y: 351, endPoint x: 356, endPoint y: 351, distance: 85.9
click at [270, 351] on div "24" at bounding box center [276, 351] width 17 height 7
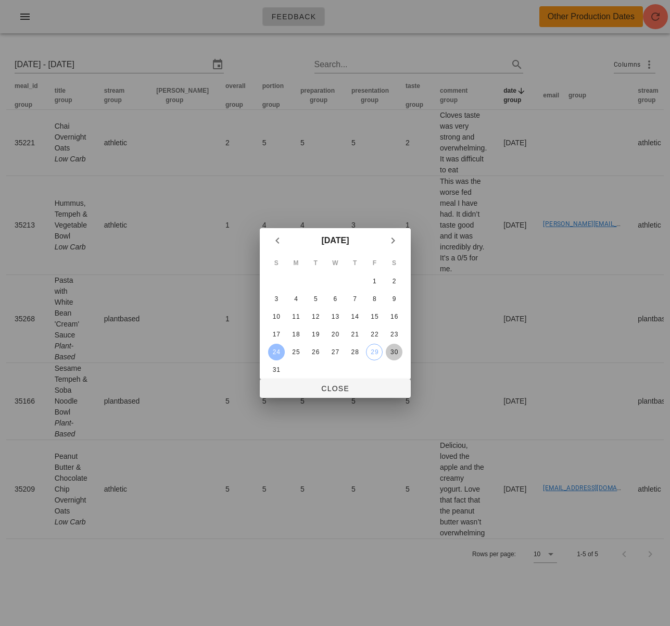
click at [399, 351] on div "30" at bounding box center [394, 351] width 17 height 7
type input "Sun 24 Aug 2025 - Sat 30 Aug 2025"
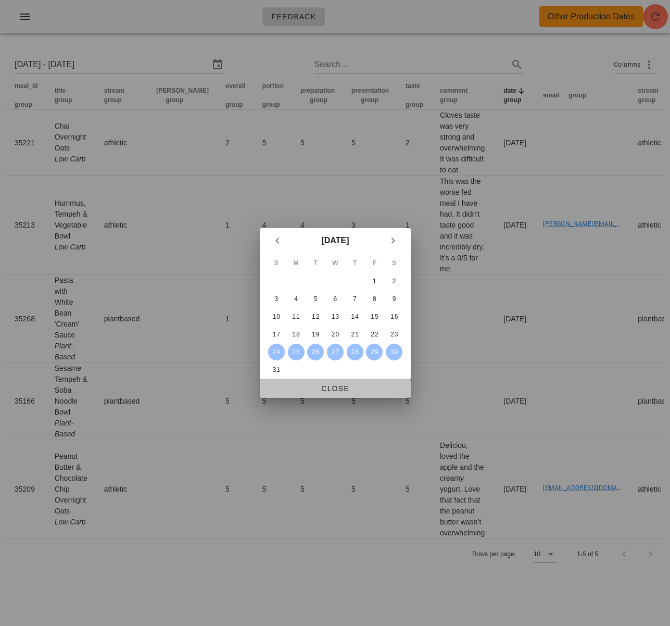
click at [353, 393] on button "Close" at bounding box center [335, 388] width 151 height 19
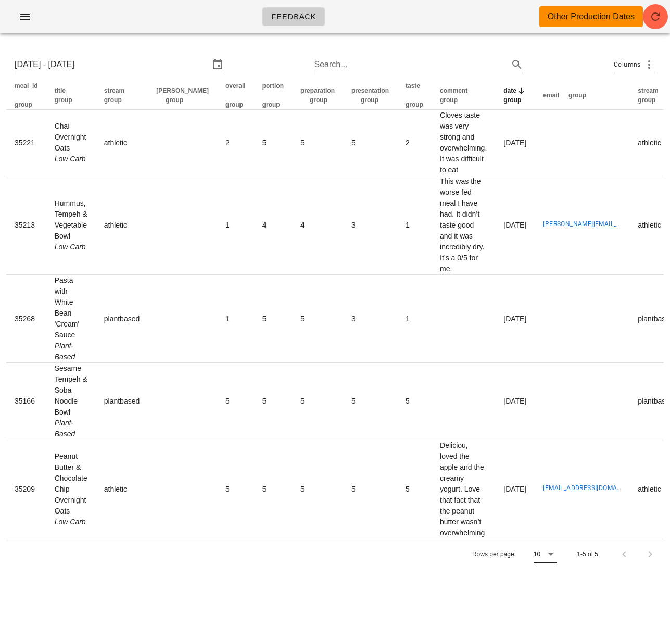
click at [548, 548] on icon at bounding box center [550, 554] width 12 height 12
click at [548, 602] on div "All" at bounding box center [545, 603] width 9 height 10
click at [120, 66] on input "Sun 24 Aug 2025 - Sat 30 Aug 2025" at bounding box center [112, 64] width 195 height 17
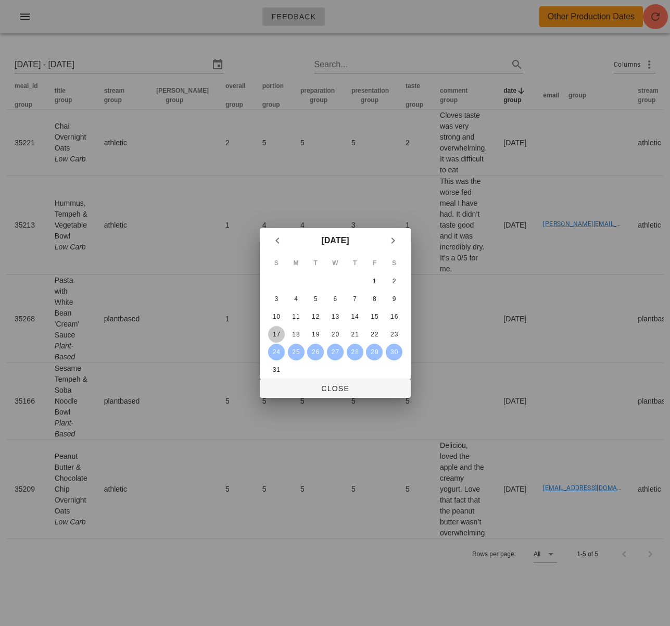
drag, startPoint x: 274, startPoint y: 332, endPoint x: 365, endPoint y: 343, distance: 92.3
click at [274, 332] on div "17" at bounding box center [276, 334] width 17 height 7
click at [390, 332] on div "23" at bounding box center [394, 334] width 17 height 7
type input "Sun 17 Aug 2025 - Sat 23 Aug 2025"
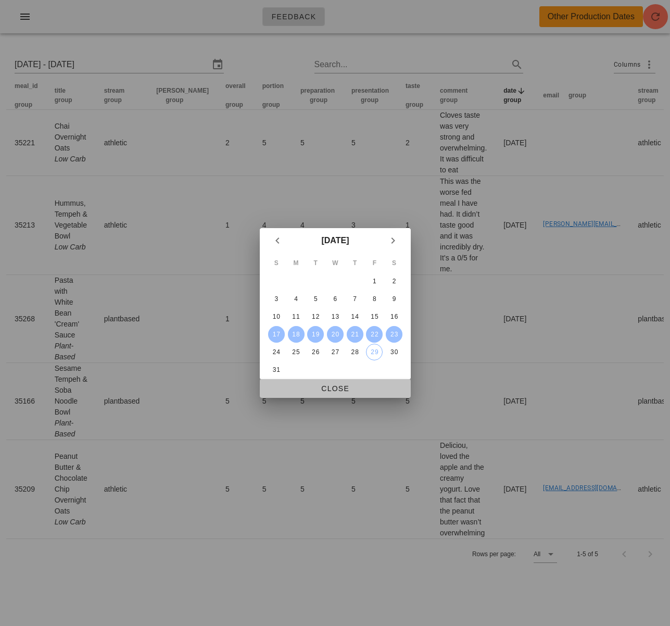
click at [361, 382] on button "Close" at bounding box center [335, 388] width 151 height 19
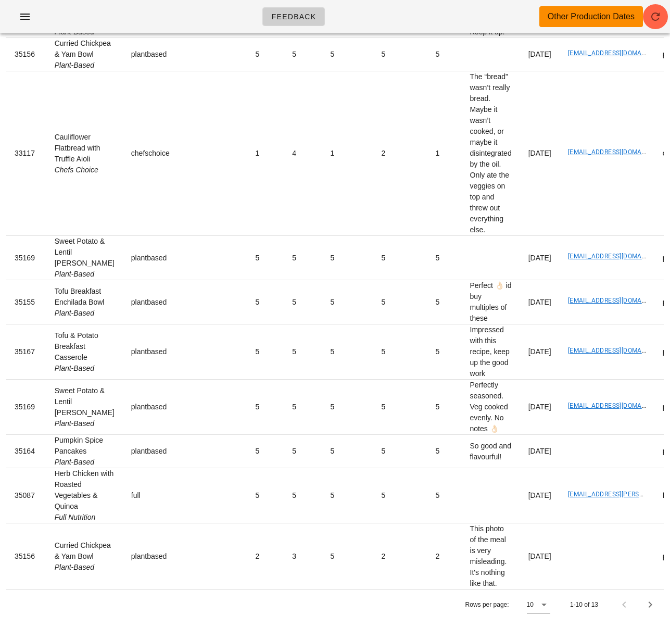
scroll to position [313, 0]
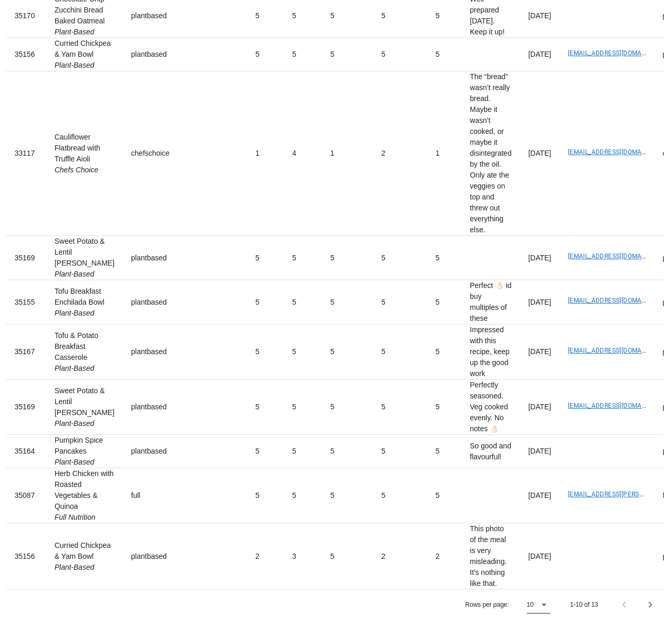
click at [547, 603] on icon at bounding box center [544, 604] width 12 height 12
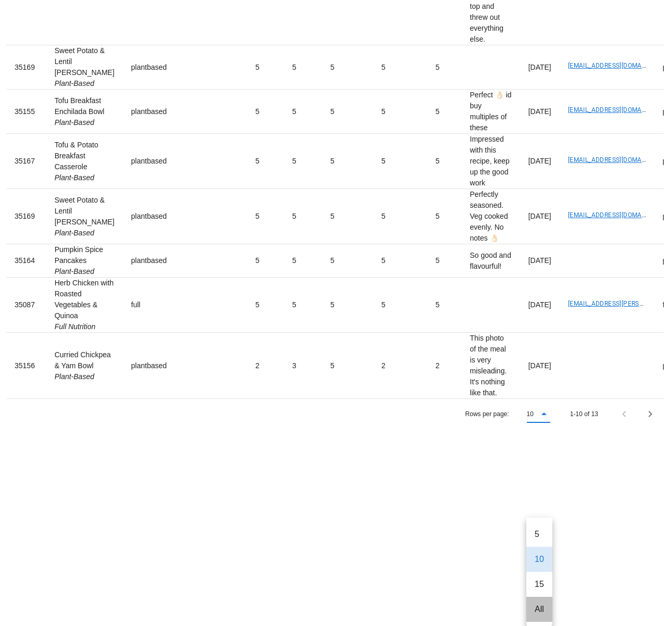
click at [539, 605] on div "All" at bounding box center [539, 609] width 9 height 10
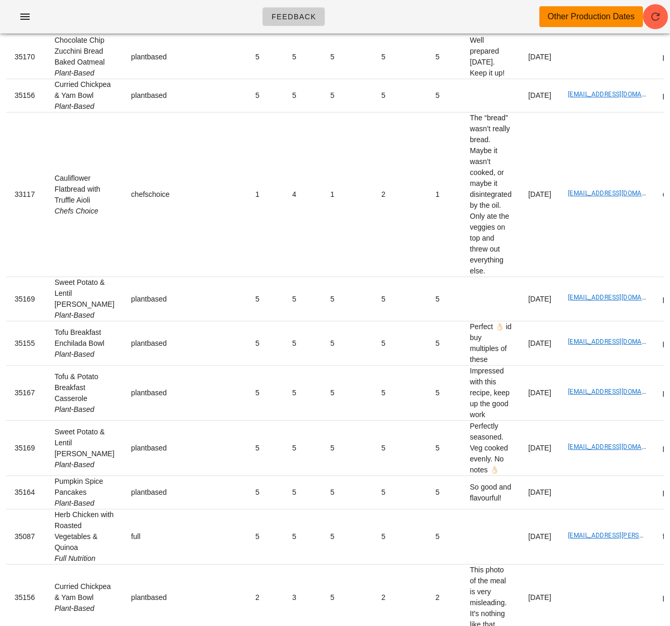
scroll to position [916, 0]
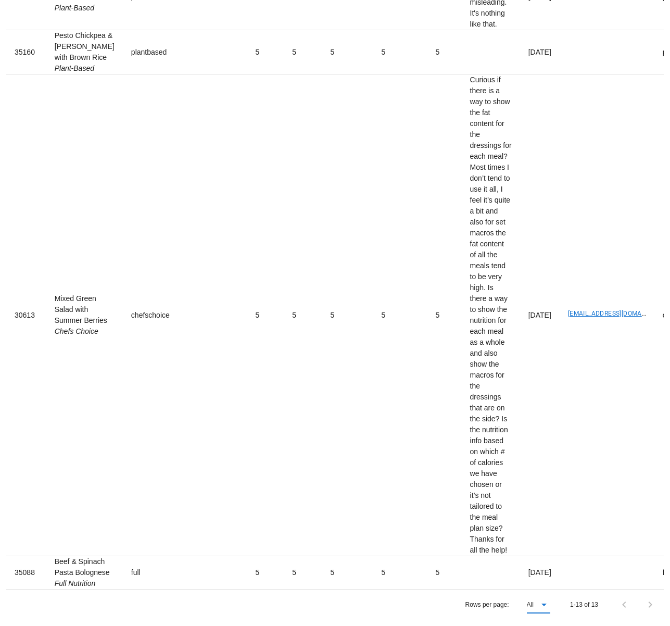
click at [545, 601] on icon at bounding box center [544, 604] width 12 height 12
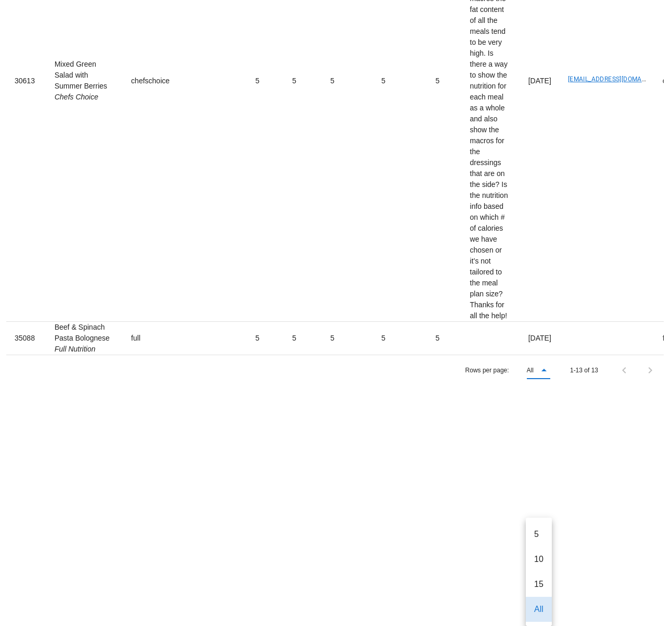
click at [410, 385] on div "Rows per page: All 1-13 of 13" at bounding box center [334, 369] width 657 height 31
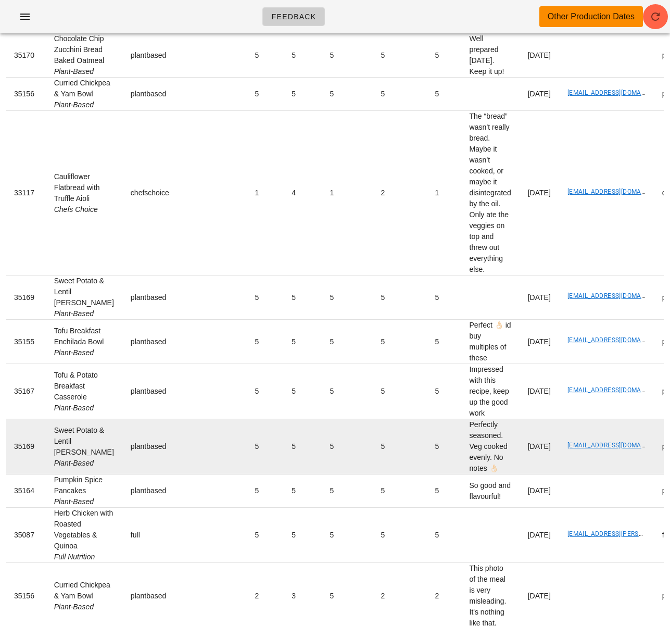
scroll to position [0, 0]
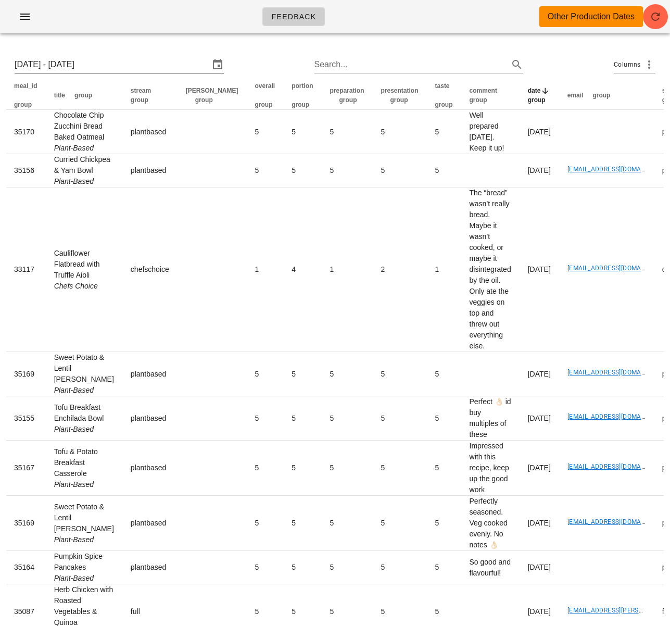
click at [114, 61] on input "Sun 17 Aug 2025 - Sat 23 Aug 2025" at bounding box center [112, 64] width 195 height 17
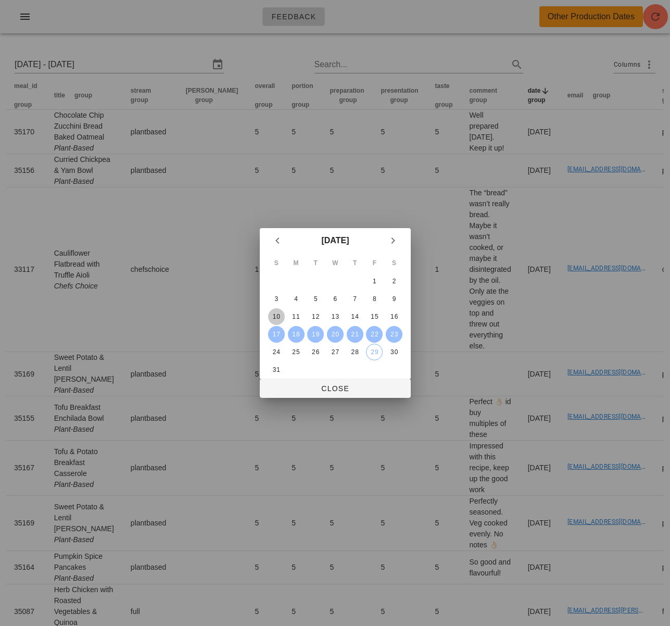
click at [278, 317] on div "10" at bounding box center [276, 316] width 17 height 7
click at [391, 314] on div "16" at bounding box center [394, 316] width 17 height 7
type input "Sun 10 Aug 2025 - Sat 16 Aug 2025"
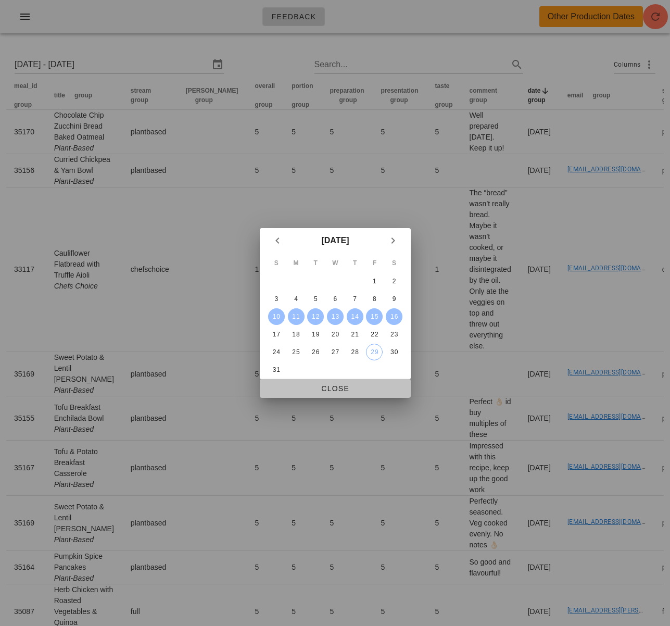
click at [364, 391] on span "Close" at bounding box center [335, 388] width 134 height 8
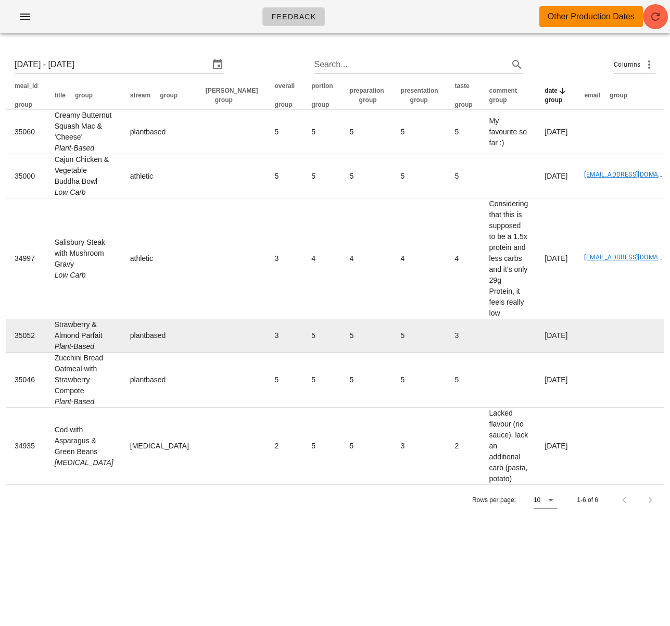
scroll to position [5, 0]
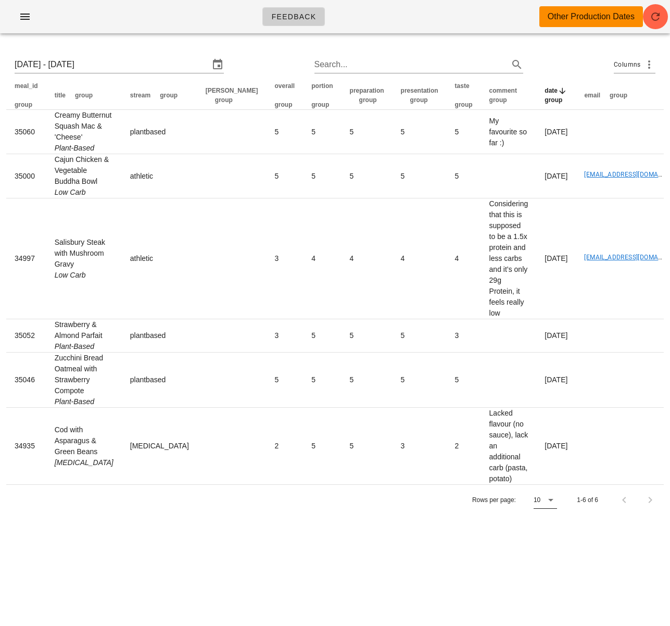
click at [552, 506] on icon at bounding box center [550, 499] width 12 height 12
click at [548, 613] on div "All" at bounding box center [545, 607] width 9 height 22
click at [150, 61] on input "Sun 10 Aug 2025 - Sat 16 Aug 2025" at bounding box center [112, 64] width 195 height 17
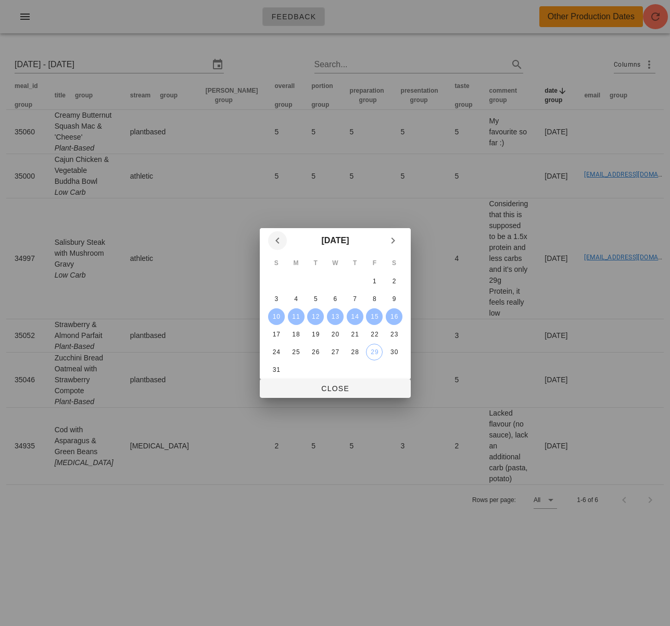
click at [271, 242] on icon "Previous month" at bounding box center [277, 240] width 12 height 12
click at [279, 337] on div "18" at bounding box center [276, 334] width 17 height 7
click at [394, 334] on div "24" at bounding box center [394, 334] width 17 height 7
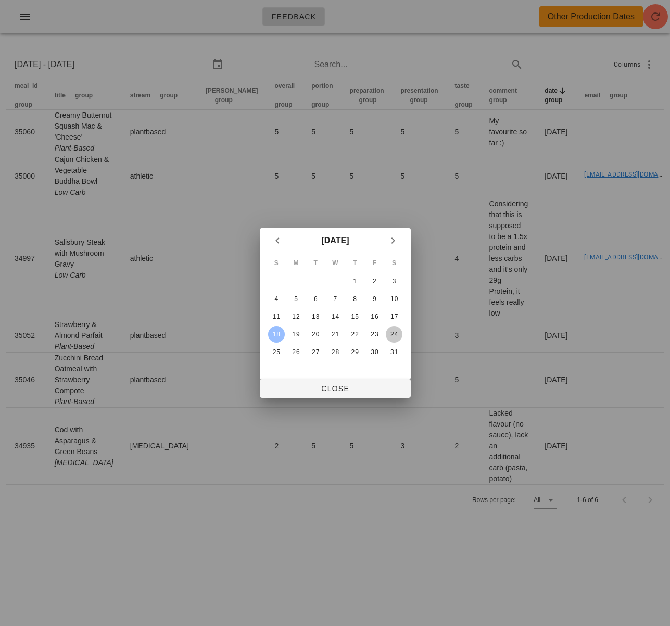
type input "Sun 18 May 2025 - Sat 24 May 2025"
click at [336, 378] on div "May 2025 S M T W T F S 1 2 3 4 5 6 7 8 9 10 11 12 13 14 15 16 17 18 19 20 21 22…" at bounding box center [335, 313] width 151 height 170
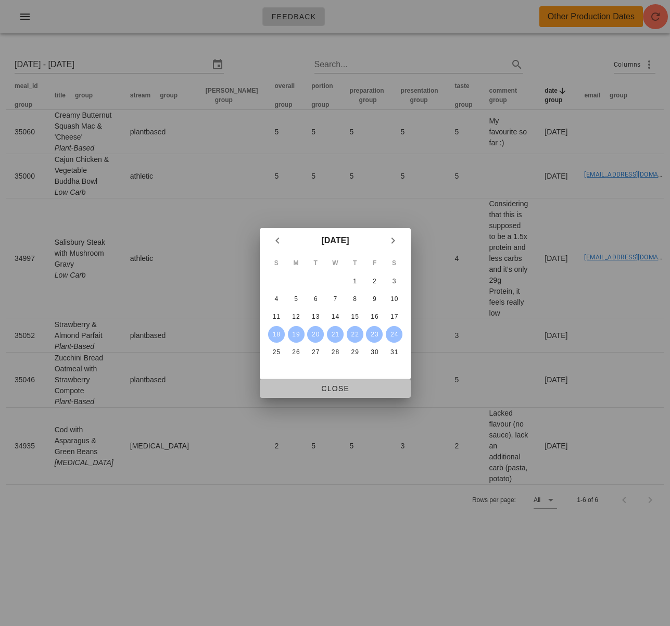
click at [337, 387] on span "Close" at bounding box center [335, 388] width 134 height 8
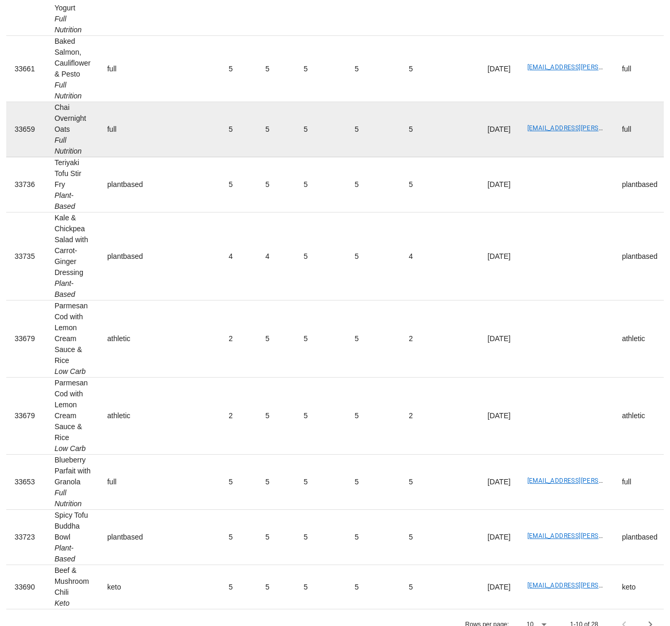
scroll to position [182, 0]
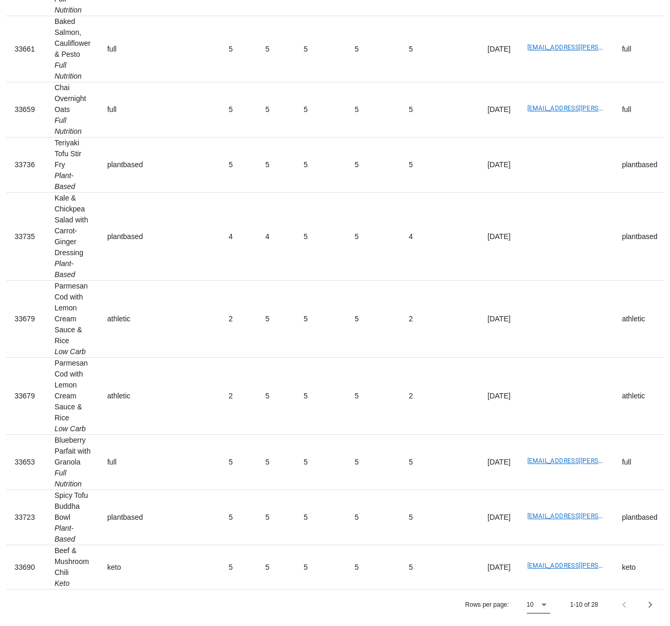
click at [543, 604] on icon at bounding box center [544, 604] width 12 height 12
click at [538, 605] on div "All" at bounding box center [539, 603] width 9 height 10
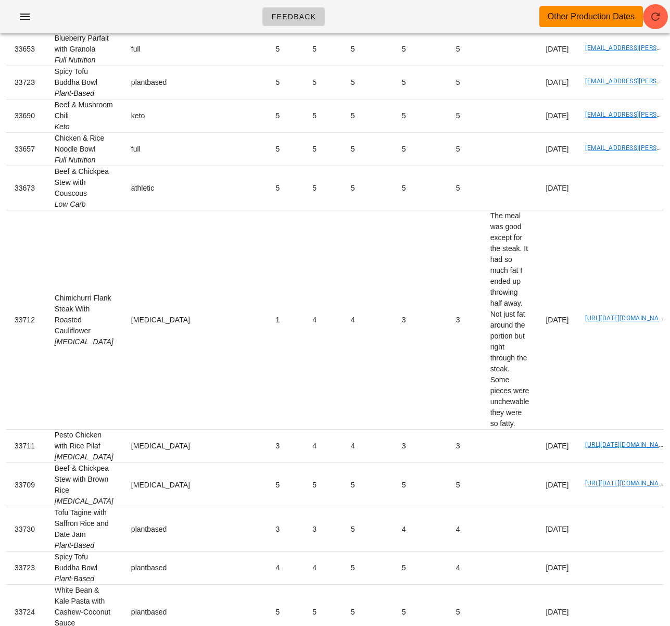
scroll to position [0, 0]
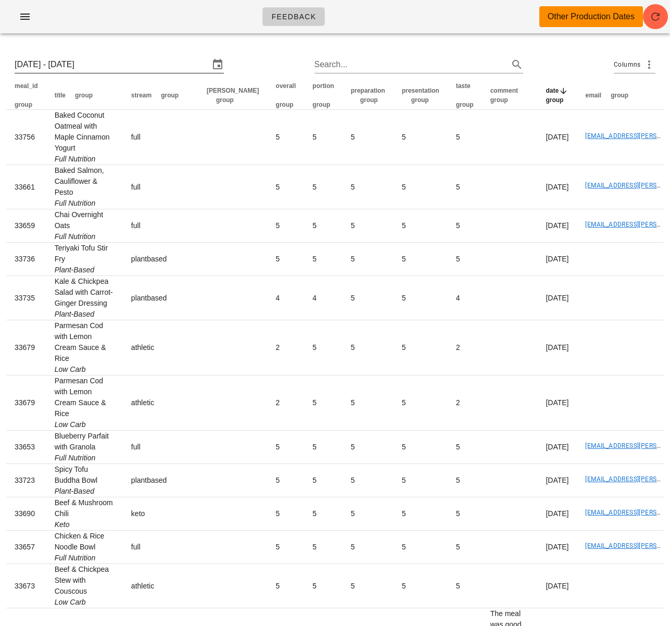
click at [119, 70] on input "Sun 18 May 2025 - Sat 24 May 2025" at bounding box center [112, 64] width 195 height 17
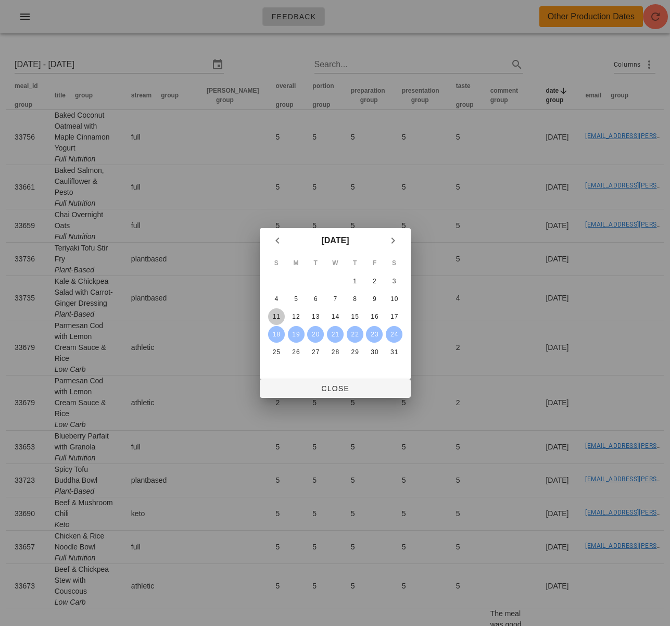
click at [270, 316] on div "11" at bounding box center [276, 316] width 17 height 7
click at [396, 316] on div "17" at bounding box center [394, 316] width 17 height 7
type input "Sun 11 May 2025 - Sat 17 May 2025"
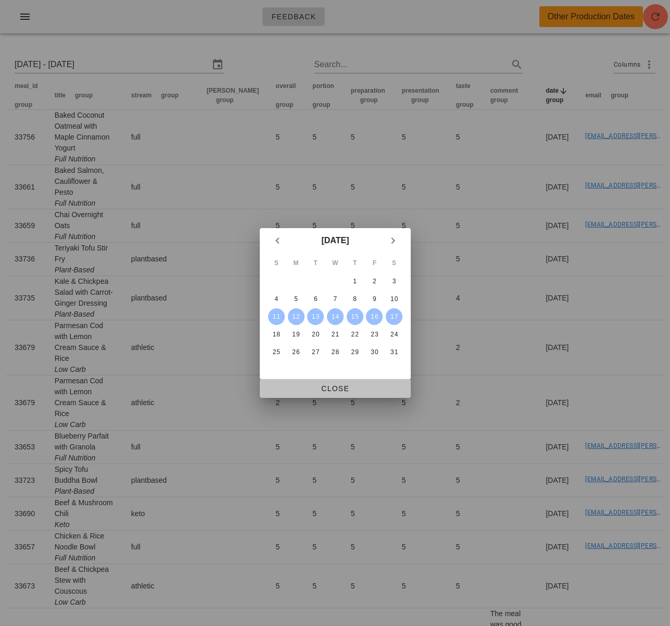
click at [351, 387] on span "Close" at bounding box center [335, 388] width 134 height 8
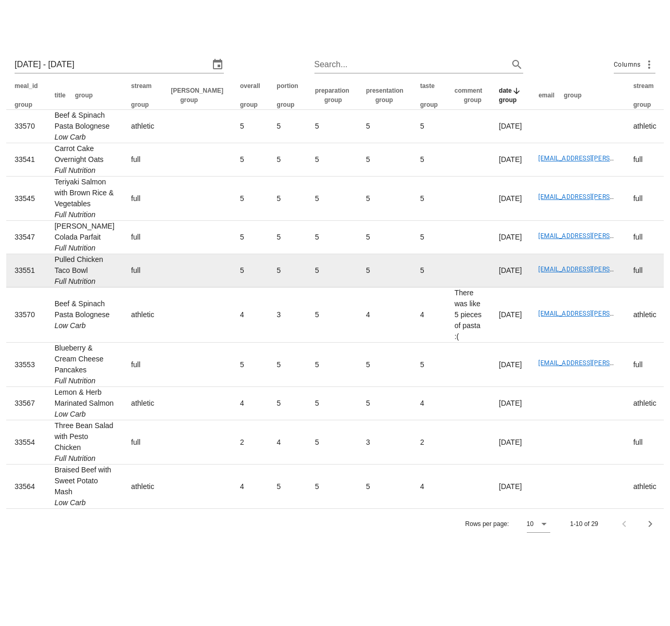
scroll to position [149, 0]
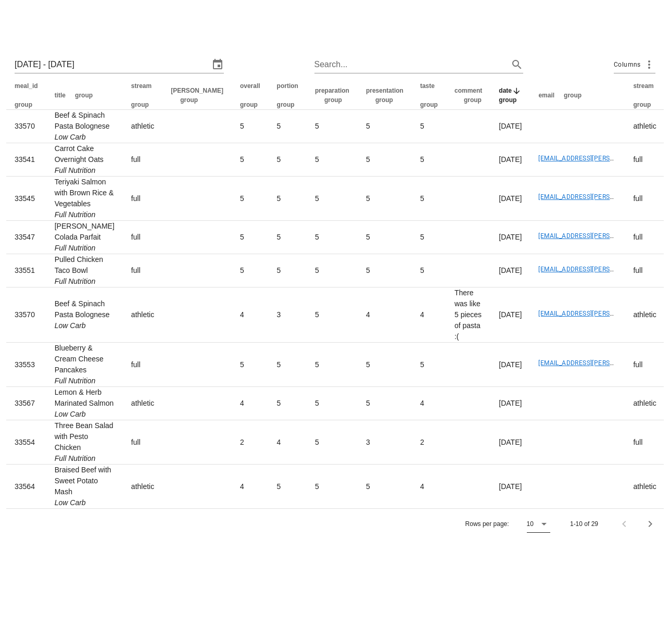
click at [537, 532] on div "10" at bounding box center [538, 523] width 23 height 17
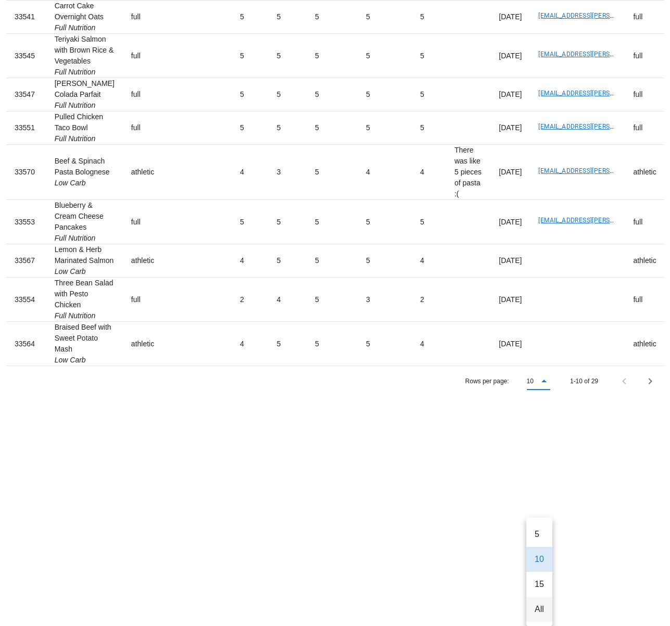
click at [543, 604] on div "All" at bounding box center [539, 609] width 9 height 10
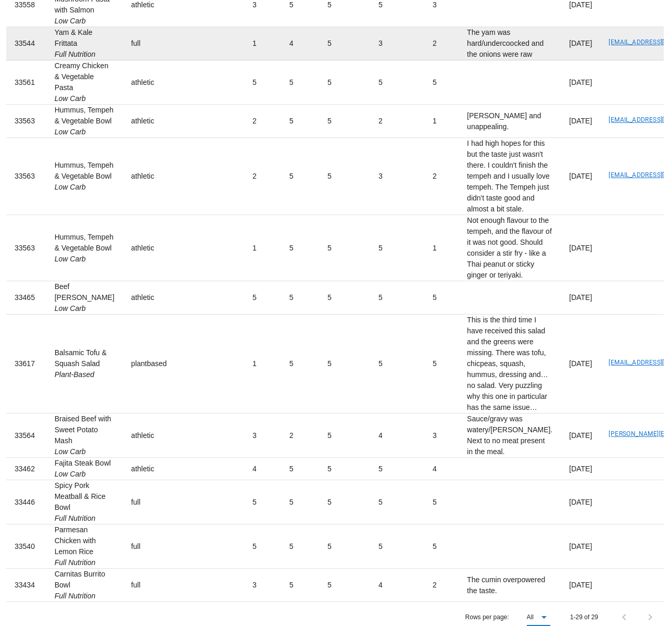
scroll to position [755, 0]
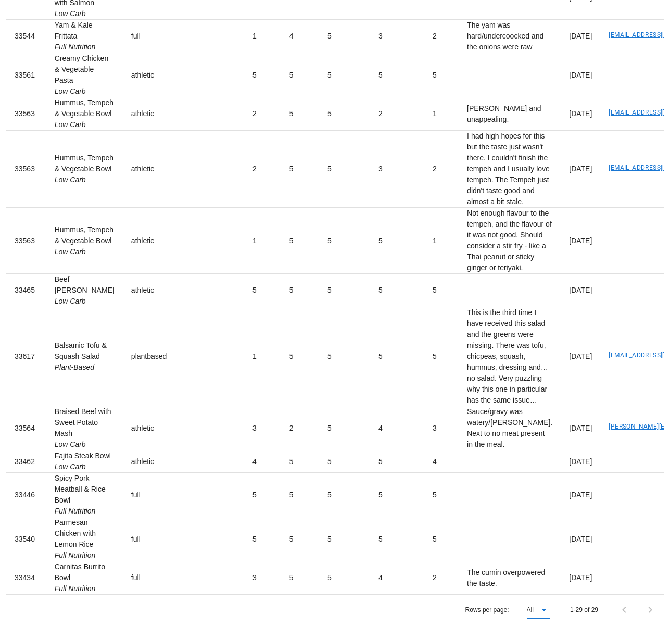
drag, startPoint x: 403, startPoint y: 143, endPoint x: 450, endPoint y: 191, distance: 66.3
copy td "This is really bad. Please dont send it to me again. Change to other dishes"
drag, startPoint x: 53, startPoint y: 143, endPoint x: 97, endPoint y: 181, distance: 58.3
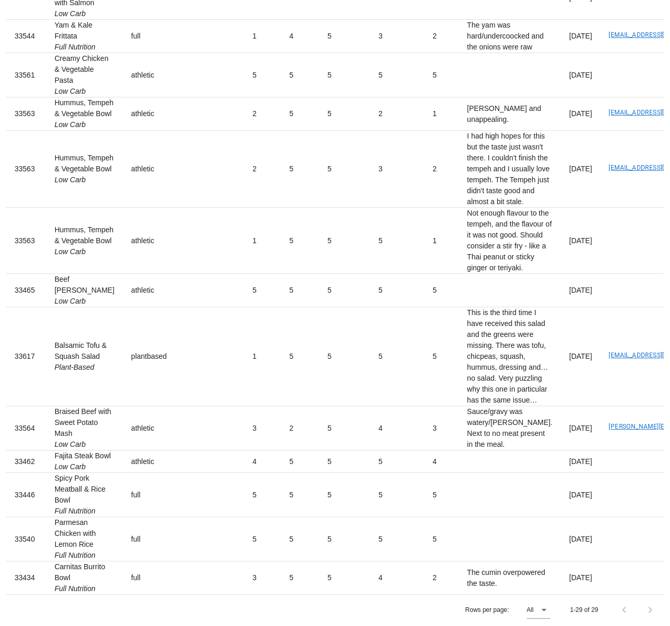
copy td "Hummus, Tempeh & Vegetable Bowl Low Carb"
drag, startPoint x: 439, startPoint y: 185, endPoint x: 403, endPoint y: 142, distance: 55.8
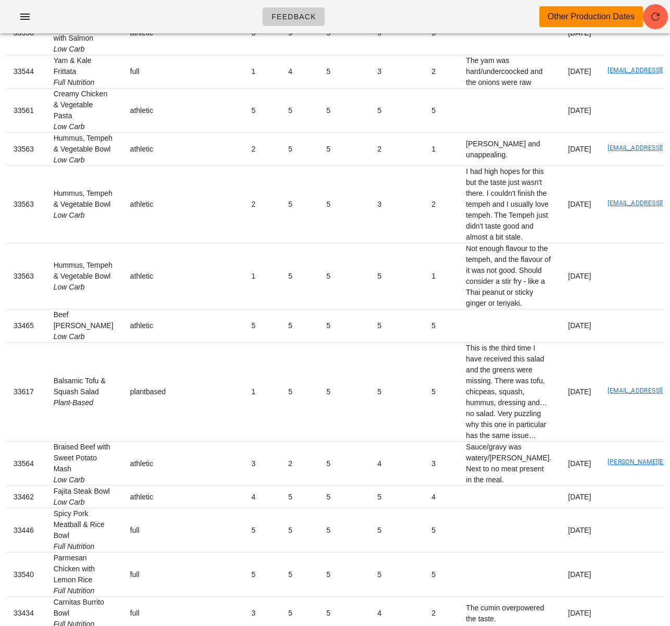
scroll to position [0, 5]
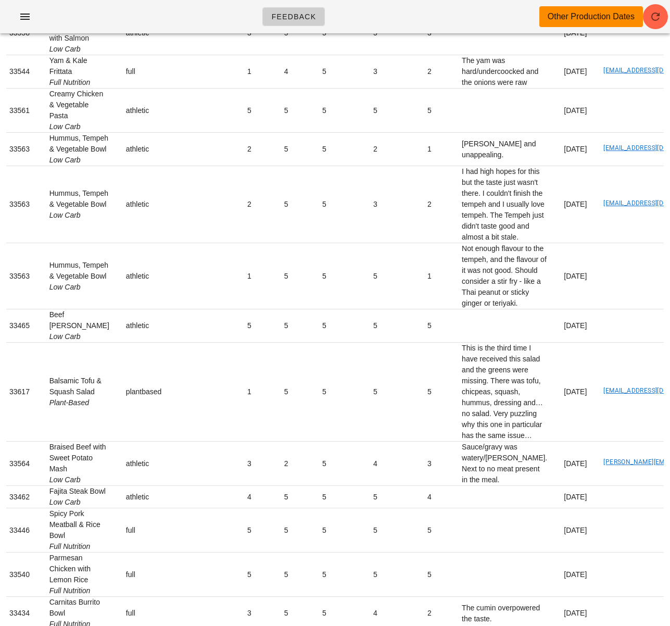
copy td "This is really bad. Please dont send it to me again. Change to other dishes"
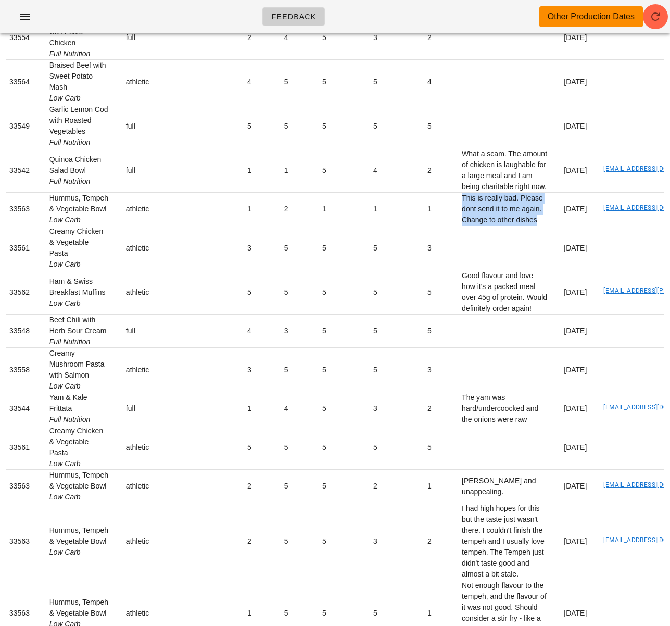
scroll to position [0, 0]
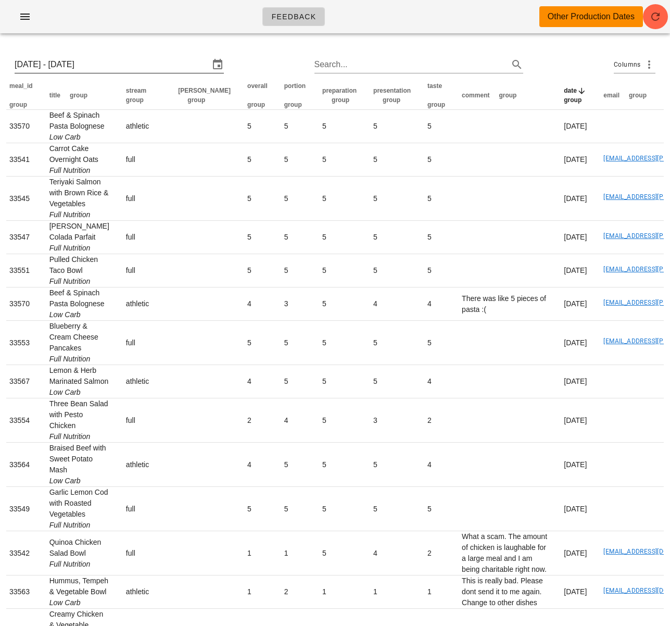
click at [100, 68] on input "Sun 11 May 2025 - Sat 17 May 2025" at bounding box center [112, 64] width 195 height 17
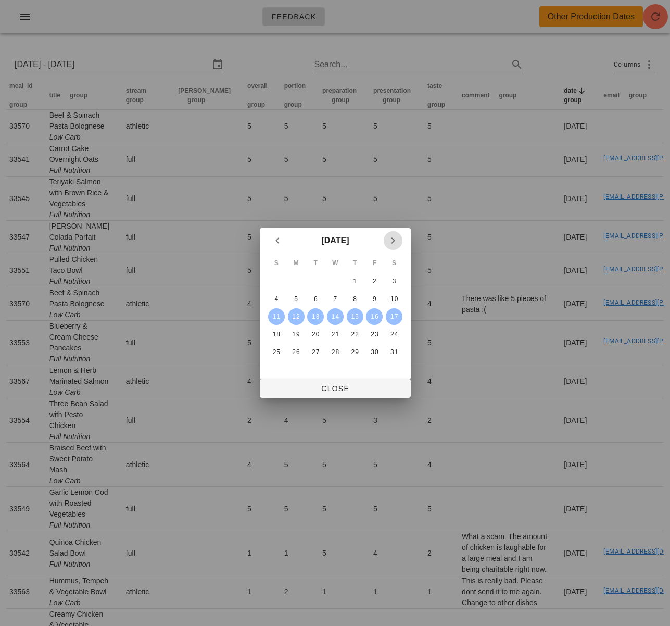
click at [396, 240] on icon "Next month" at bounding box center [393, 240] width 12 height 12
click at [278, 352] on div "24" at bounding box center [276, 351] width 17 height 7
click at [400, 353] on div "30" at bounding box center [394, 351] width 17 height 7
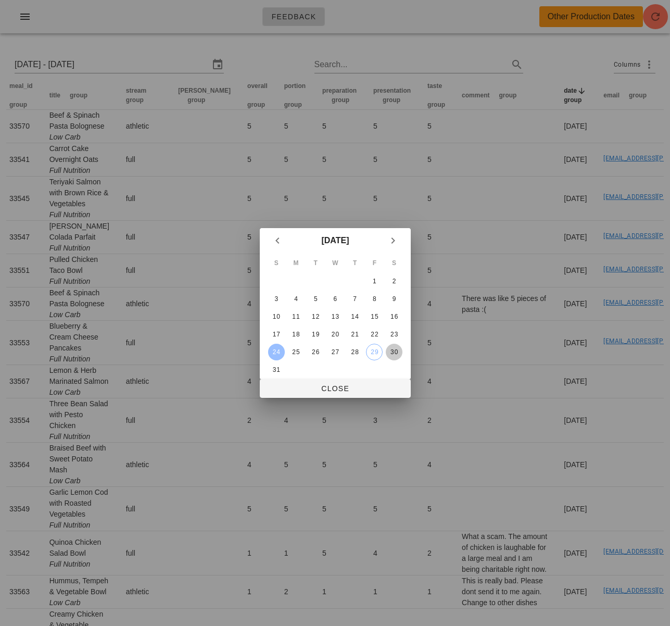
type input "Sun 24 Aug 2025 - Sat 30 Aug 2025"
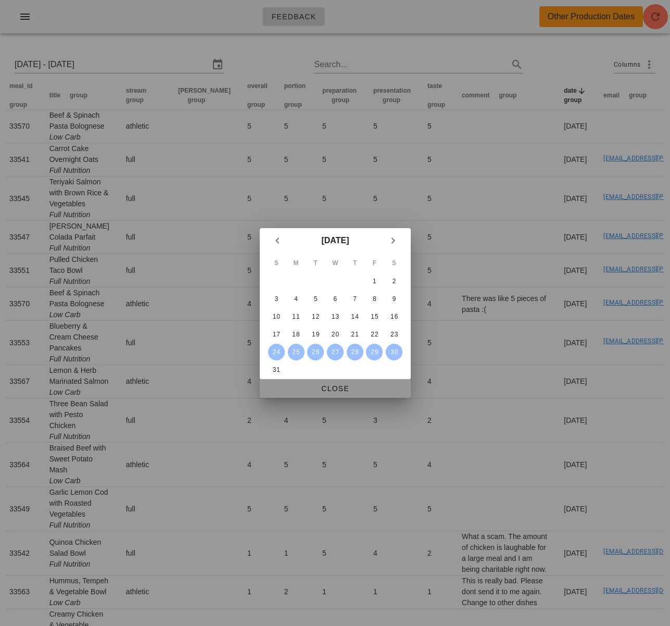
click at [386, 387] on span "Close" at bounding box center [335, 388] width 134 height 8
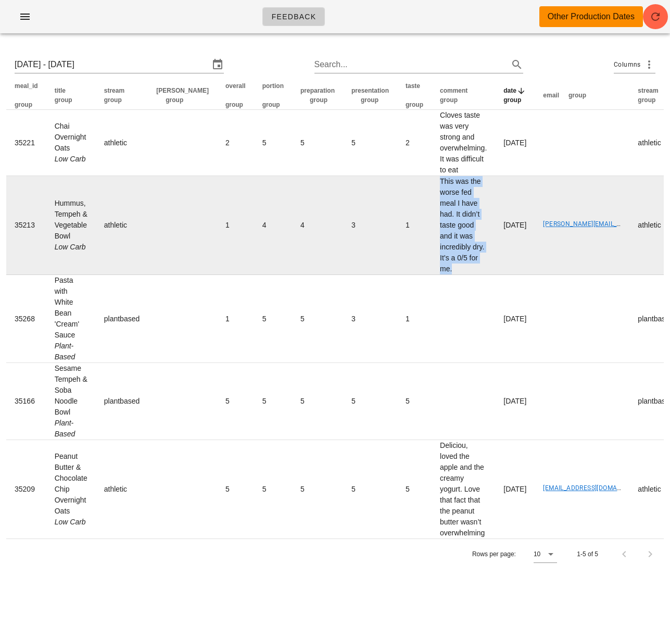
drag, startPoint x: 399, startPoint y: 180, endPoint x: 436, endPoint y: 269, distance: 95.7
click at [436, 268] on td "This was the worse fed meal I have had. It didn’t taste good and it was incredi…" at bounding box center [464, 225] width 64 height 99
copy td "This was the worse fed meal I have had. It didn’t taste good and it was incredi…"
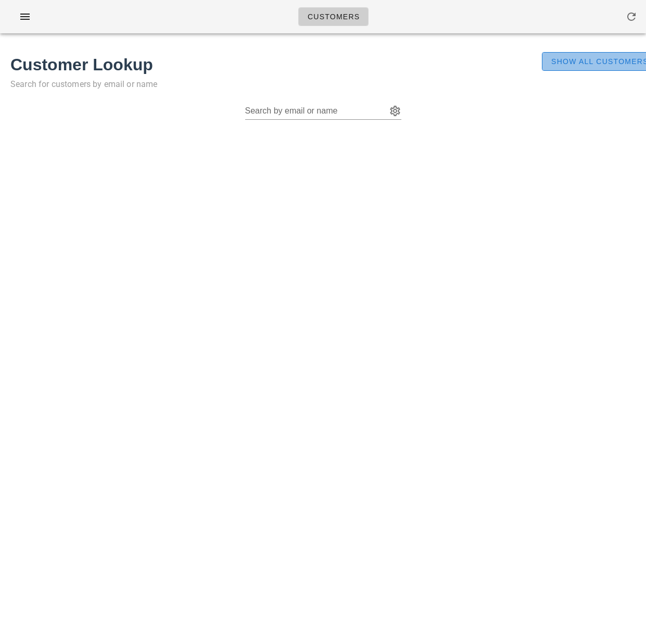
click at [588, 57] on span "Show All Customers" at bounding box center [600, 61] width 98 height 8
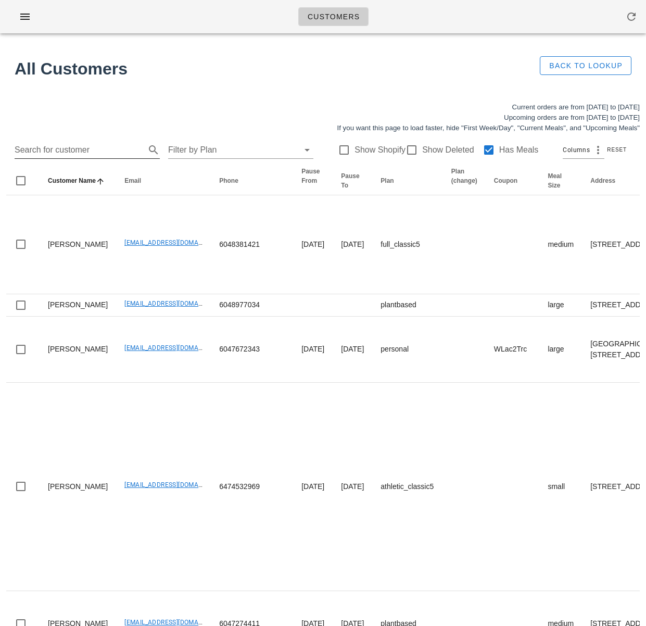
click at [103, 147] on input "Search for customer" at bounding box center [79, 150] width 129 height 17
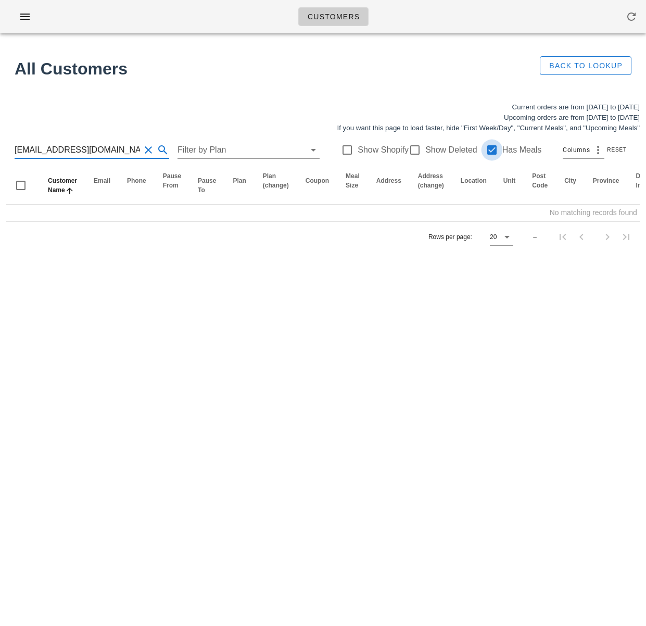
type input "[EMAIL_ADDRESS][DOMAIN_NAME]"
click at [483, 148] on div at bounding box center [492, 150] width 18 height 18
click at [121, 147] on input "[EMAIL_ADDRESS][DOMAIN_NAME]" at bounding box center [77, 150] width 125 height 17
click at [53, 151] on input "[EMAIL_ADDRESS][DOMAIN_NAME]" at bounding box center [77, 150] width 125 height 17
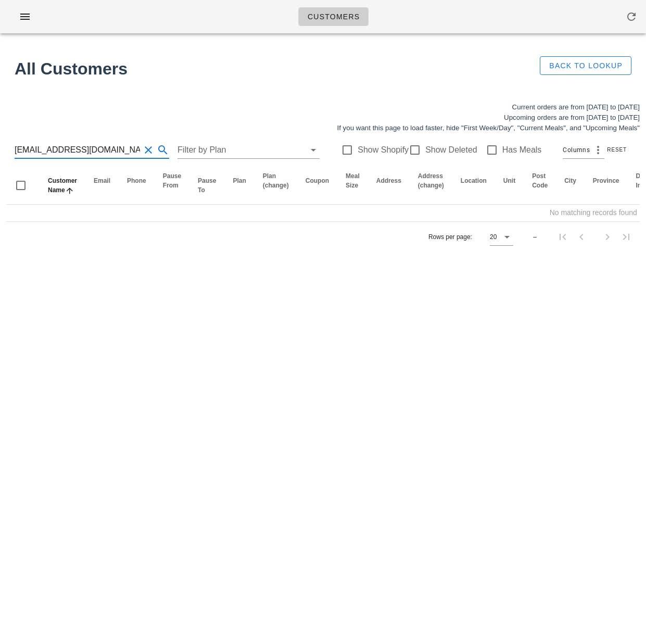
click at [53, 151] on input "[EMAIL_ADDRESS][DOMAIN_NAME]" at bounding box center [77, 150] width 125 height 17
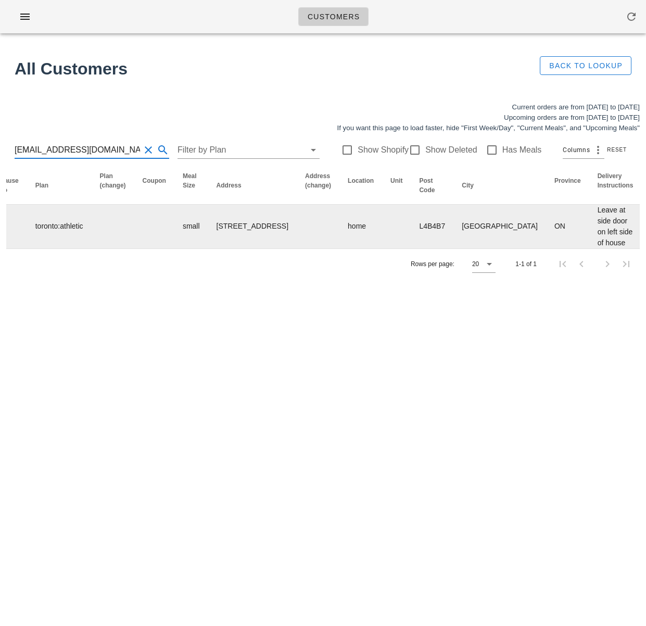
scroll to position [0, 674]
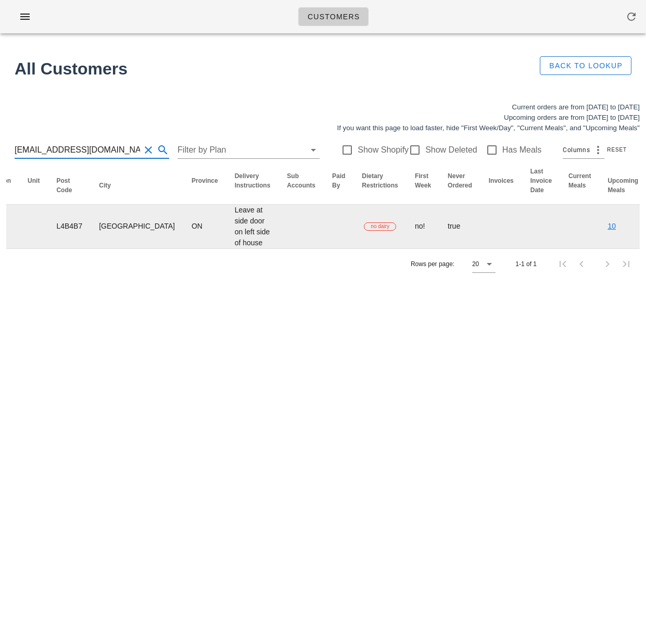
type input "[EMAIL_ADDRESS][DOMAIN_NAME]"
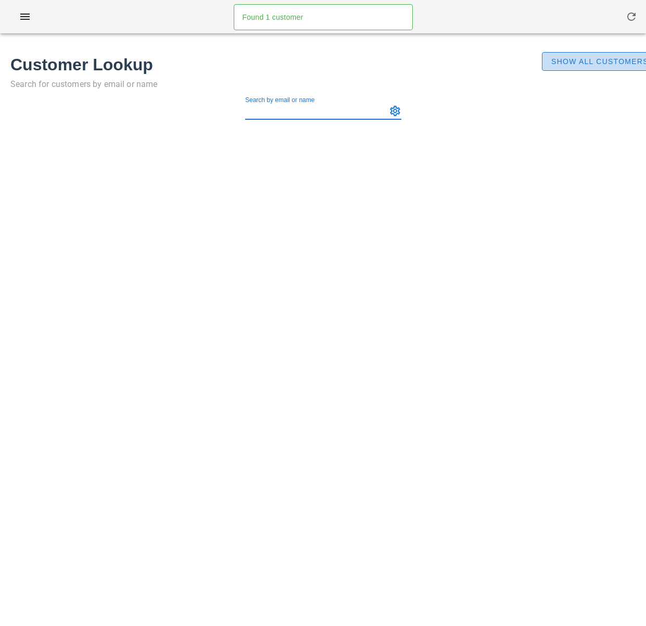
click at [596, 69] on button "Show All Customers" at bounding box center [600, 61] width 116 height 19
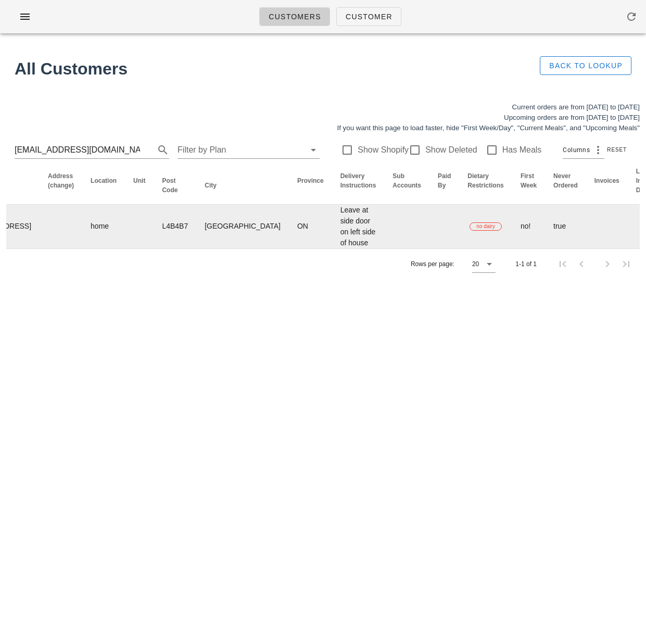
scroll to position [0, 674]
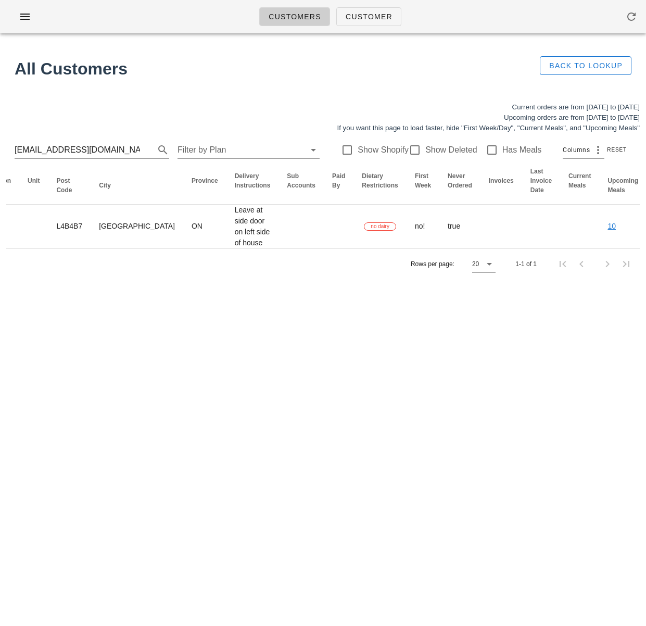
drag, startPoint x: 615, startPoint y: 234, endPoint x: 339, endPoint y: 268, distance: 278.0
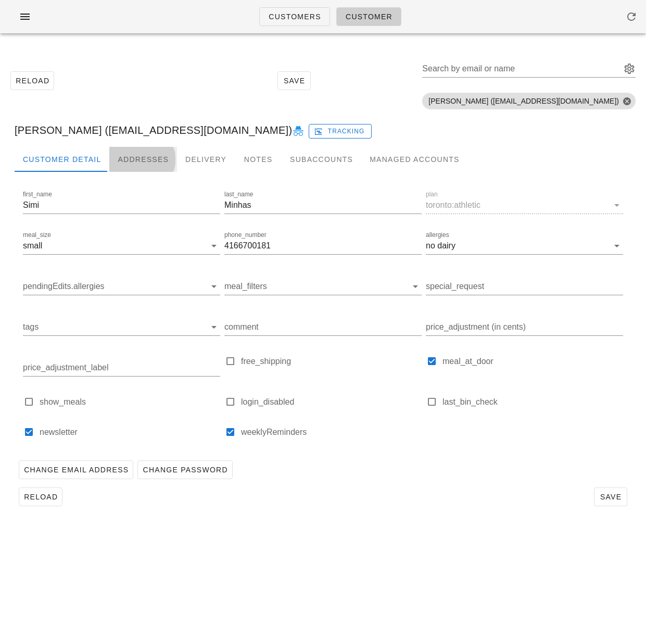
click at [143, 155] on div "Addresses" at bounding box center [143, 159] width 68 height 25
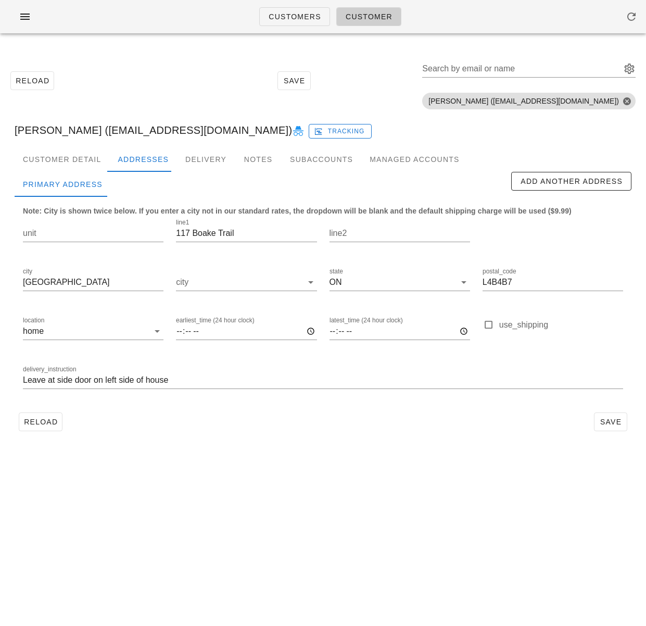
click at [166, 483] on div "Customers Customer Reload Save Search by email or name Include deleted accounts…" at bounding box center [323, 313] width 646 height 626
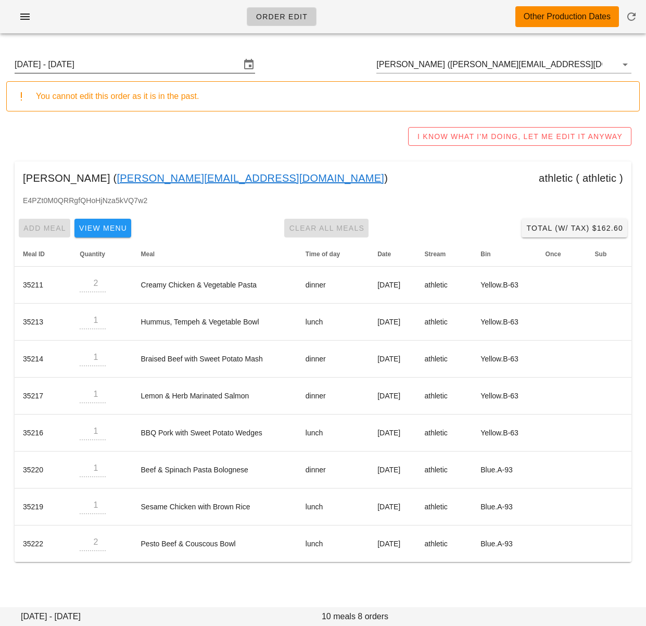
click at [124, 66] on input "[DATE] - [DATE]" at bounding box center [128, 64] width 226 height 17
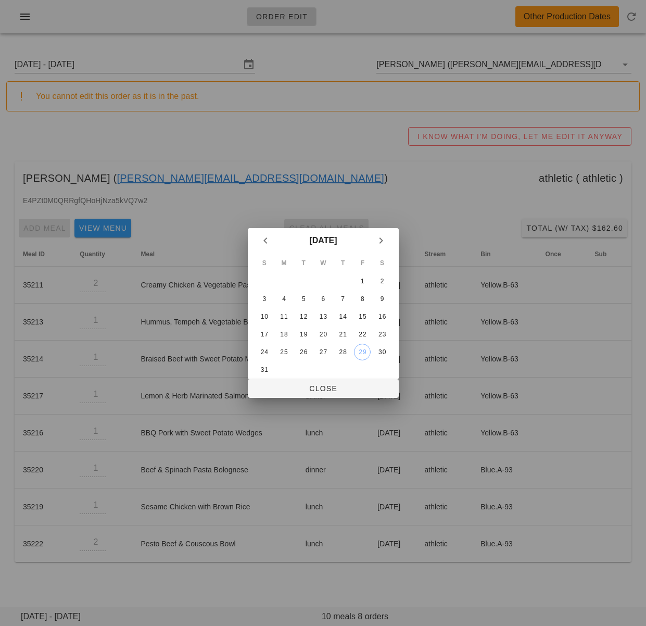
click at [207, 129] on div at bounding box center [323, 313] width 646 height 626
click at [263, 368] on div "31" at bounding box center [264, 369] width 17 height 7
click at [288, 390] on span "Close" at bounding box center [323, 388] width 134 height 8
type input "[DATE] - [DATE]"
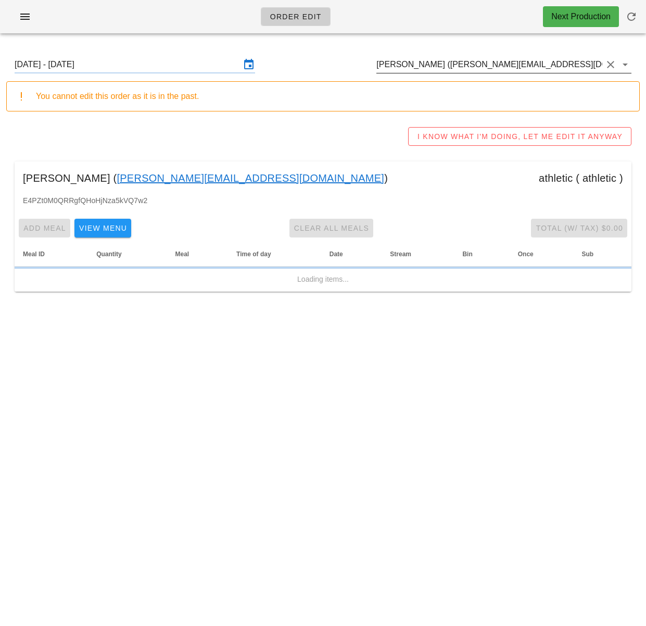
click at [455, 67] on input "[PERSON_NAME] ([PERSON_NAME][EMAIL_ADDRESS][DOMAIN_NAME])" at bounding box center [489, 64] width 226 height 17
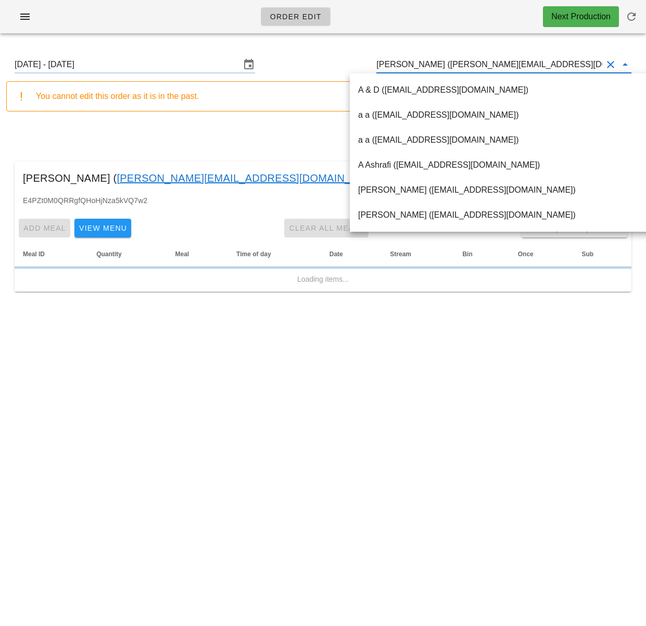
paste input "[EMAIL_ADDRESS][DOMAIN_NAME]"
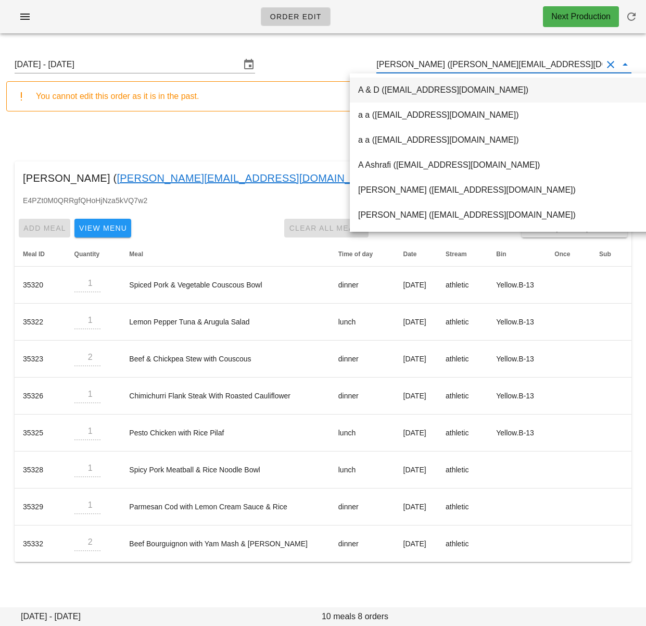
click at [442, 87] on div "A & D ([EMAIL_ADDRESS][DOMAIN_NAME])" at bounding box center [535, 90] width 354 height 10
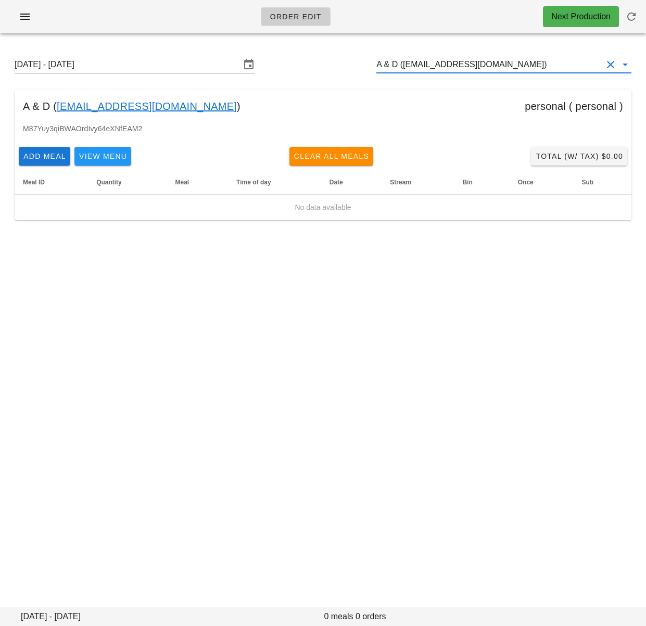
click at [434, 68] on input "A & D ([EMAIL_ADDRESS][DOMAIN_NAME])" at bounding box center [489, 64] width 226 height 17
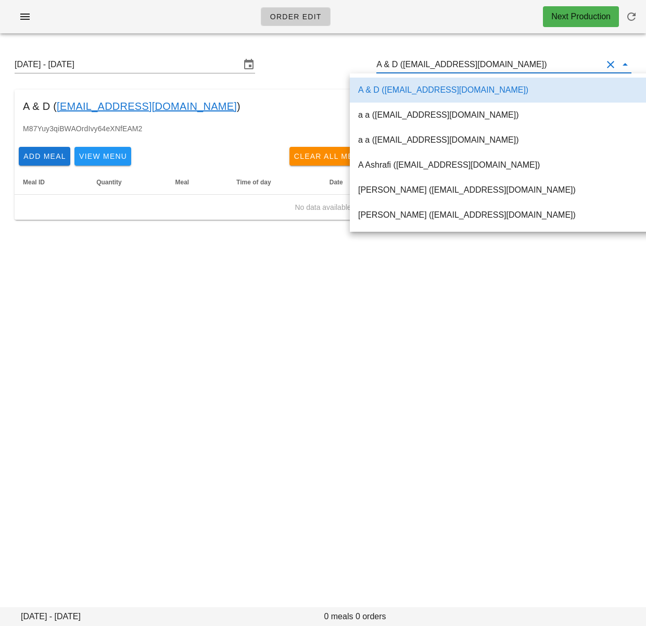
click at [434, 68] on input "A & D ([EMAIL_ADDRESS][DOMAIN_NAME])" at bounding box center [489, 64] width 226 height 17
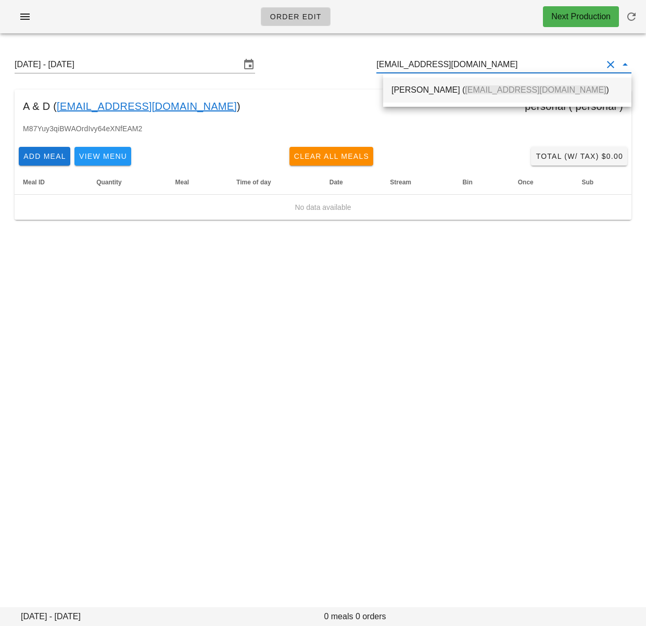
click at [432, 95] on div "[PERSON_NAME] ( [EMAIL_ADDRESS][DOMAIN_NAME] )" at bounding box center [507, 90] width 232 height 10
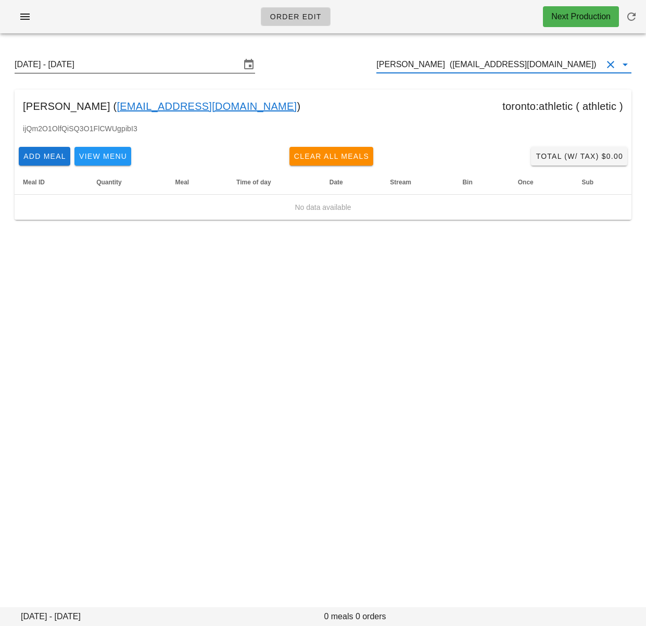
type input "[PERSON_NAME] ([EMAIL_ADDRESS][DOMAIN_NAME])"
click at [192, 69] on input "[DATE] - [DATE]" at bounding box center [128, 64] width 226 height 17
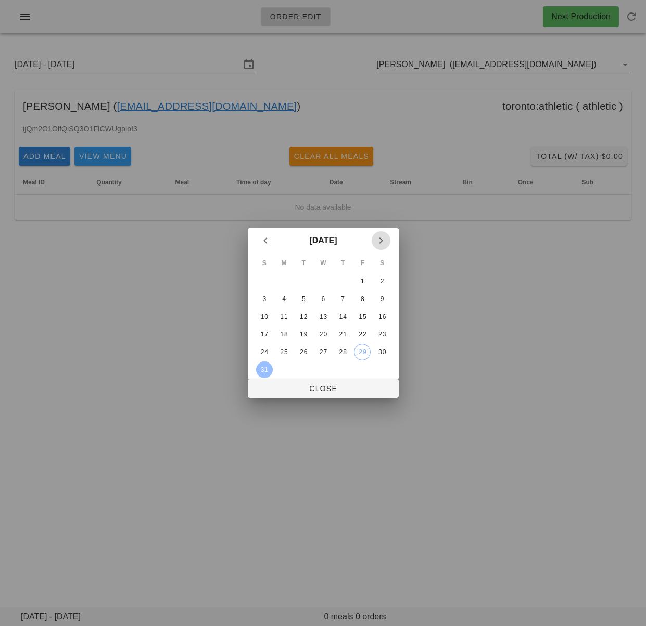
click at [379, 236] on icon "Next month" at bounding box center [381, 240] width 12 height 12
click at [259, 244] on icon "Previous month" at bounding box center [265, 240] width 12 height 12
click at [382, 234] on icon "Next month" at bounding box center [381, 240] width 12 height 12
click at [265, 298] on div "7" at bounding box center [264, 298] width 17 height 7
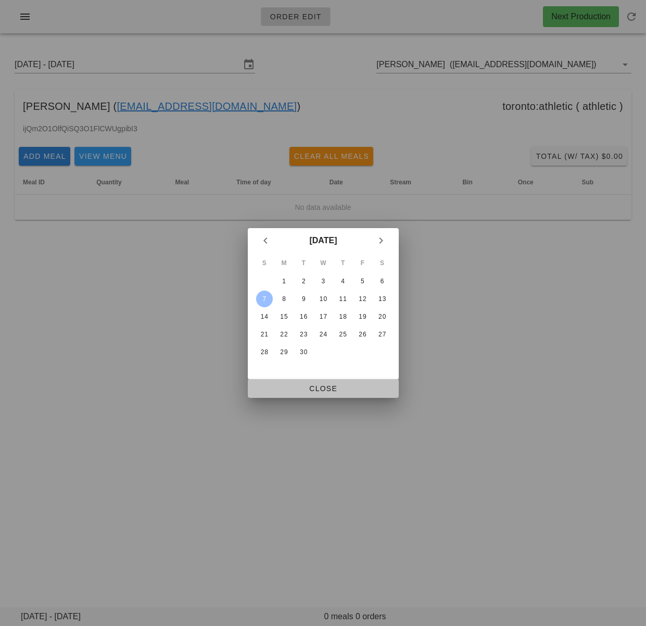
click at [306, 385] on span "Close" at bounding box center [323, 388] width 134 height 8
type input "[DATE] - [DATE]"
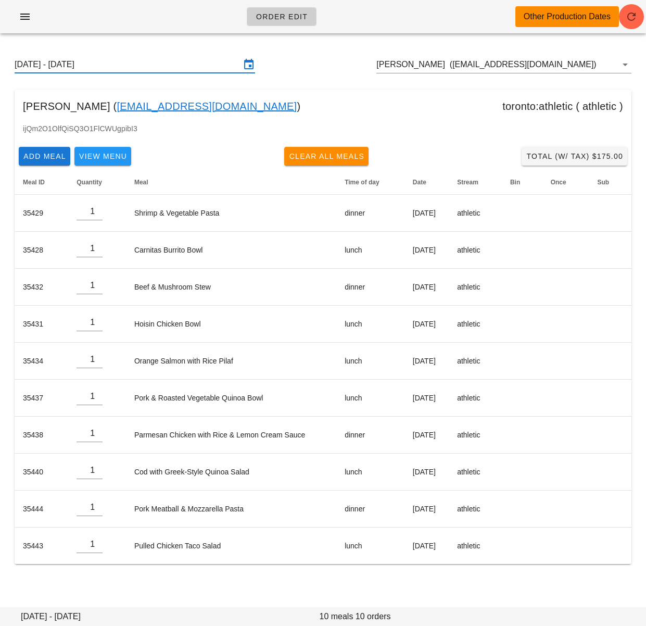
drag, startPoint x: 195, startPoint y: 120, endPoint x: 61, endPoint y: 6, distance: 175.8
click at [195, 118] on div "[PERSON_NAME] ( [EMAIL_ADDRESS][DOMAIN_NAME] ) toronto:athletic ( athletic )" at bounding box center [323, 106] width 617 height 33
